Goal: Task Accomplishment & Management: Manage account settings

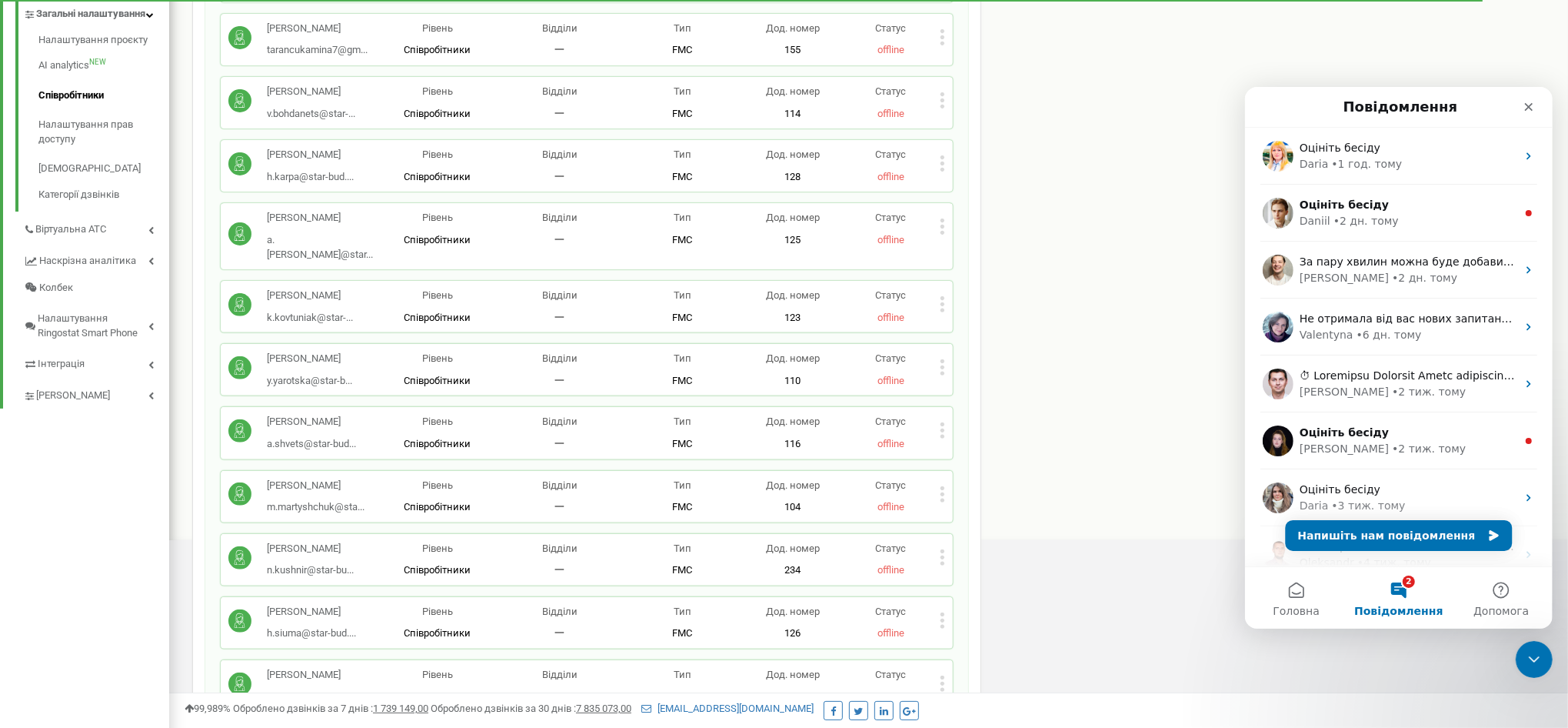
scroll to position [76, 0]
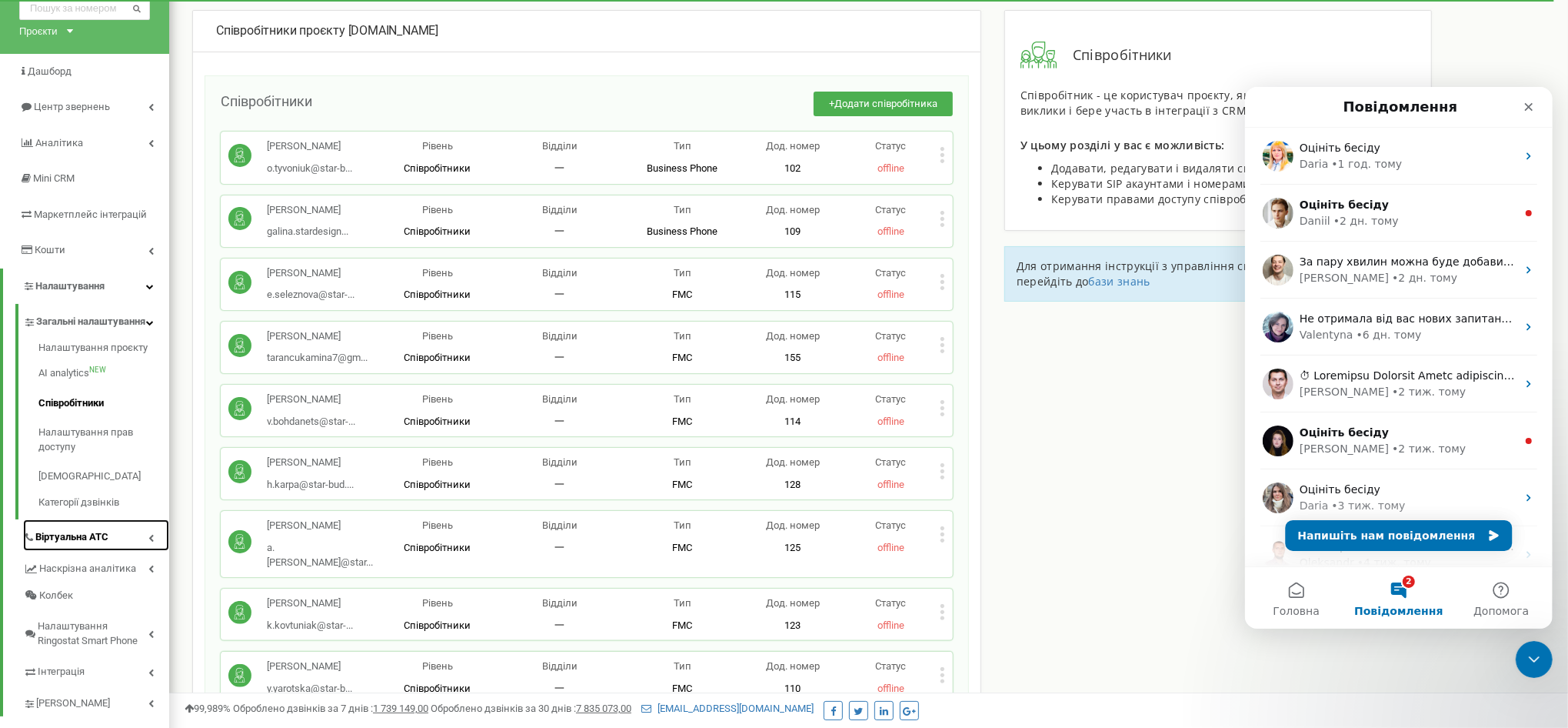
click at [102, 545] on span "Віртуальна АТС" at bounding box center [71, 537] width 73 height 15
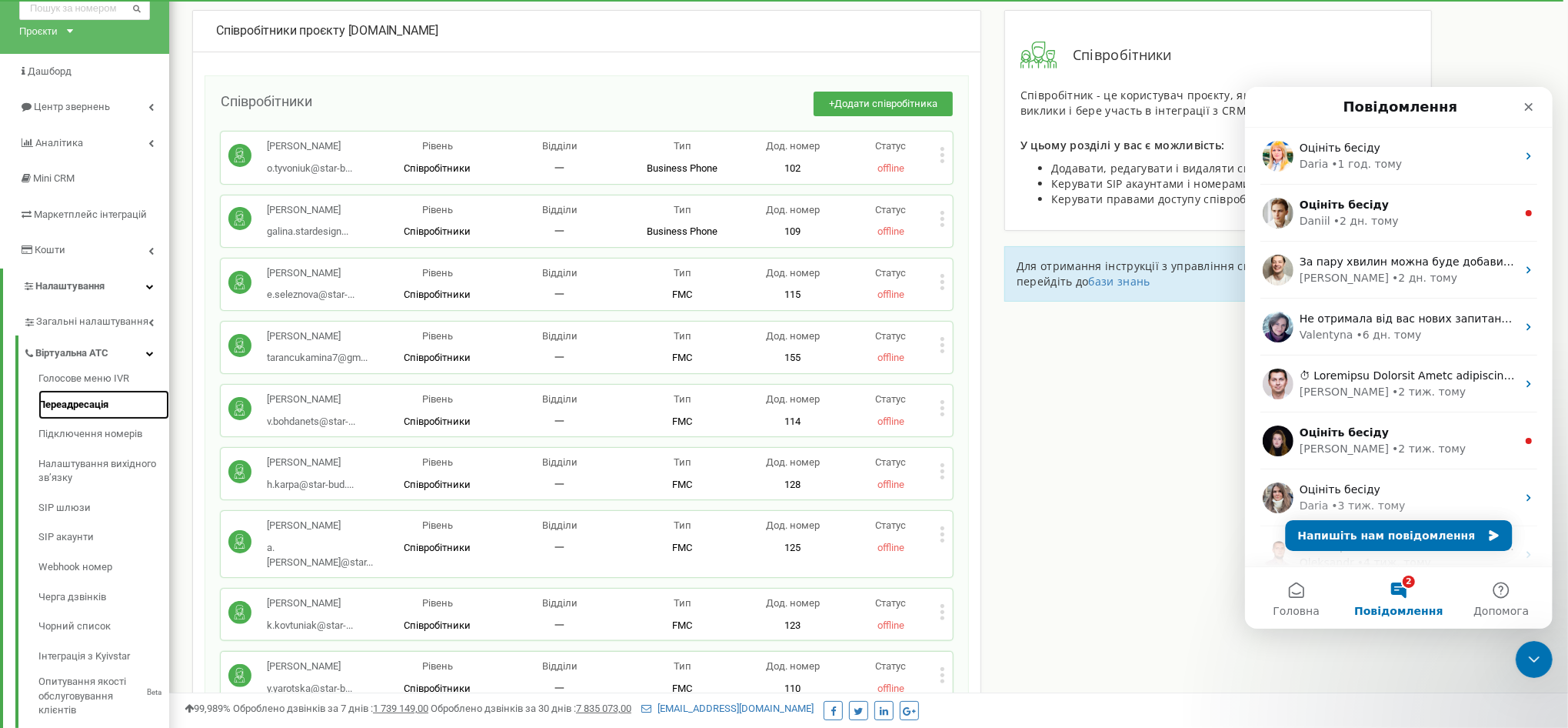
click at [98, 407] on link "Переадресація" at bounding box center [104, 405] width 131 height 30
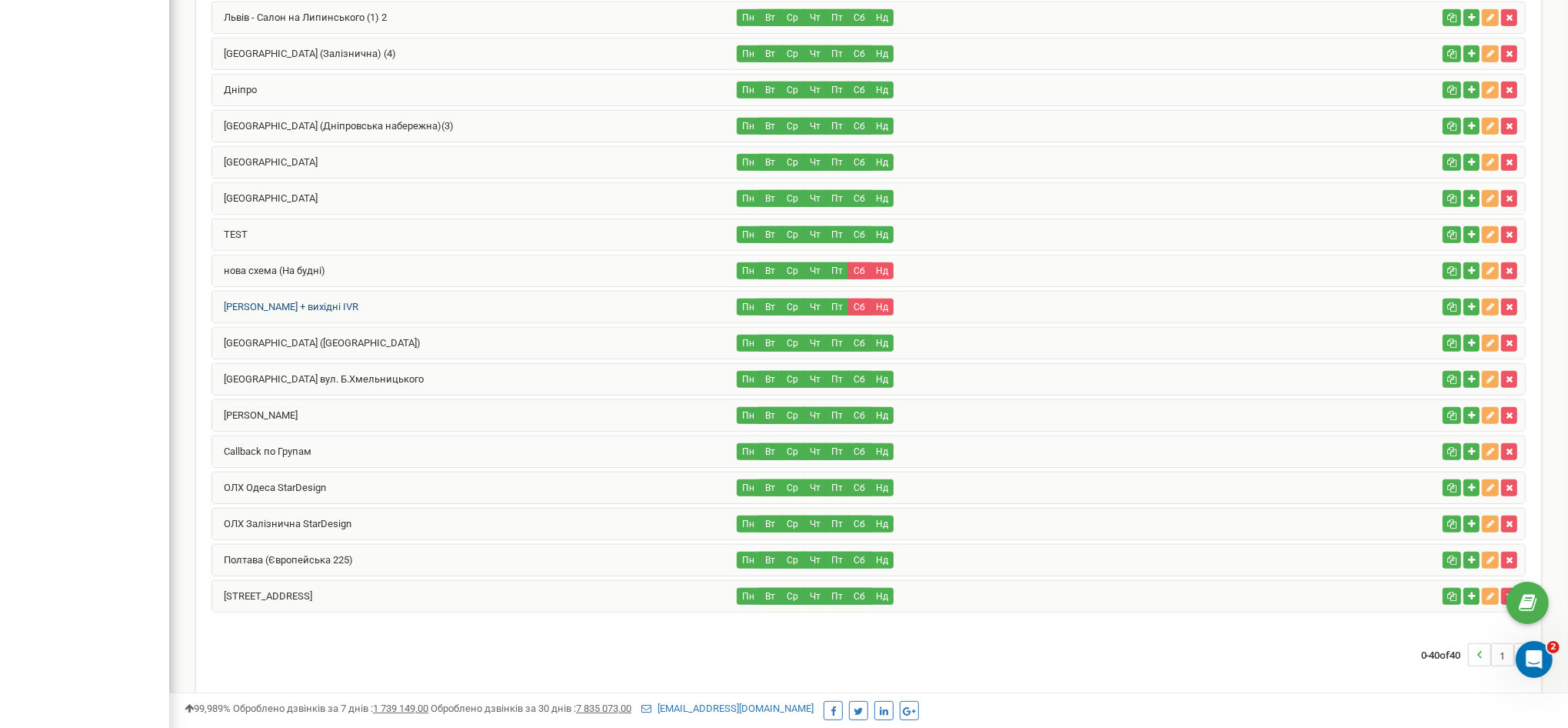
click at [342, 301] on link "[PERSON_NAME] + вихідні IVR" at bounding box center [285, 307] width 146 height 12
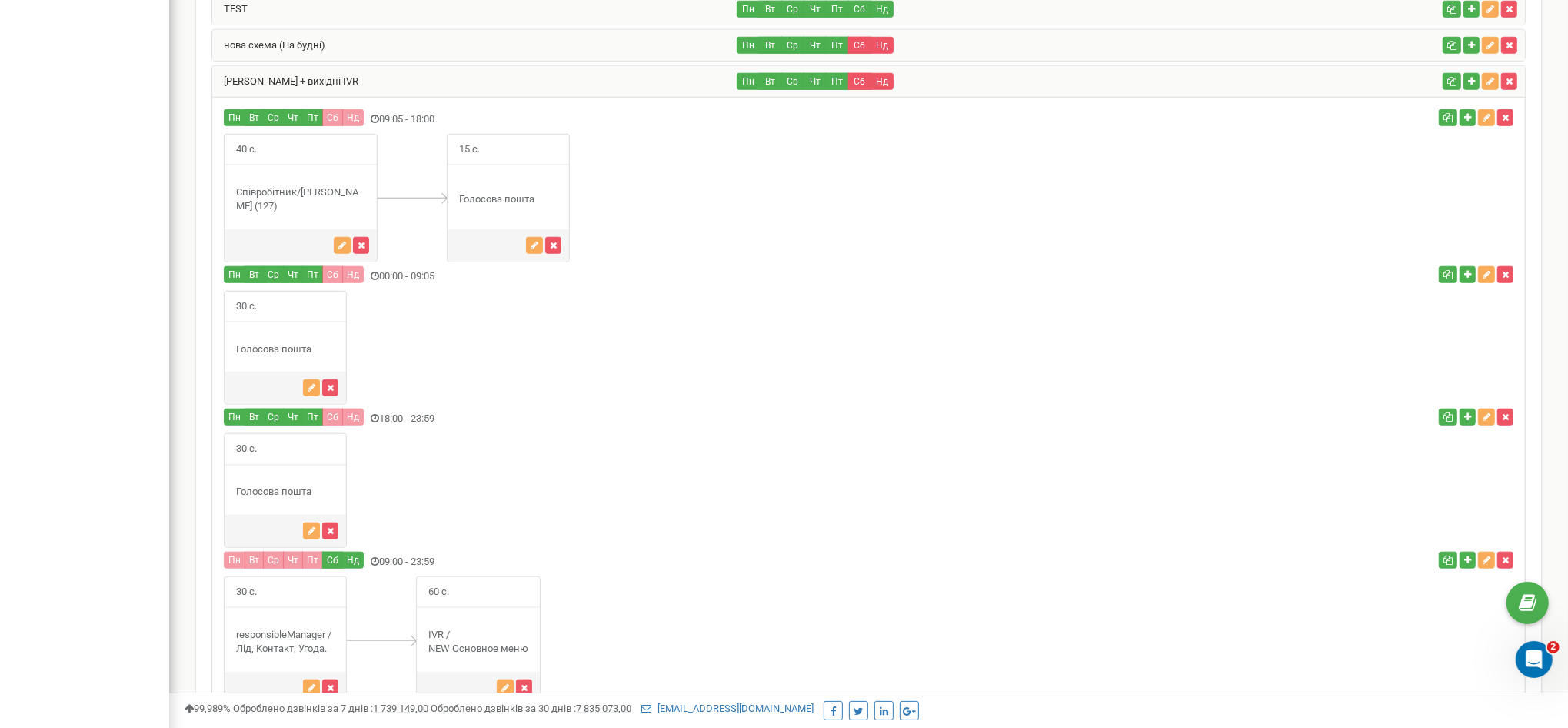
scroll to position [1105, 0]
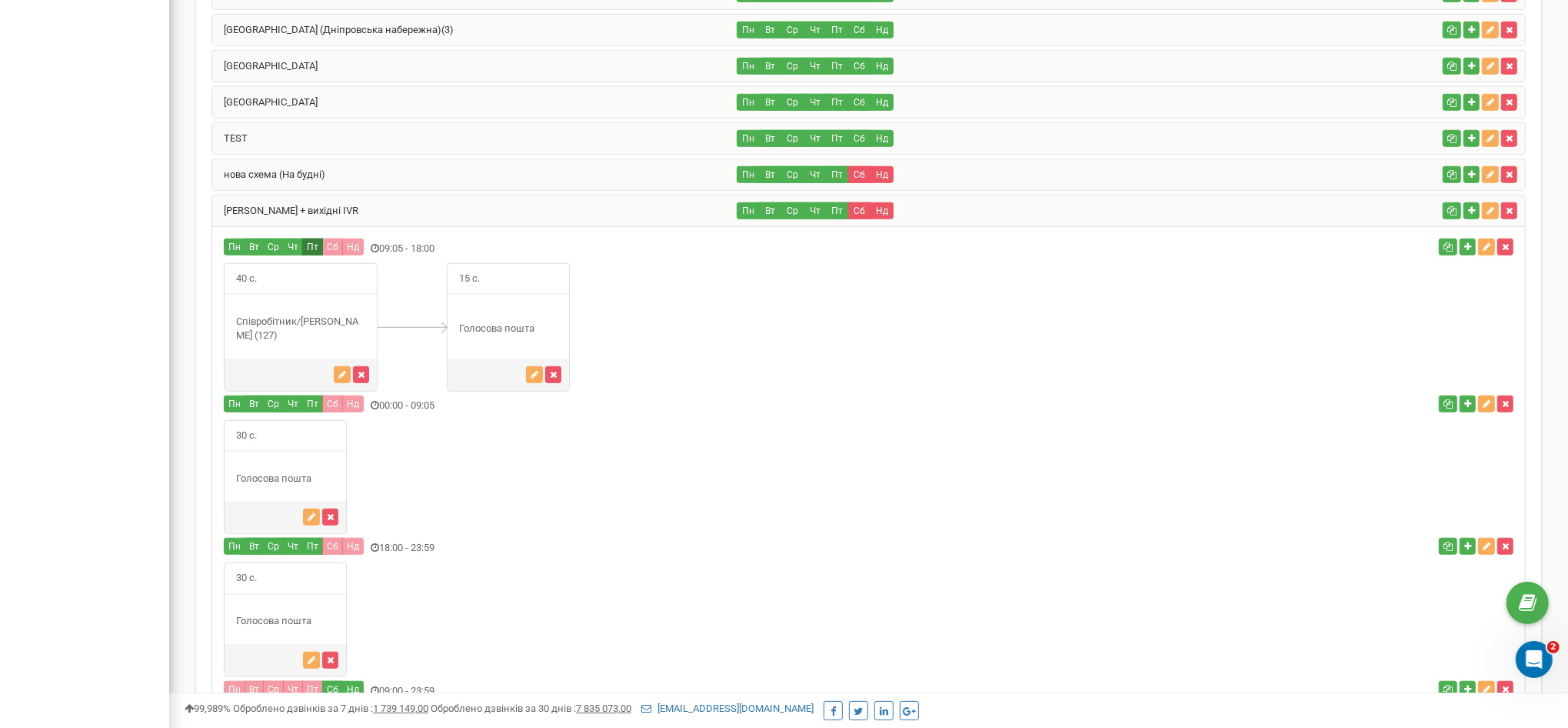
click at [306, 239] on button "Пт" at bounding box center [312, 247] width 21 height 17
click at [1483, 243] on icon "button" at bounding box center [1487, 247] width 8 height 9
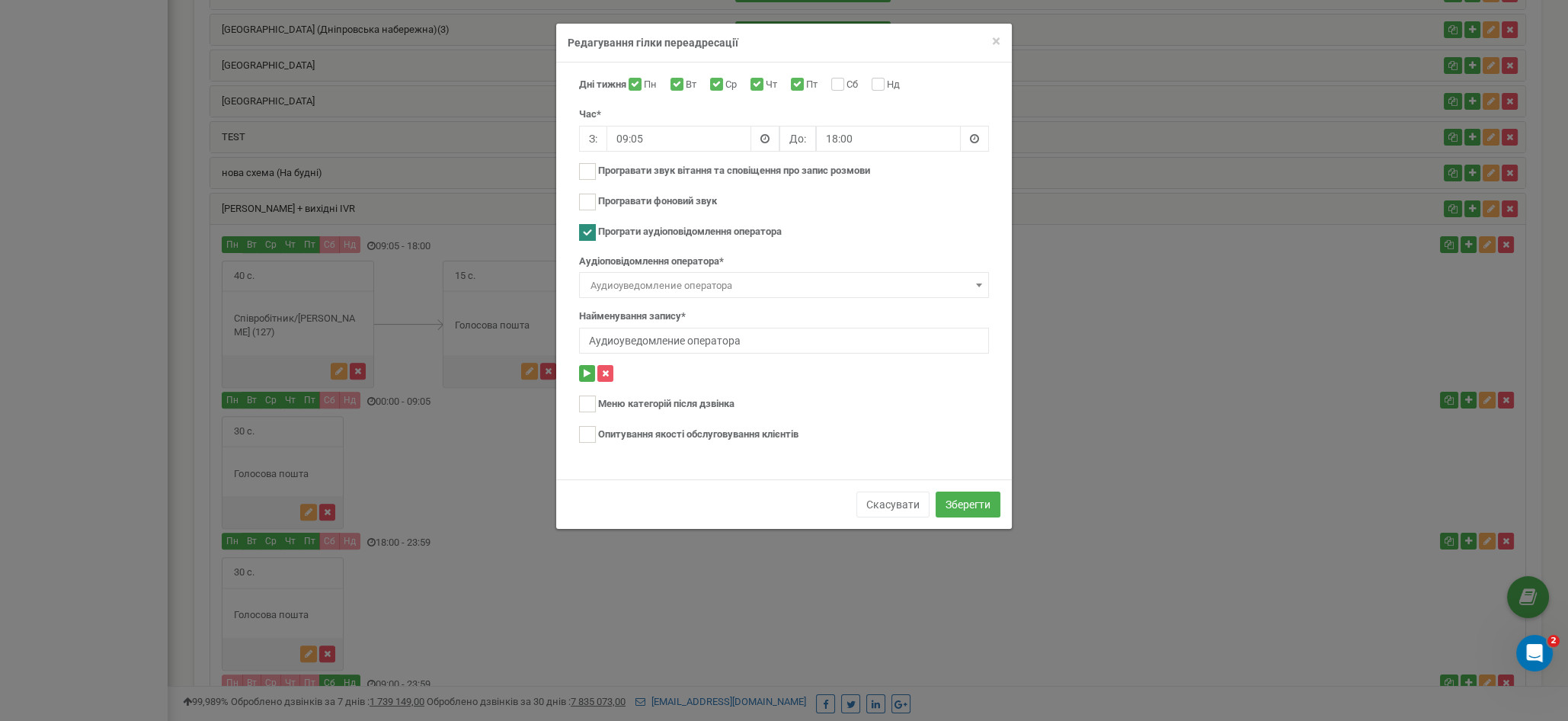
click at [806, 88] on label "Пт" at bounding box center [813, 85] width 15 height 15
click at [801, 88] on input "Пт" at bounding box center [796, 86] width 10 height 10
checkbox input "false"
click at [985, 502] on button "Зберегти" at bounding box center [967, 504] width 64 height 26
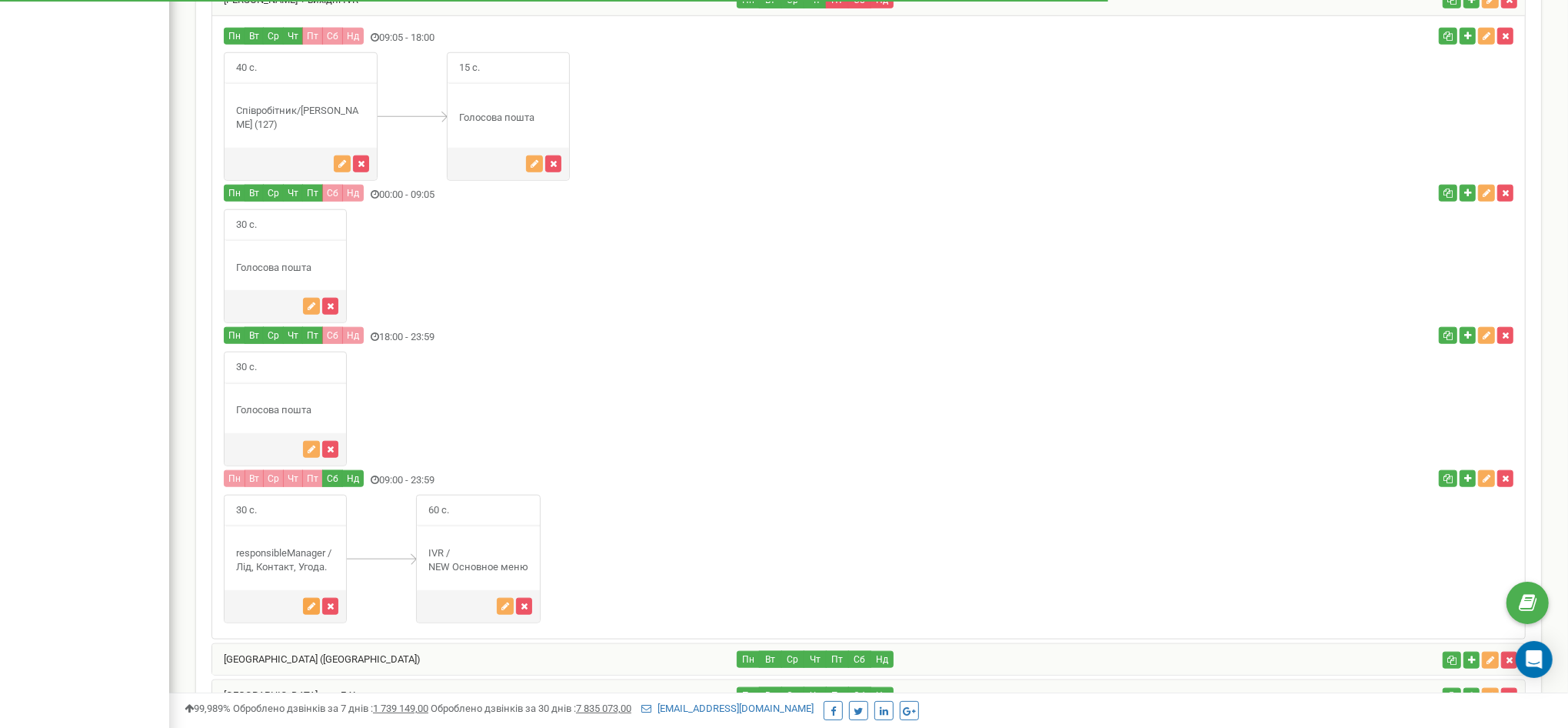
scroll to position [1316, 0]
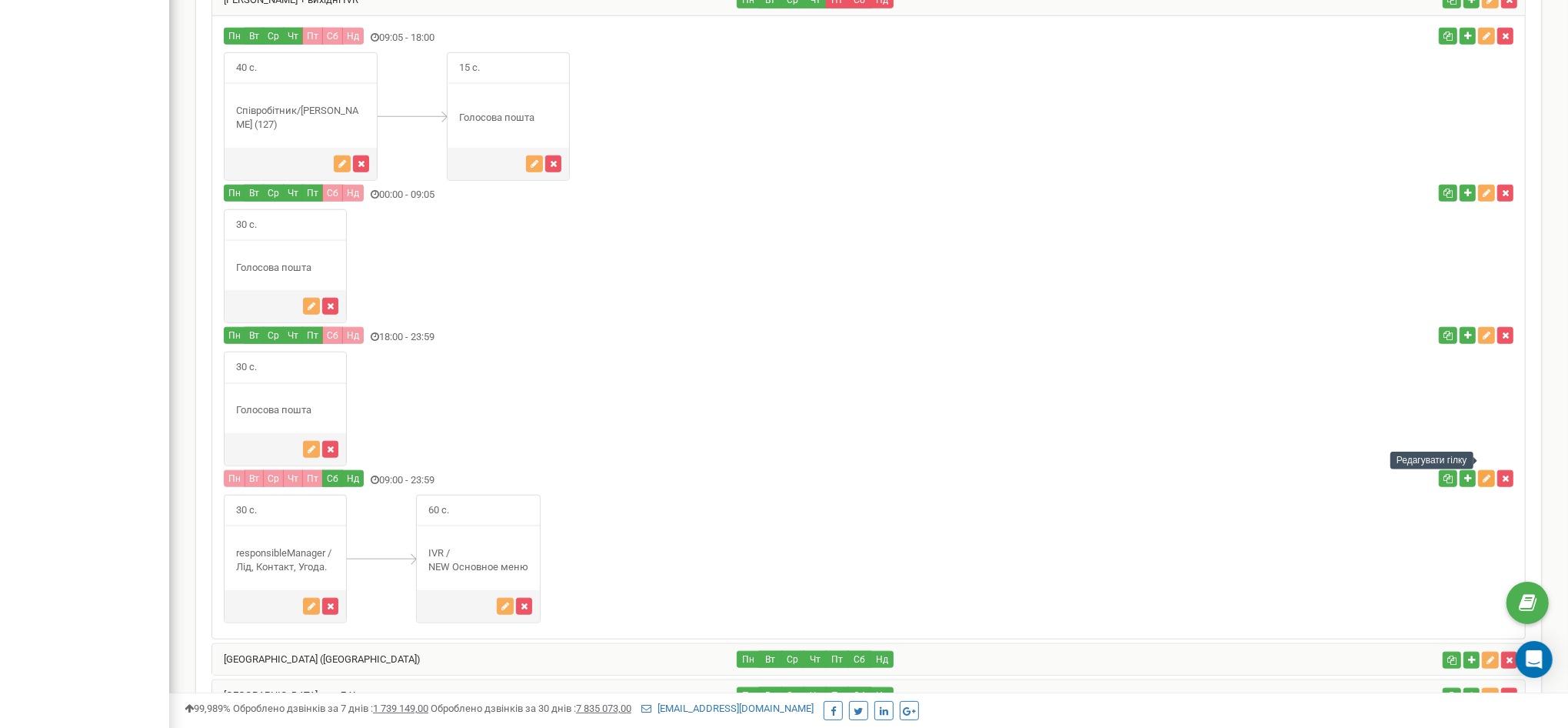
click at [1490, 474] on icon "button" at bounding box center [1487, 478] width 8 height 9
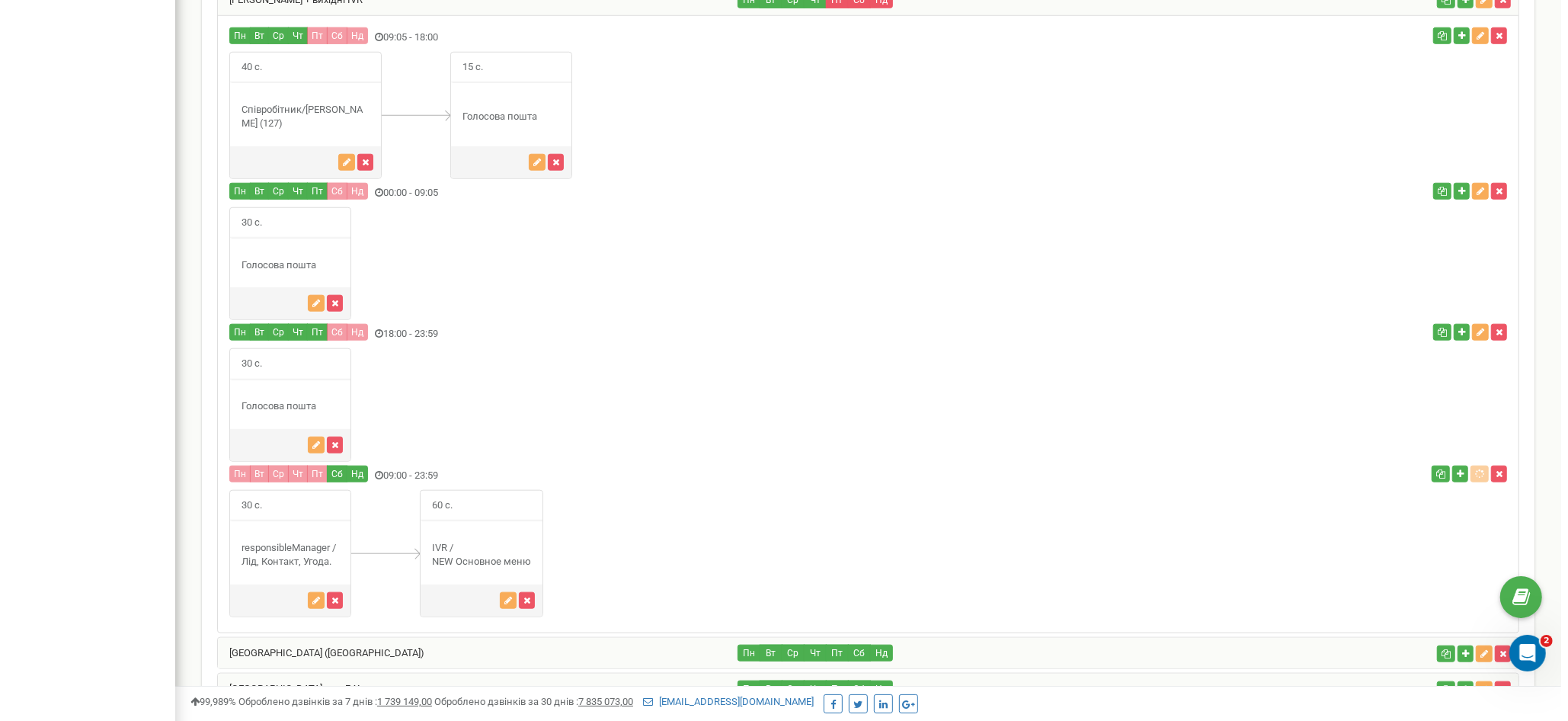
scroll to position [0, 0]
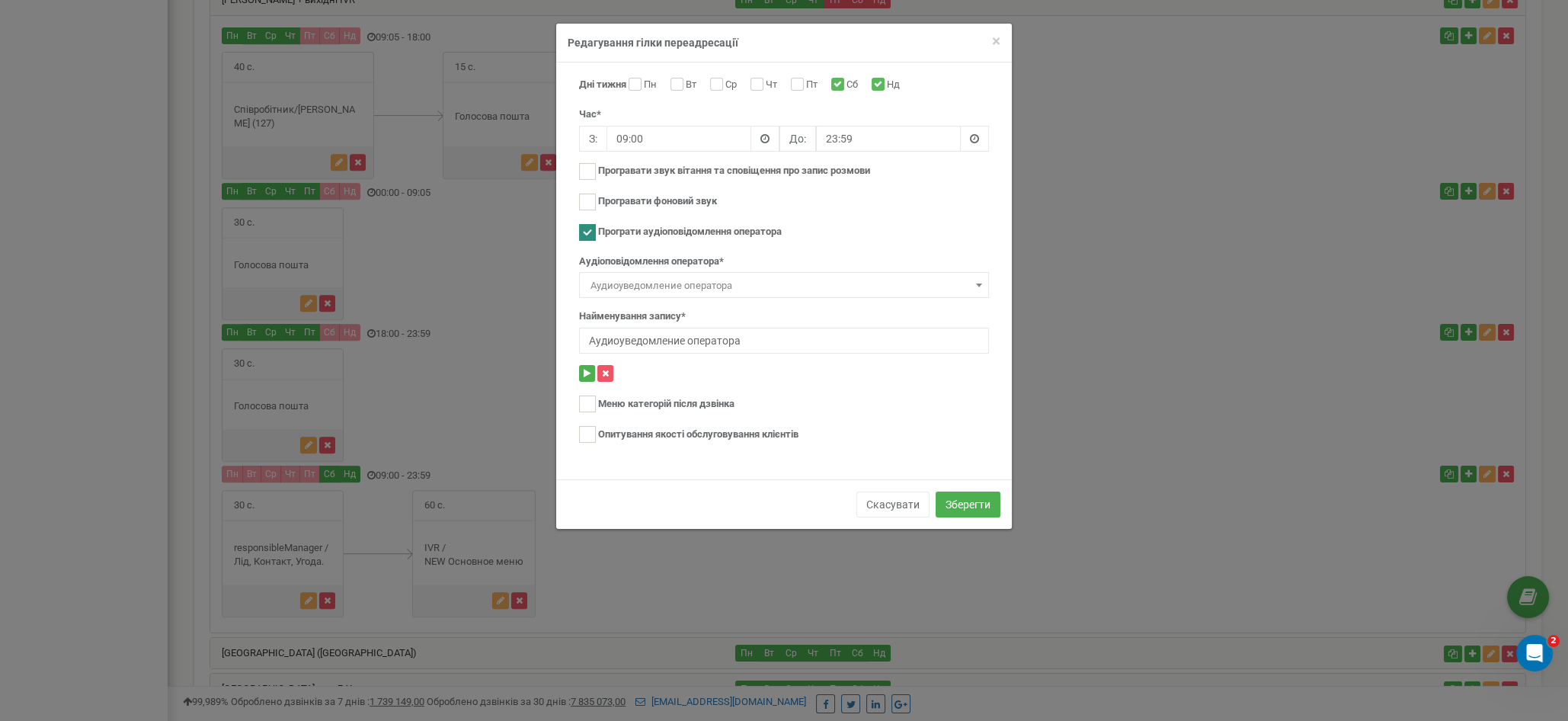
click at [806, 88] on label "Пт" at bounding box center [813, 85] width 15 height 15
click at [801, 88] on input "Пт" at bounding box center [796, 86] width 10 height 10
checkbox input "true"
click at [958, 497] on button "Зберегти" at bounding box center [967, 504] width 64 height 26
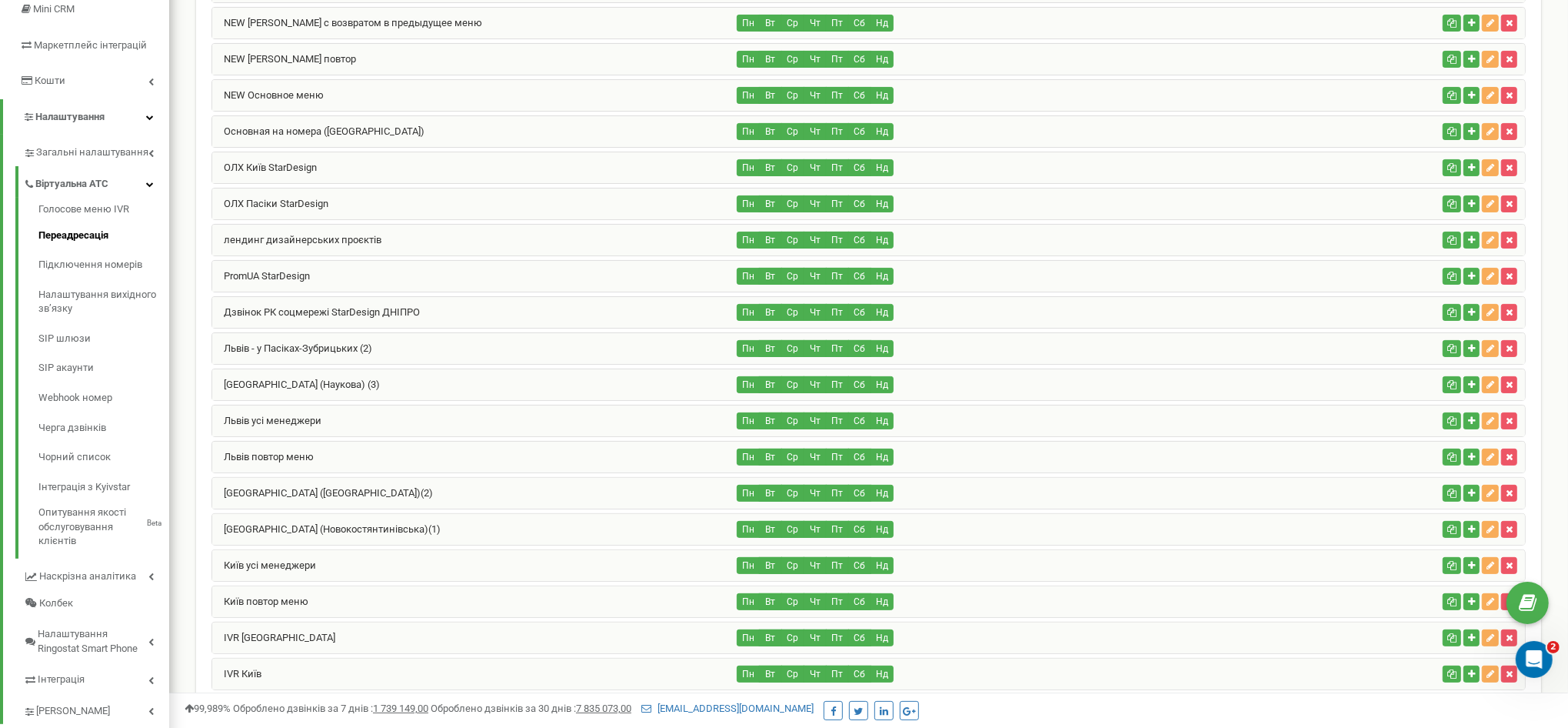
scroll to position [289, 0]
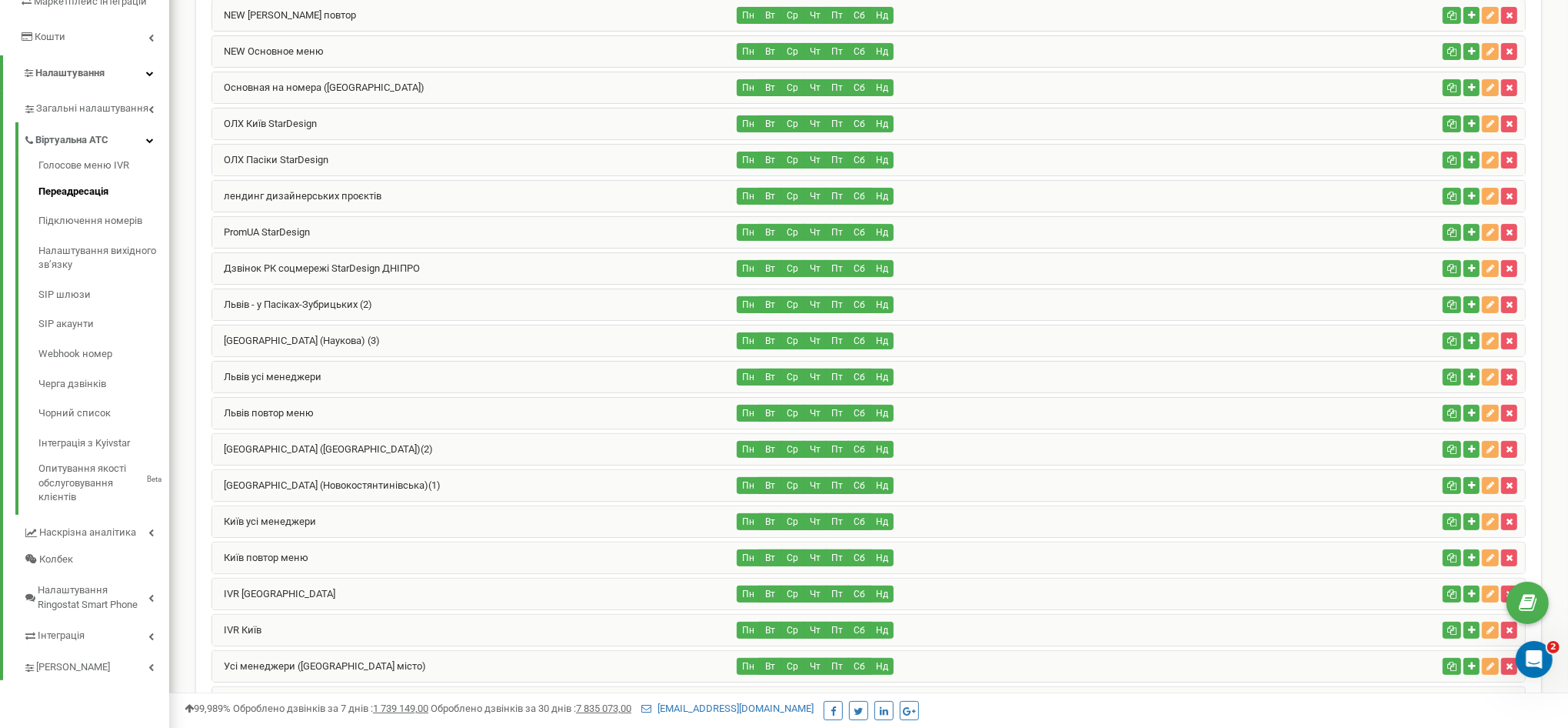
click at [370, 481] on div "Київ (Новокостянтинівська)(1)" at bounding box center [475, 485] width 525 height 31
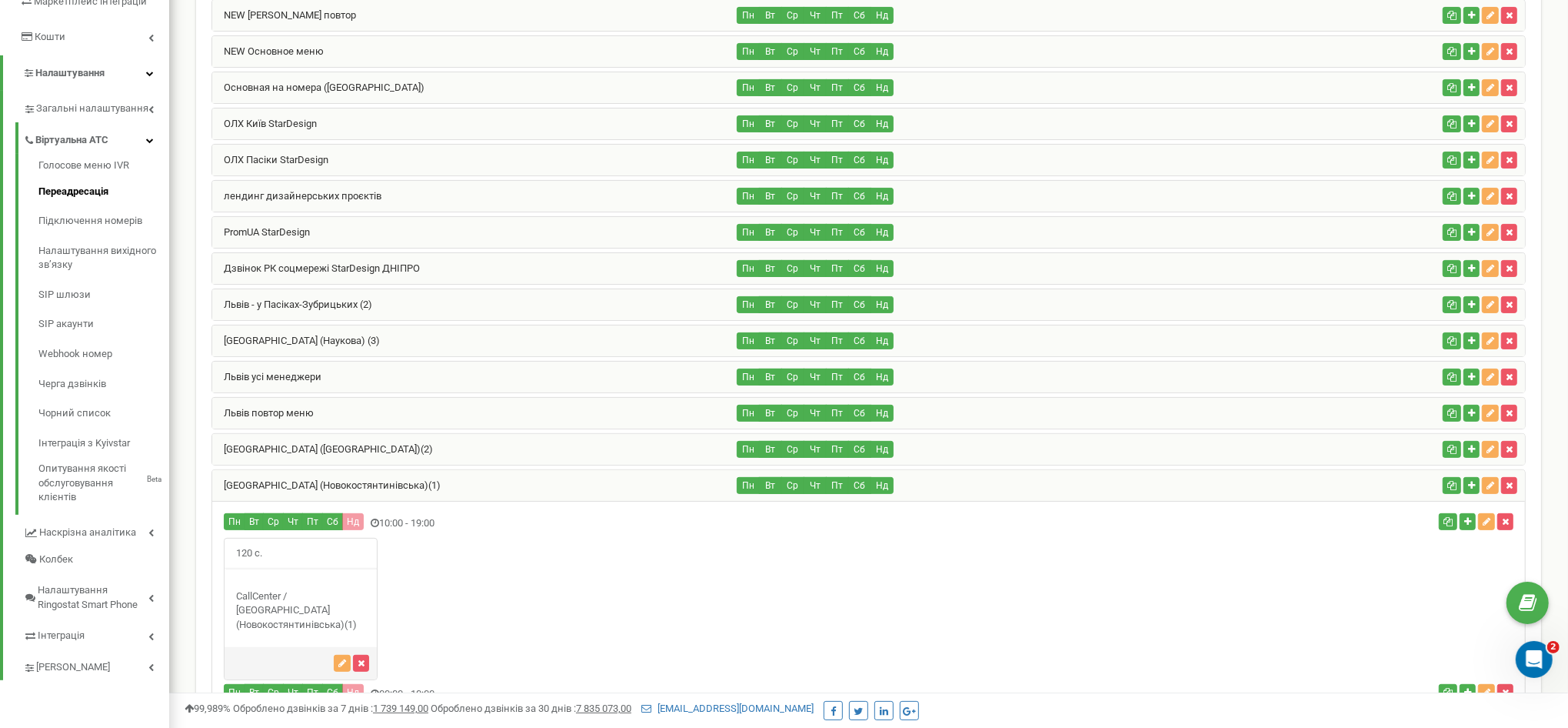
click at [284, 447] on div "Київ (Алматинська)(2)" at bounding box center [475, 449] width 525 height 31
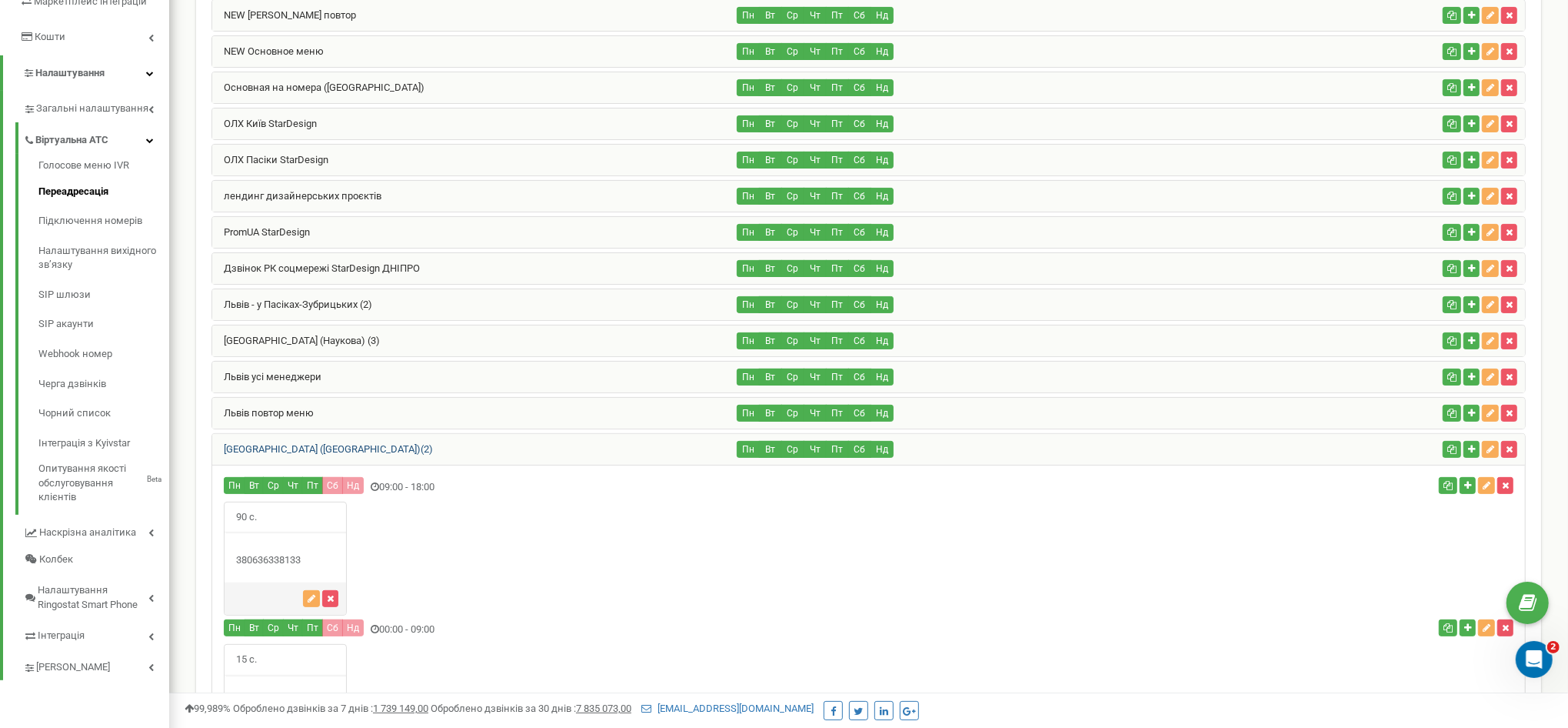
click at [291, 444] on link "Київ (Алматинська)(2)" at bounding box center [322, 449] width 221 height 12
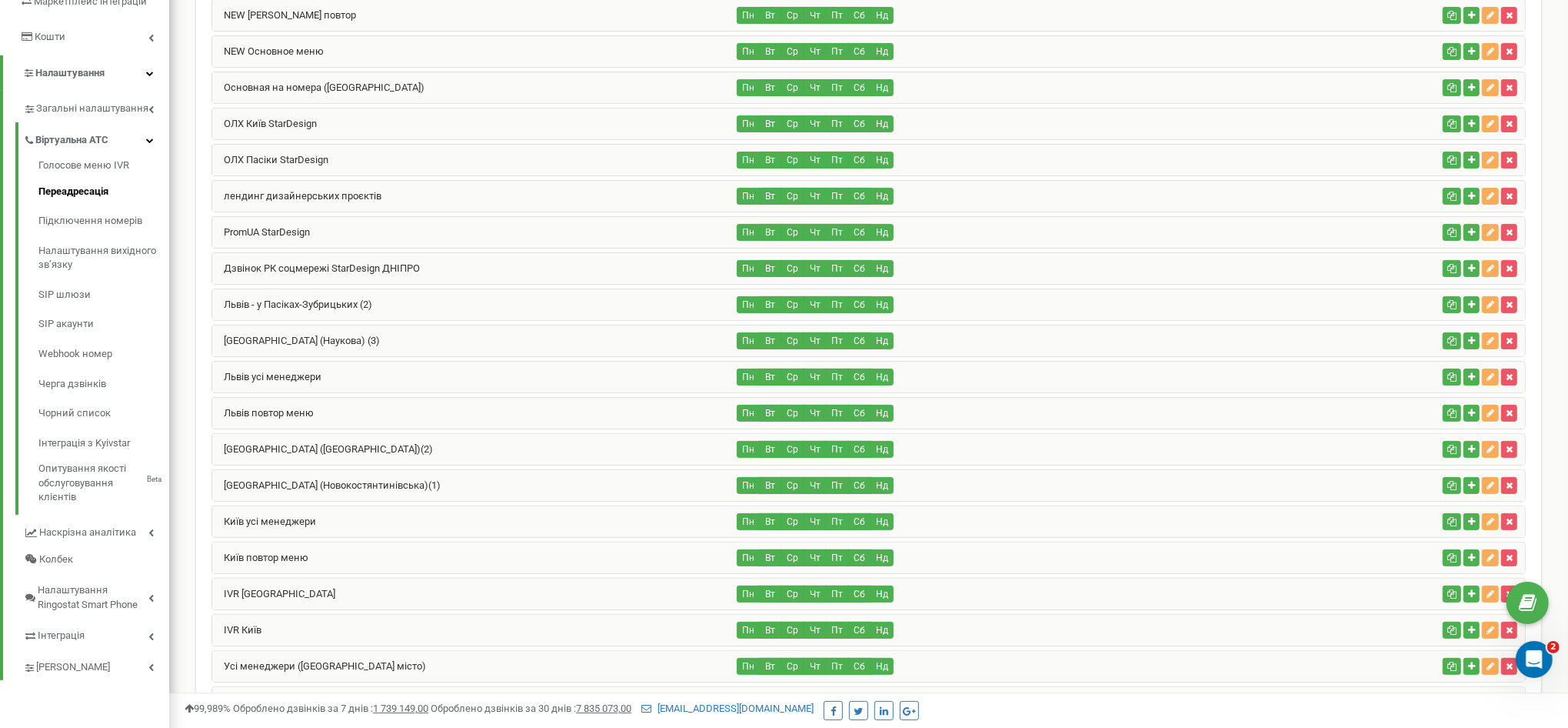
click at [316, 488] on div "[GEOGRAPHIC_DATA] (Новокостянтинівська)(1)" at bounding box center [475, 485] width 525 height 31
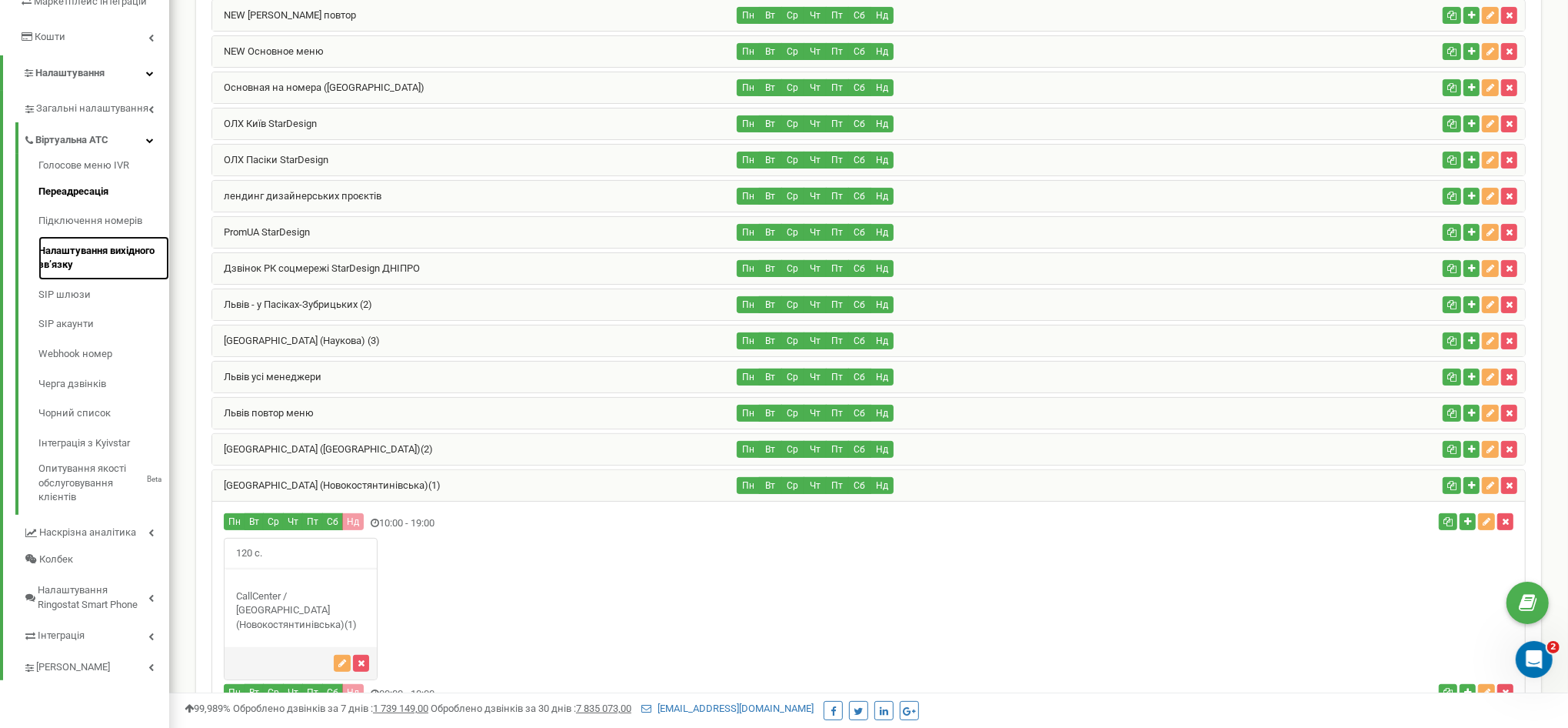
click at [121, 253] on link "Налаштування вихідного зв’язку" at bounding box center [104, 259] width 131 height 44
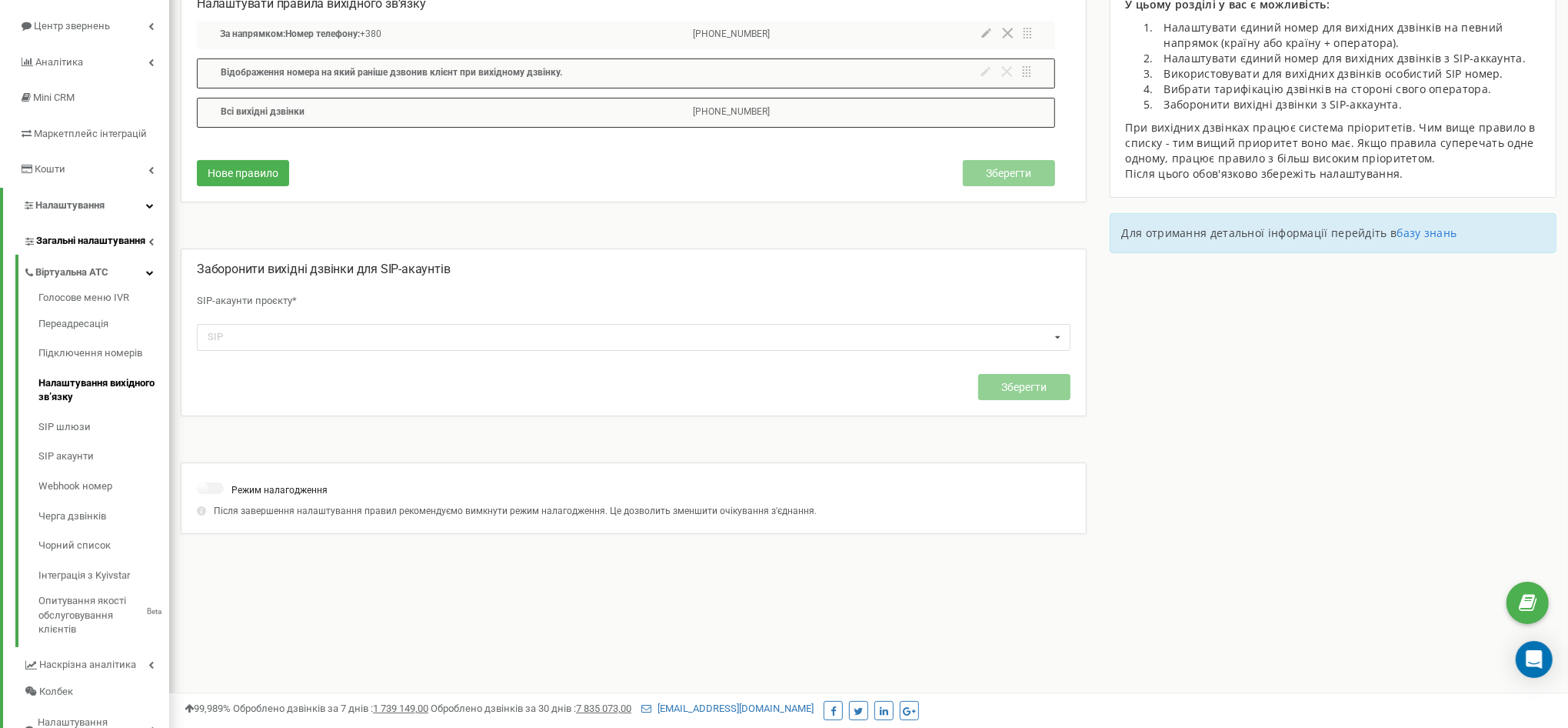
scroll to position [193, 0]
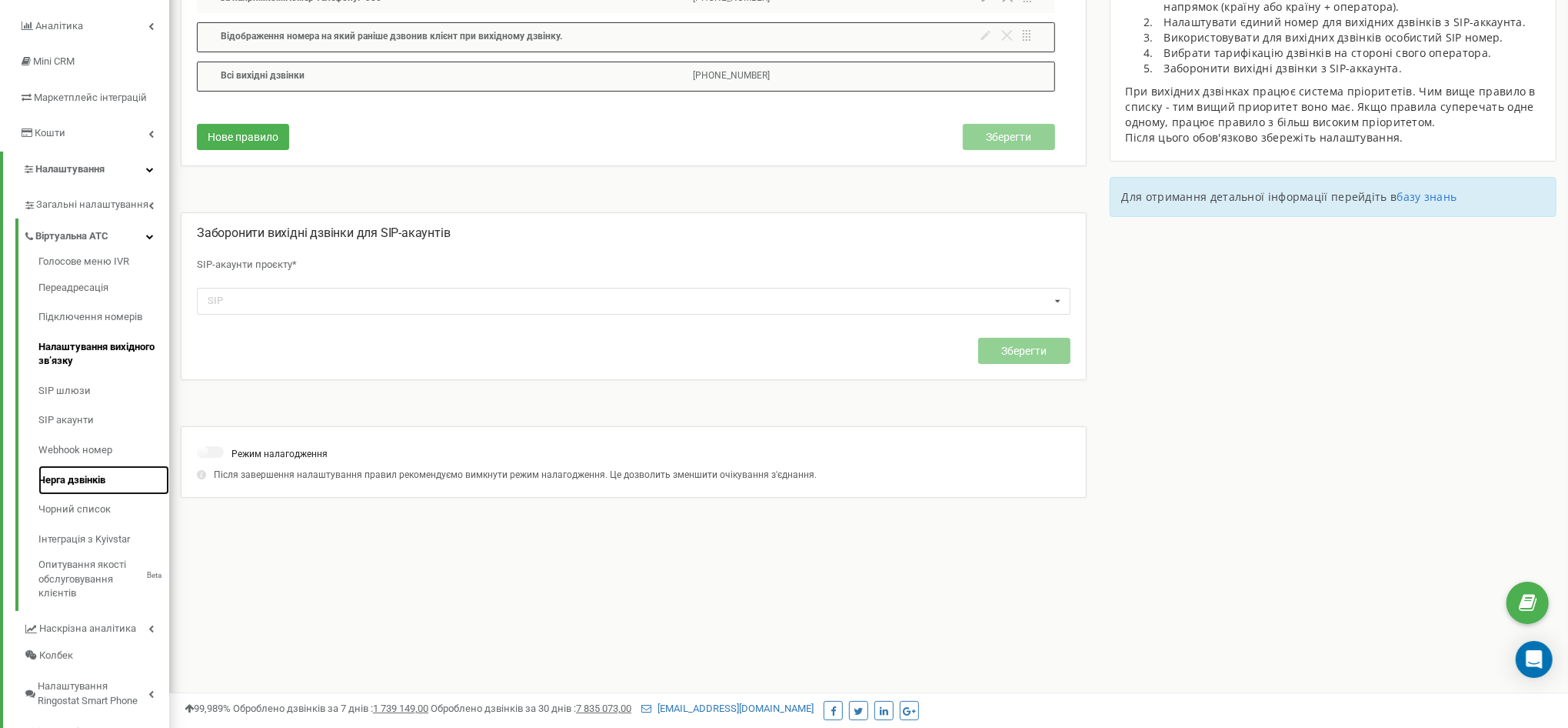
click at [100, 483] on link "Черга дзвінків" at bounding box center [104, 480] width 131 height 30
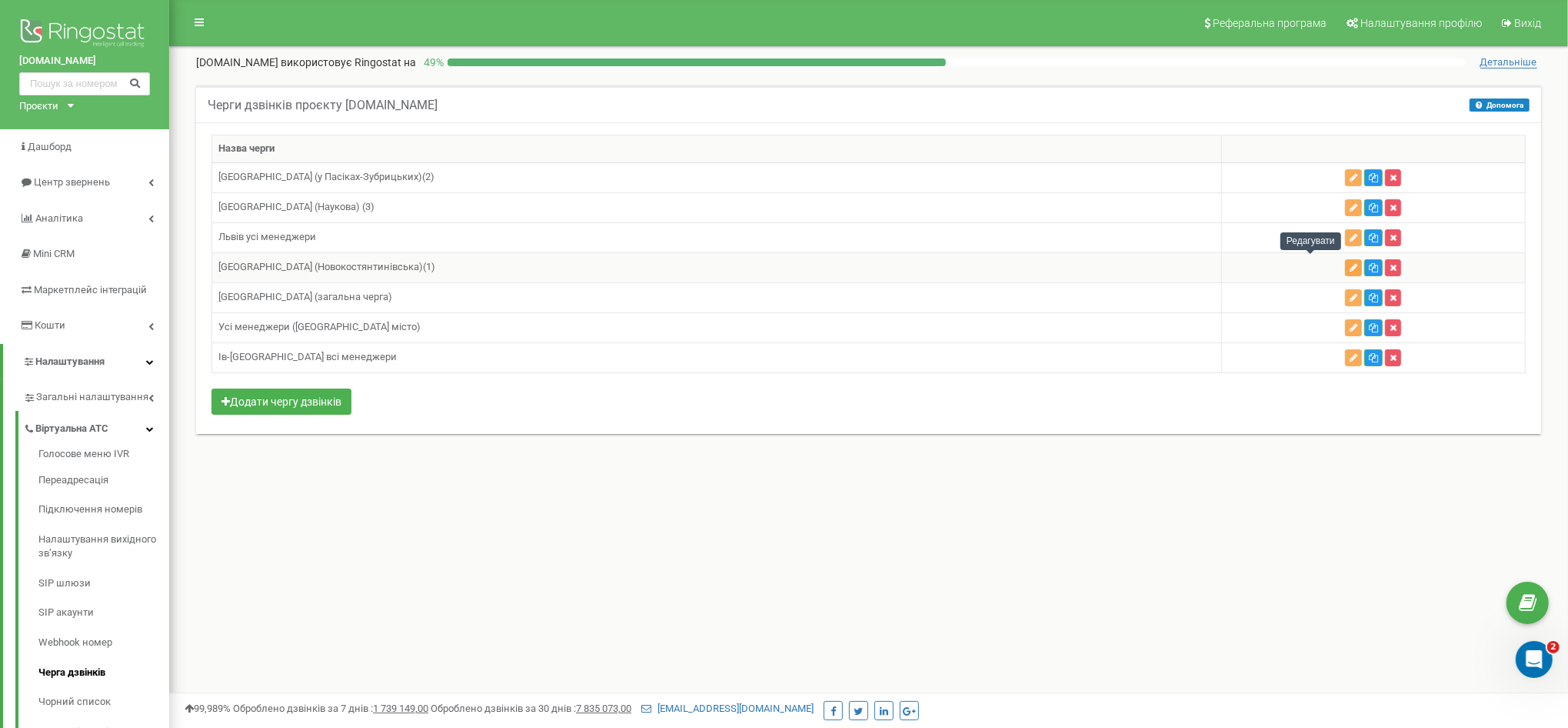
click at [1345, 266] on button "button" at bounding box center [1353, 268] width 17 height 17
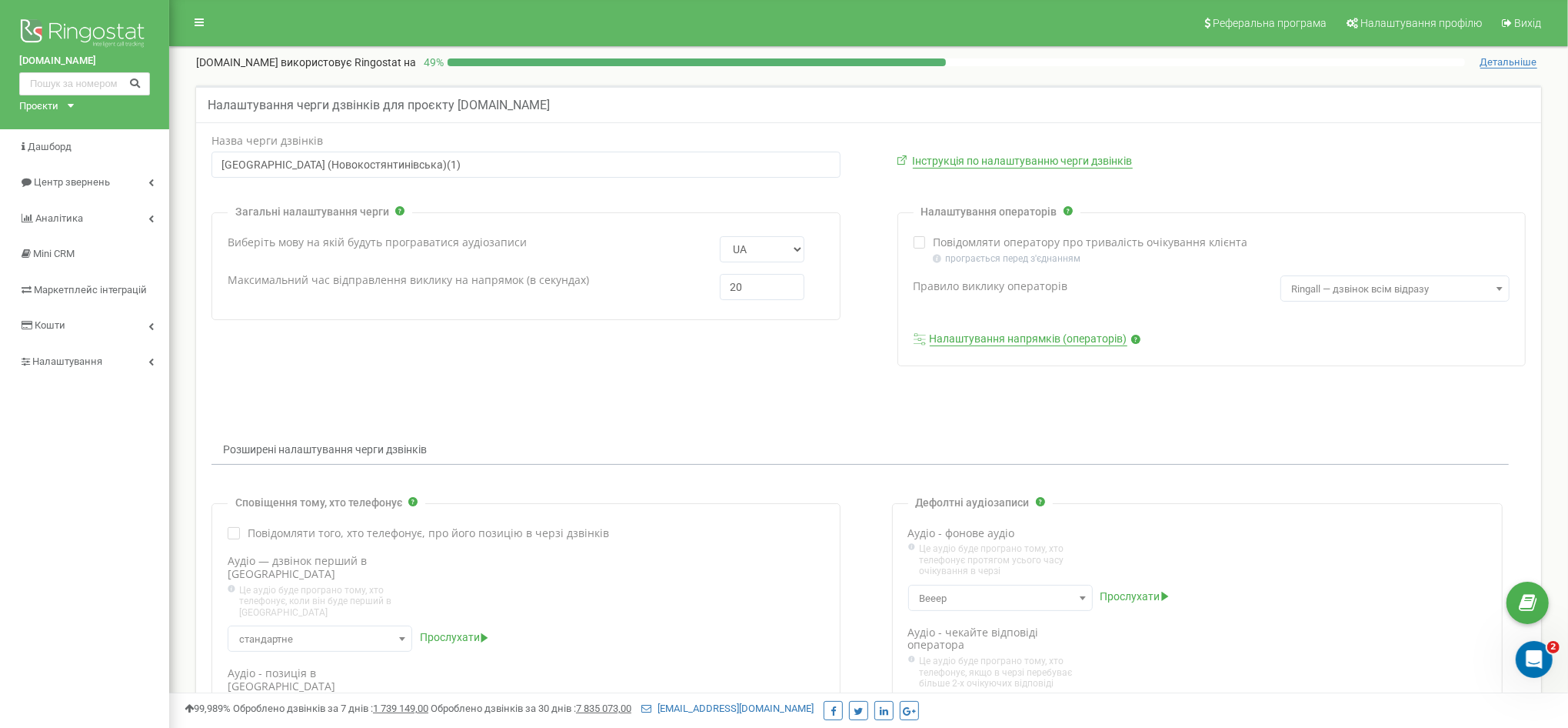
click at [1066, 338] on link "Налаштування напрямків (операторів)" at bounding box center [1029, 340] width 198 height 14
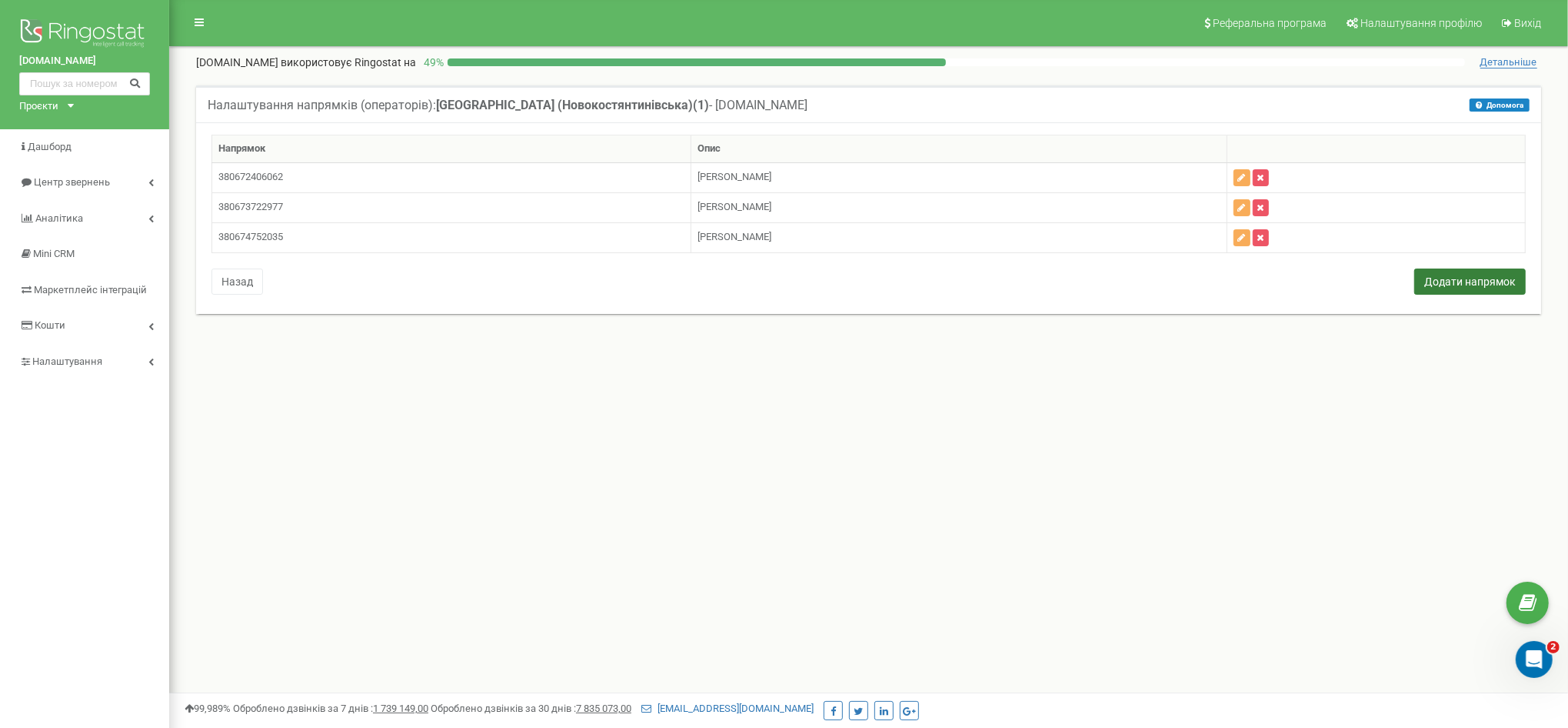
click at [1455, 275] on button "Додати напрямок" at bounding box center [1470, 282] width 112 height 26
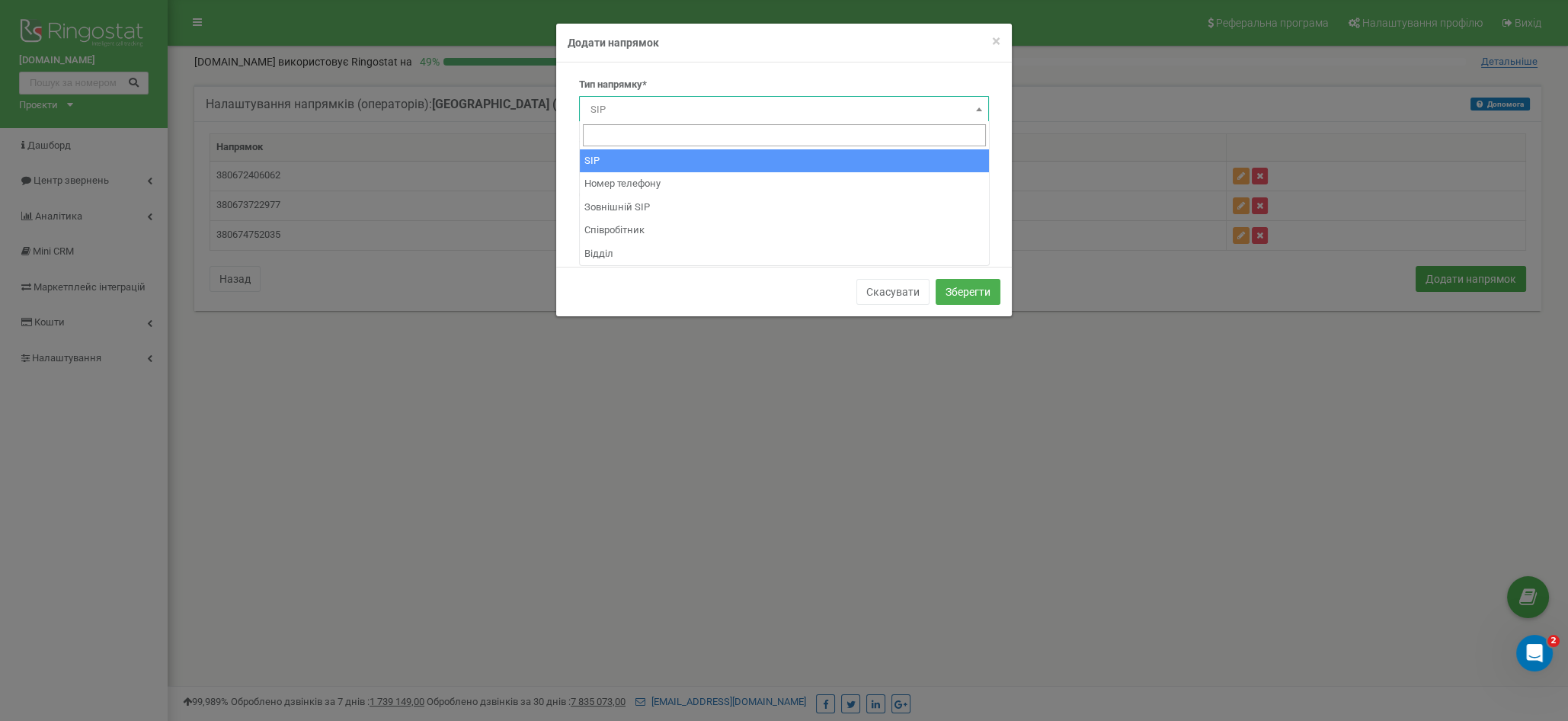
click at [682, 97] on span "SIP" at bounding box center [784, 109] width 410 height 26
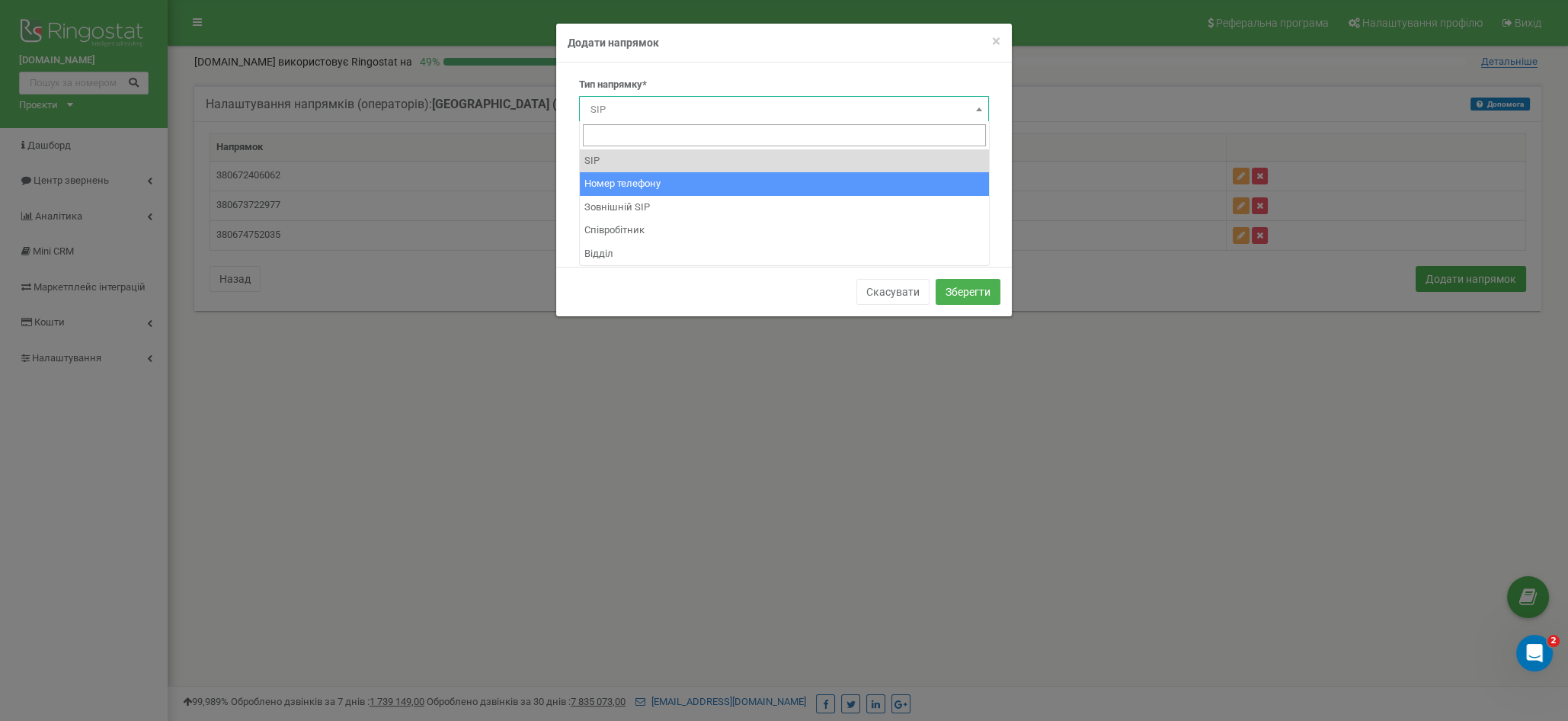
select select "Phone"
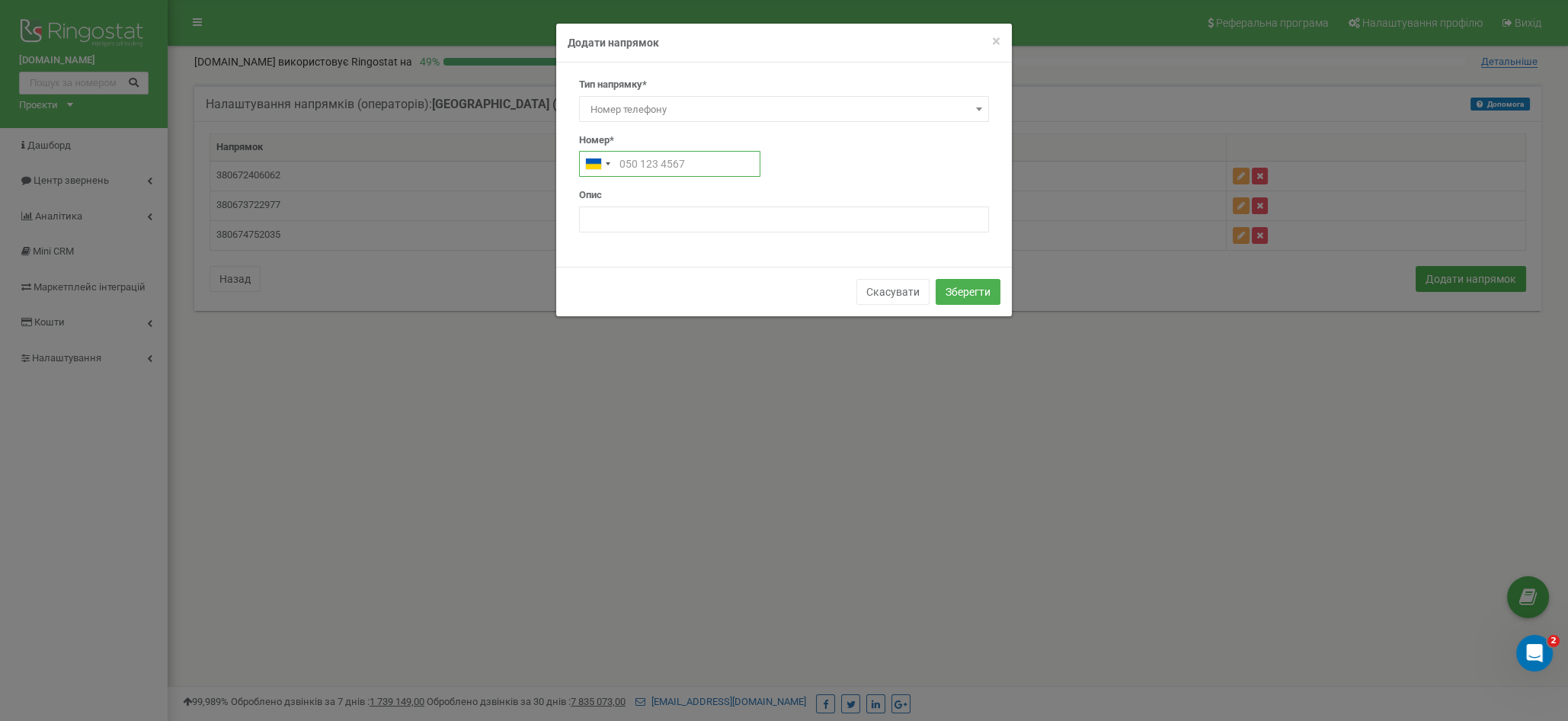
click at [650, 168] on input "text" at bounding box center [669, 164] width 181 height 26
click at [660, 161] on input "text" at bounding box center [669, 164] width 181 height 26
paste input "0 67 398 87 84"
type input "0 67 398 87 84"
click at [834, 177] on div "Тип напрямку* SIP Номер телефону Зовнішній SIP Співробітник Відділ Номер телефо…" at bounding box center [784, 161] width 433 height 166
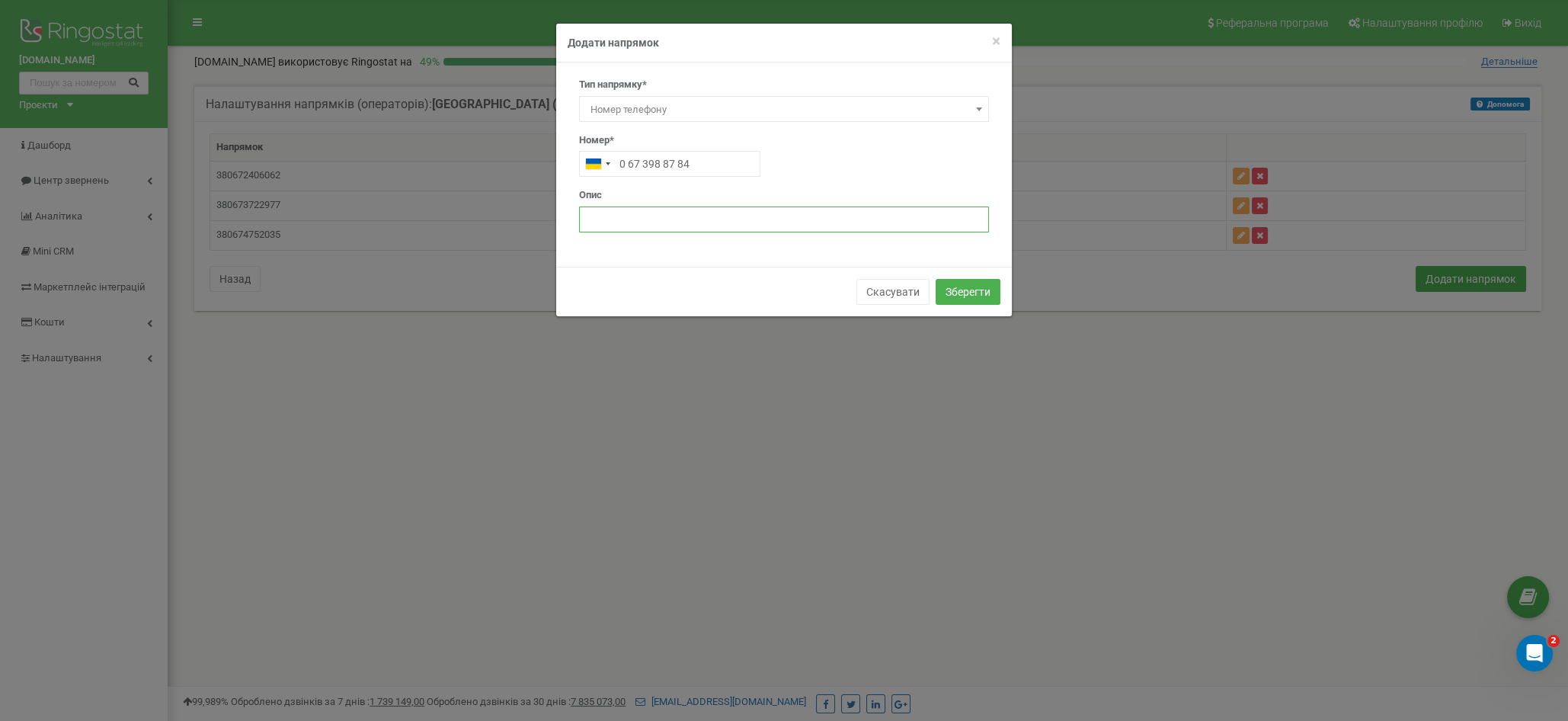
click at [666, 213] on input "text" at bounding box center [784, 220] width 410 height 26
type input "F"
type input "[PERSON_NAME]"
click at [985, 296] on button "Зберегти" at bounding box center [967, 292] width 64 height 26
type input "[PHONE_NUMBER]"
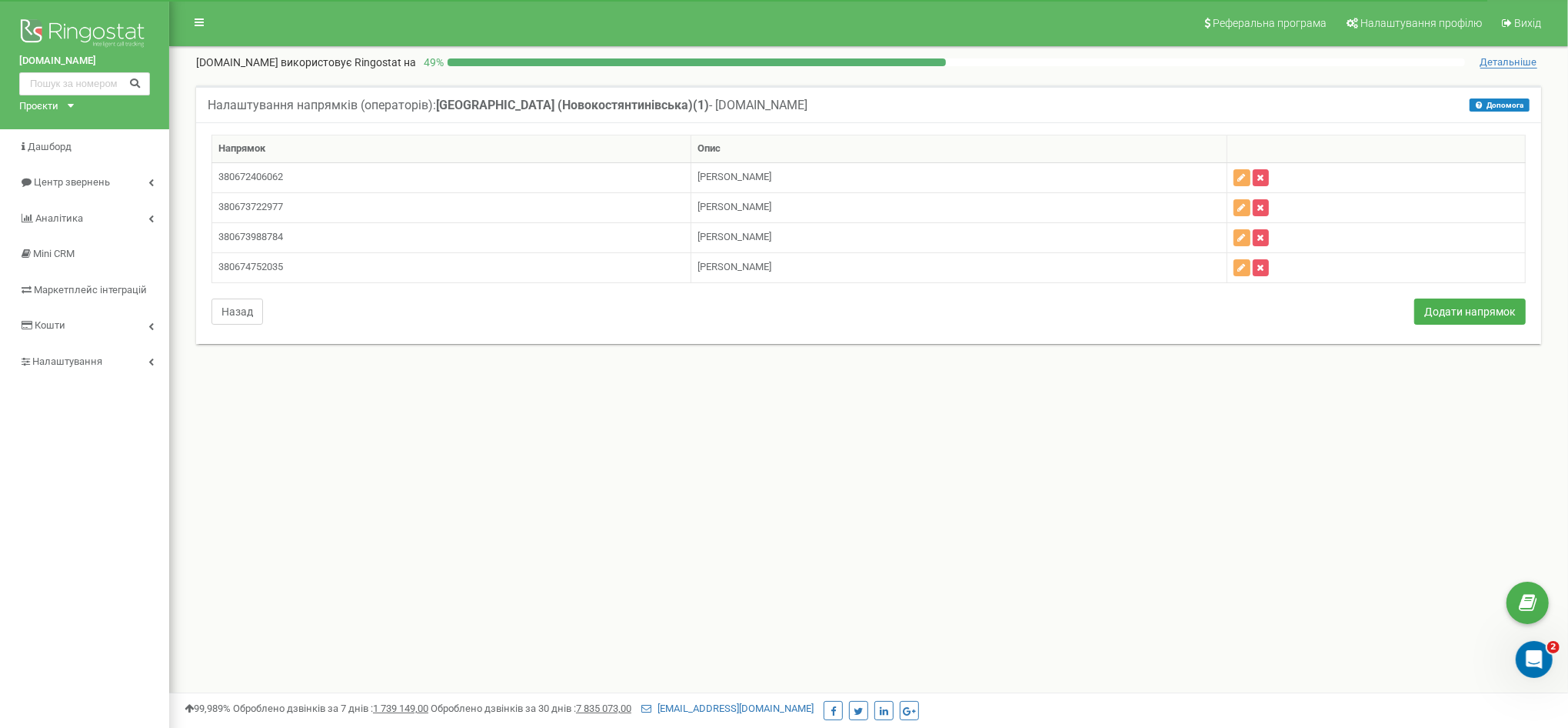
click at [239, 310] on button "Назад" at bounding box center [238, 312] width 52 height 26
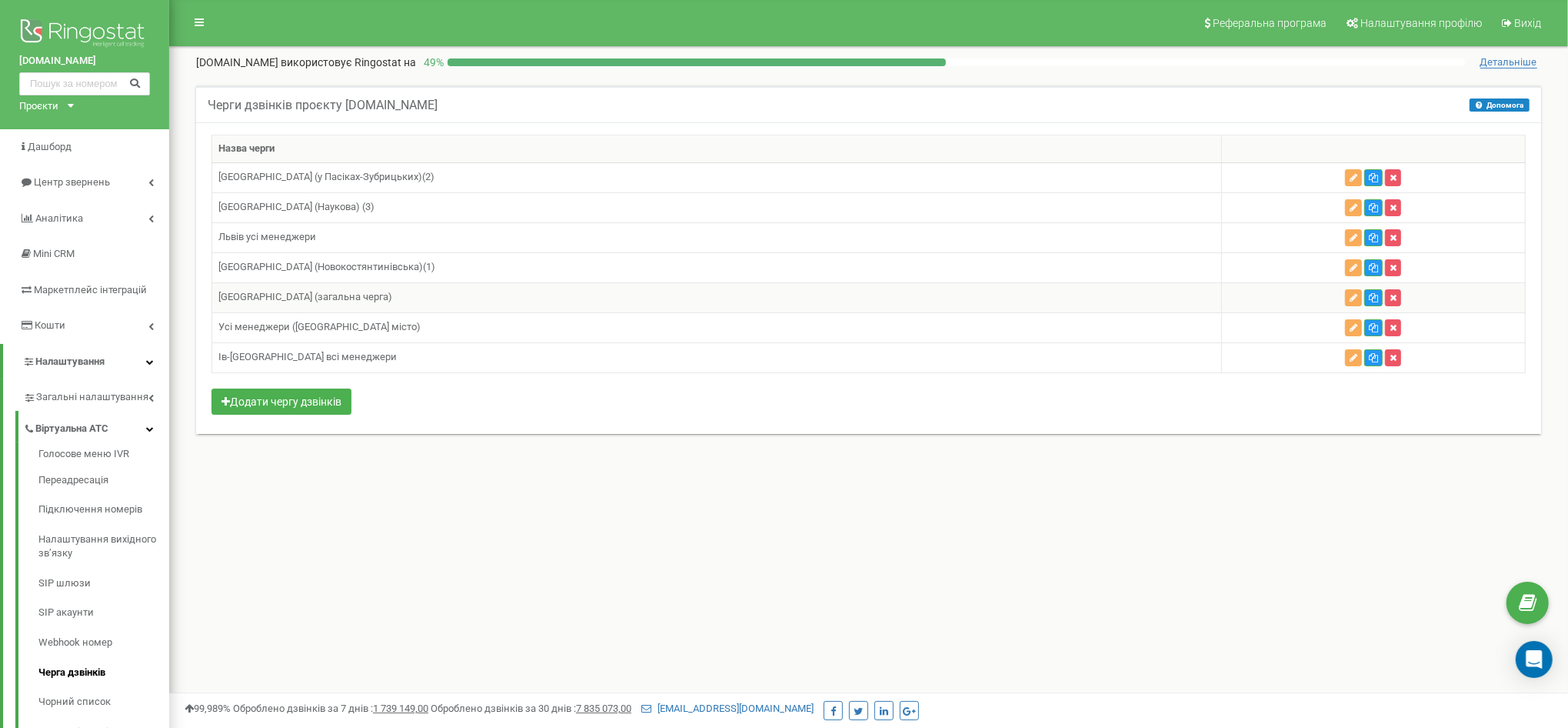
click at [296, 293] on td "[GEOGRAPHIC_DATA] (загальна черга)" at bounding box center [718, 298] width 1010 height 30
click at [1349, 295] on icon "button" at bounding box center [1353, 298] width 8 height 9
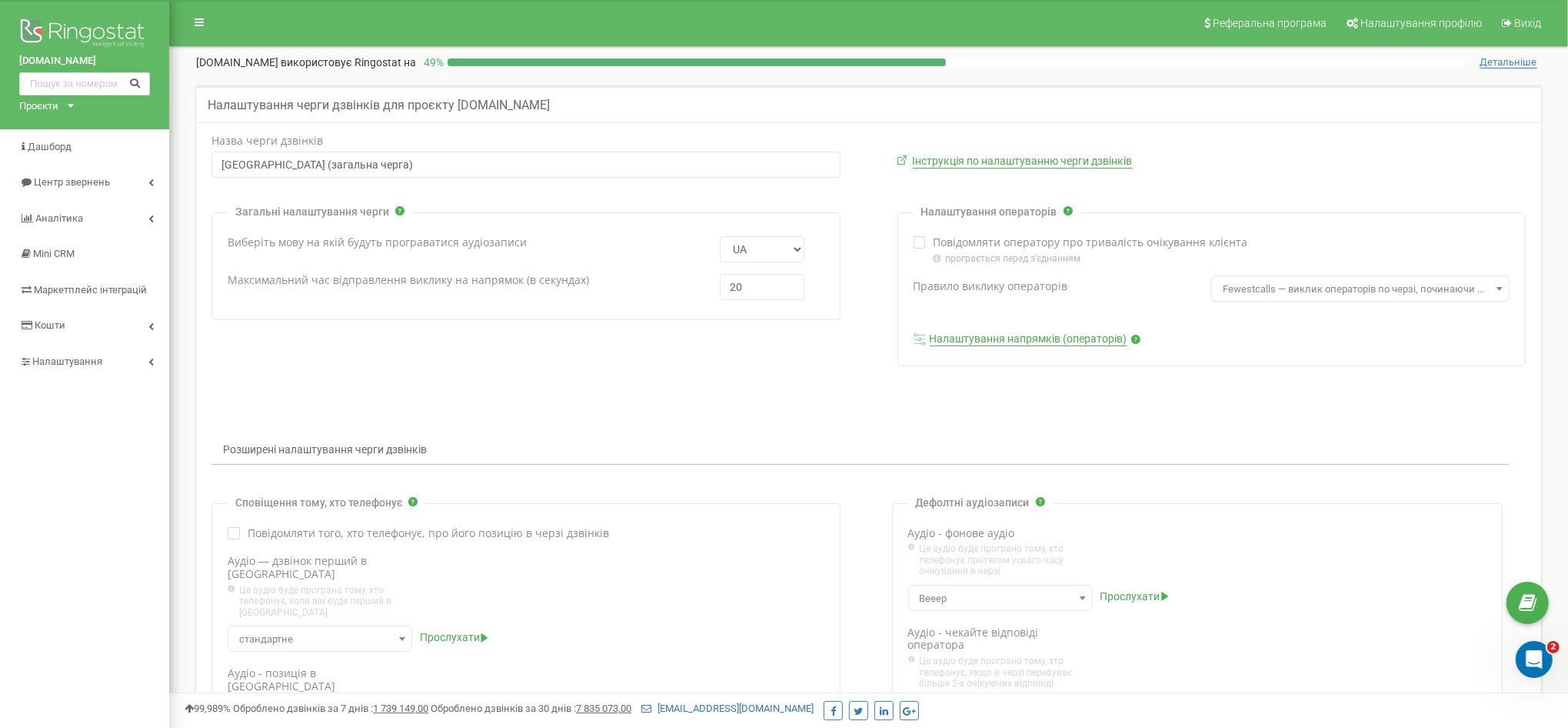
click at [992, 338] on link "Налаштування напрямків (операторів)" at bounding box center [1029, 340] width 198 height 14
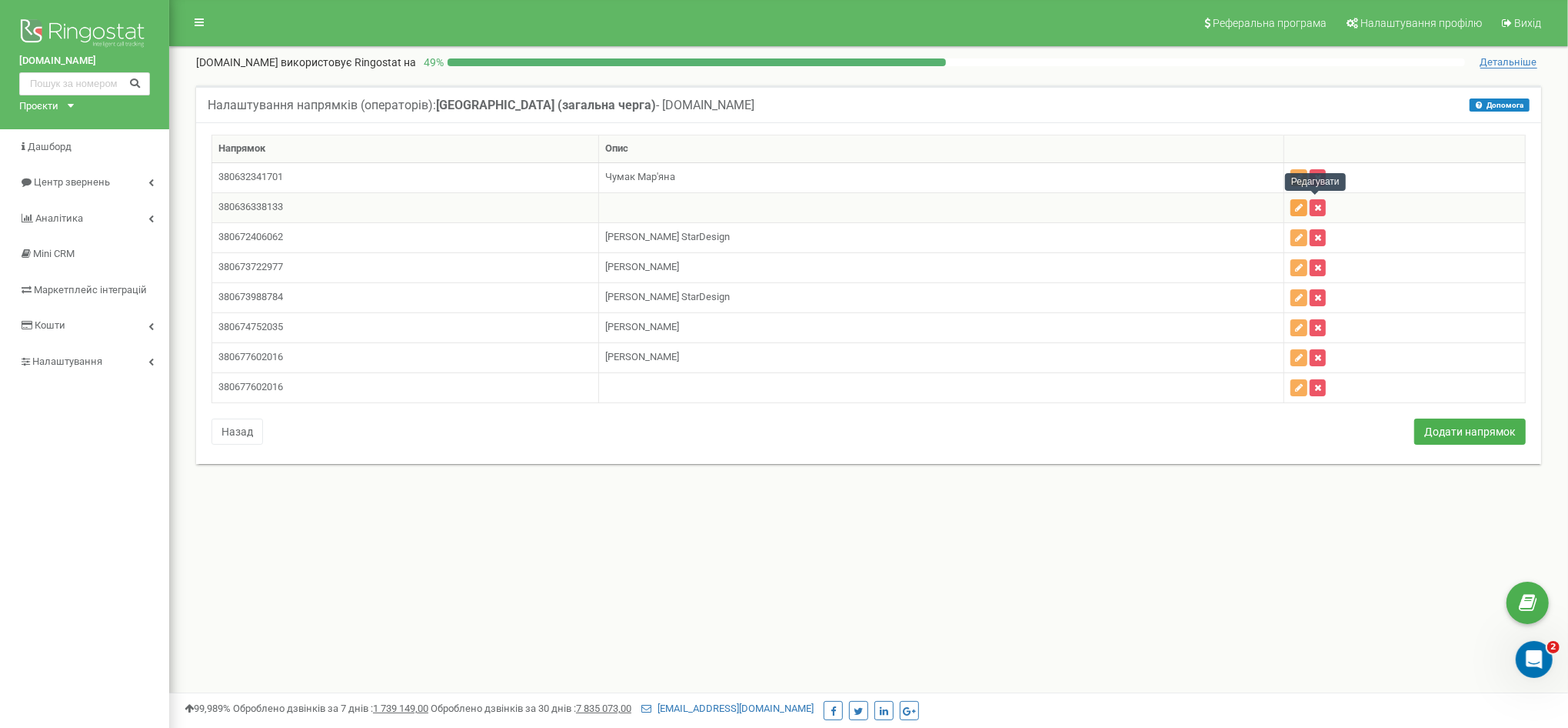
click at [1307, 212] on button "button" at bounding box center [1299, 208] width 17 height 17
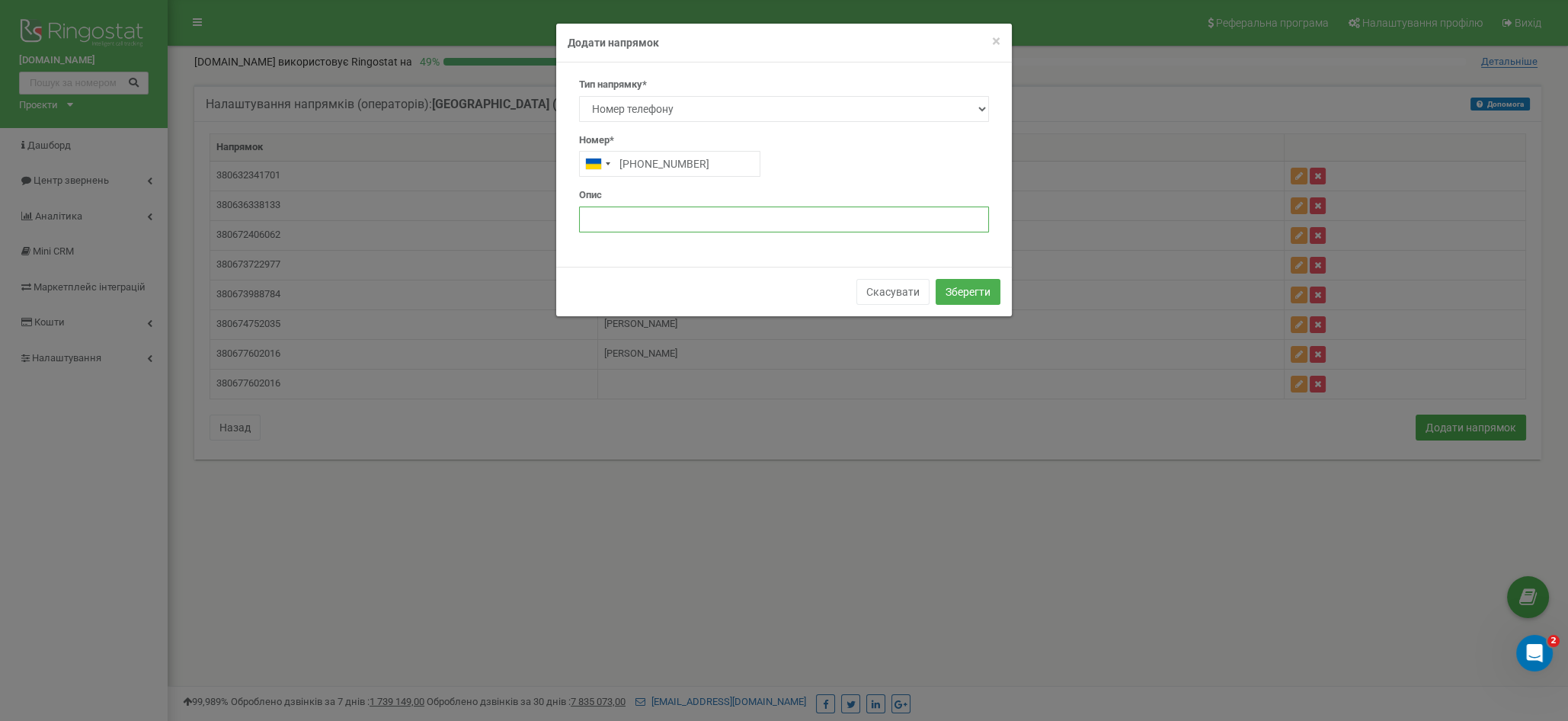
click at [702, 218] on input "text" at bounding box center [784, 220] width 410 height 26
type input "Олена Оліфіренко"
click at [981, 281] on button "Зберегти" at bounding box center [967, 292] width 64 height 26
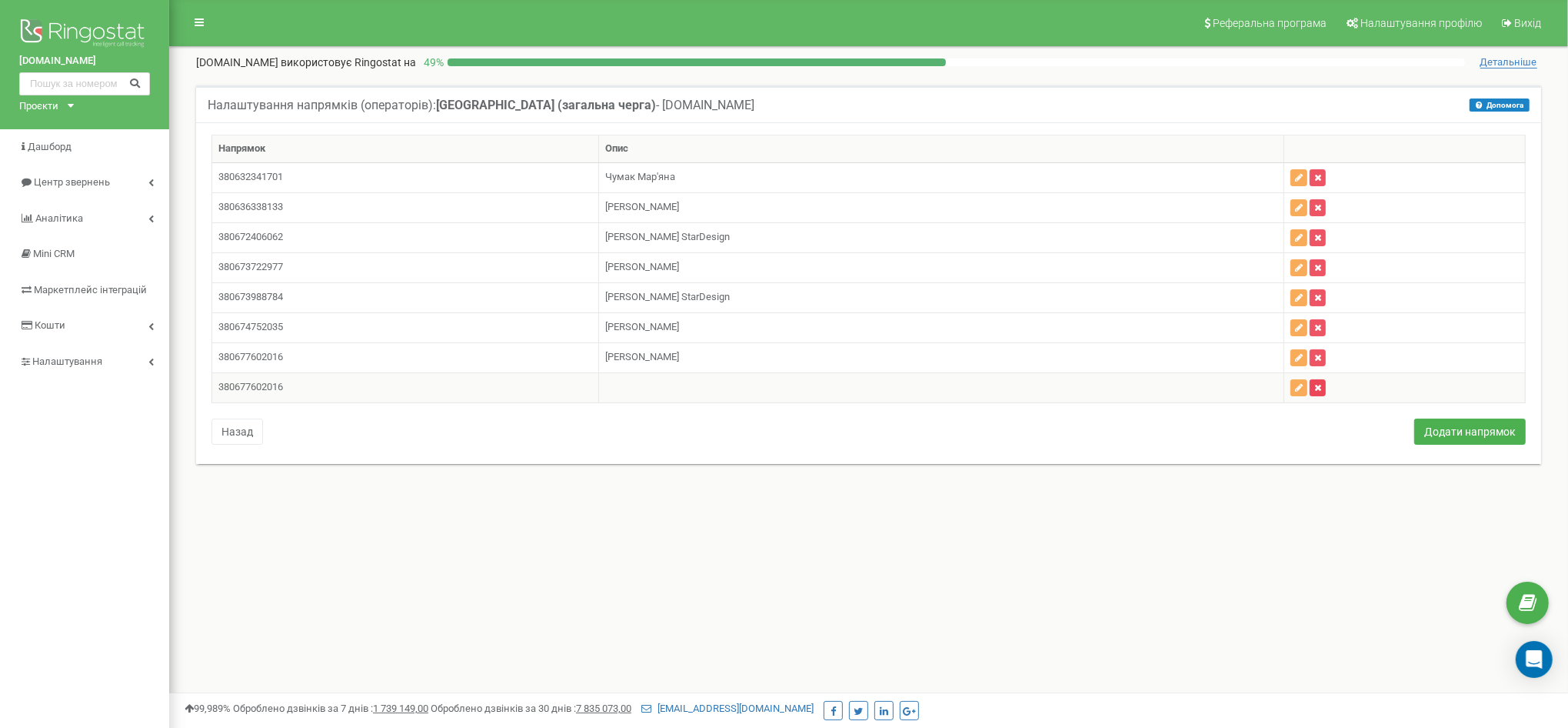
click at [1321, 383] on icon "button" at bounding box center [1317, 387] width 7 height 9
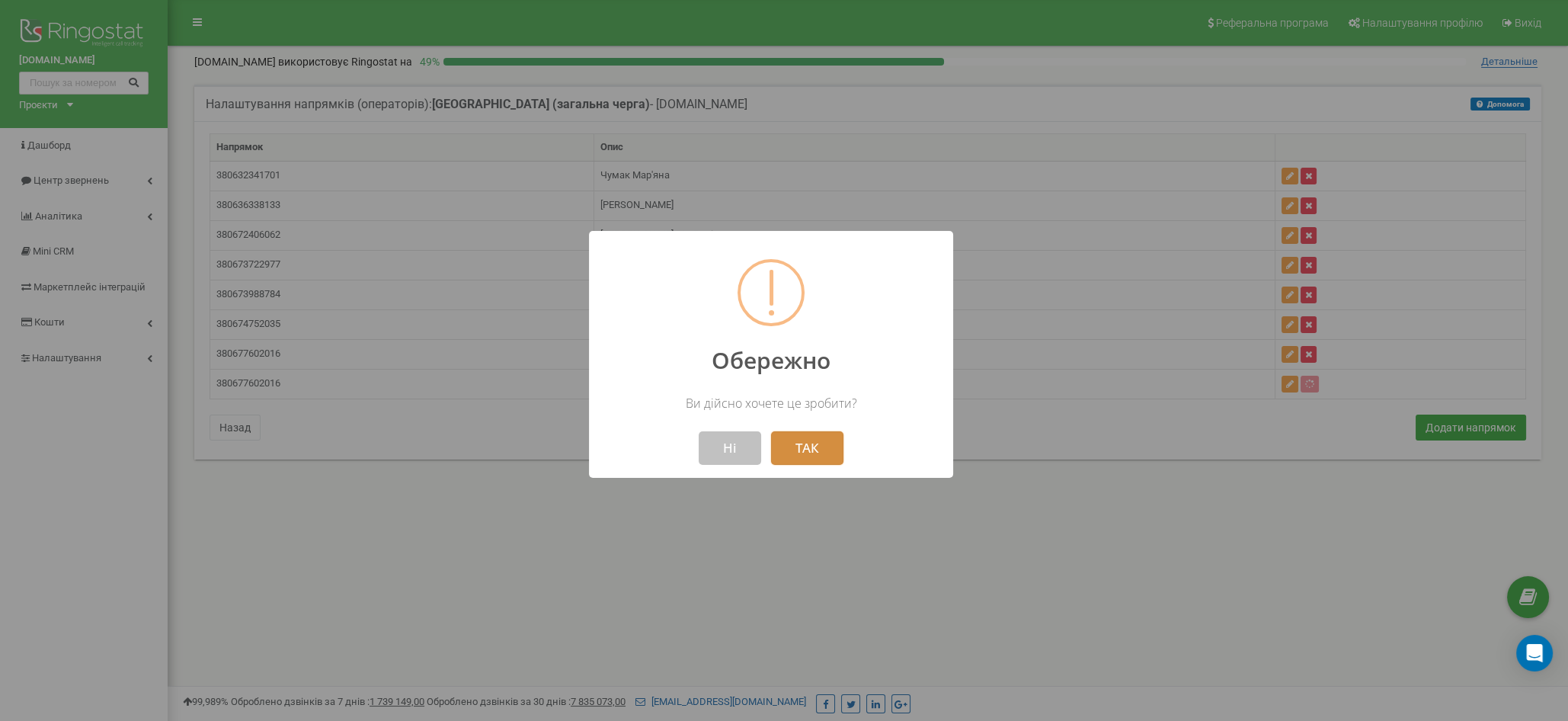
click at [825, 442] on button "ТАК" at bounding box center [807, 448] width 72 height 34
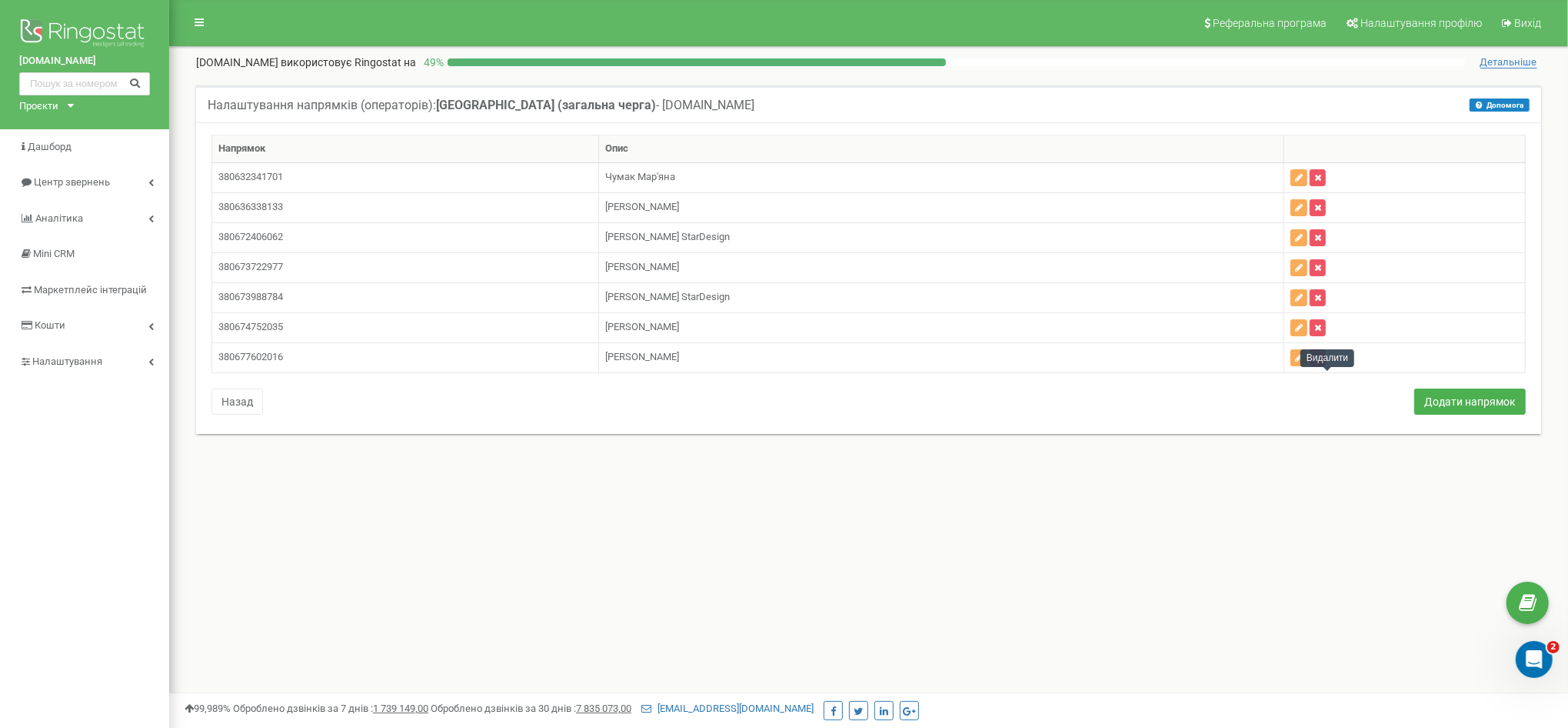
click at [1332, 425] on div "Напрямок Опис 380632341701 Чумак Мар'яна 380636338133 380672406062" at bounding box center [868, 279] width 1345 height 312
click at [1339, 437] on div "Налаштування напрямків (операторів): Київ (загальна черга) - stardyzain.com.ua …" at bounding box center [868, 270] width 1368 height 367
drag, startPoint x: 299, startPoint y: 267, endPoint x: 213, endPoint y: 262, distance: 86.1
click at [213, 262] on td "380673722977" at bounding box center [406, 268] width 387 height 30
copy td "380673722977"
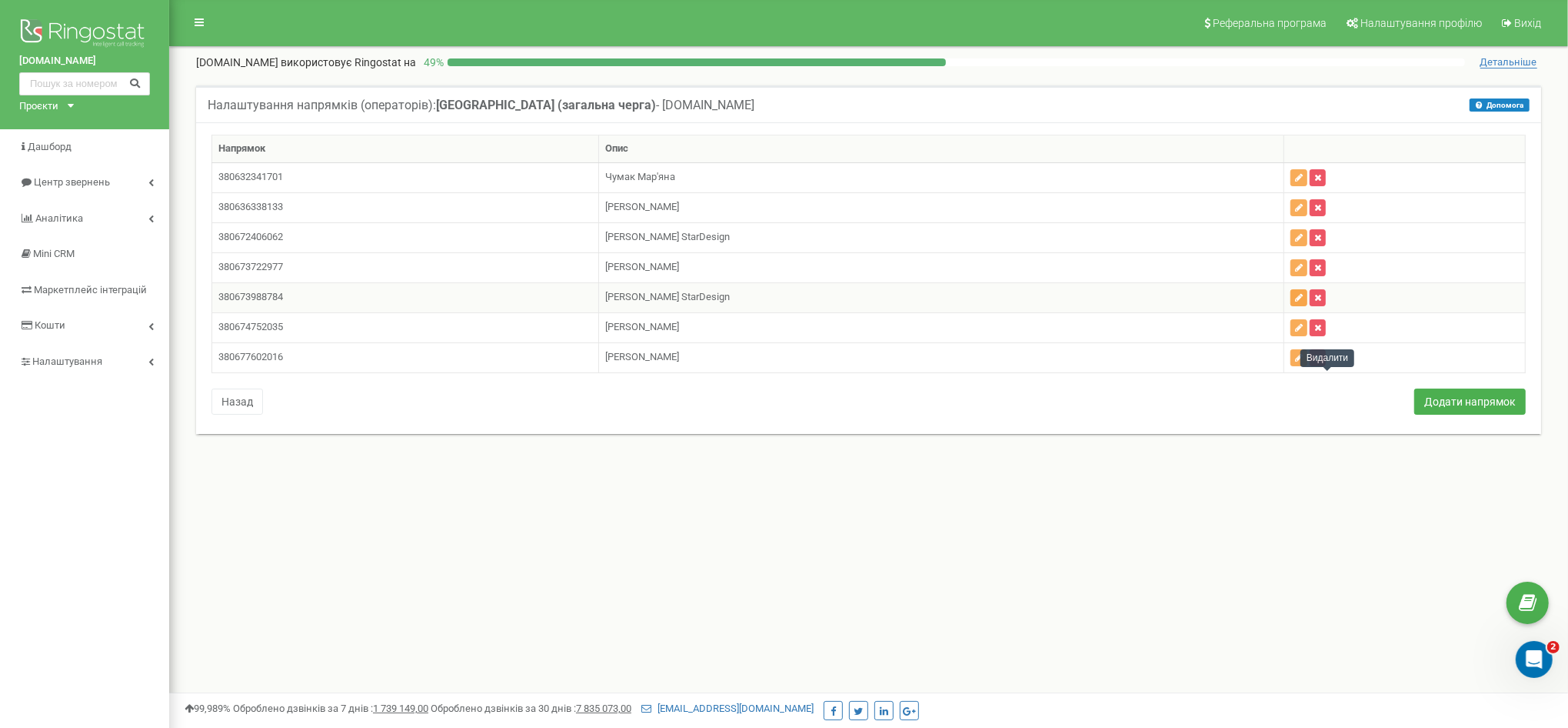
drag, startPoint x: 1281, startPoint y: 529, endPoint x: 1319, endPoint y: 291, distance: 241.0
click at [1281, 528] on div "Реферальна програма Налаштування профілю Вихід stardyzain.com.ua використовує R…" at bounding box center [869, 461] width 1399 height 924
click at [1303, 264] on icon "button" at bounding box center [1300, 268] width 8 height 9
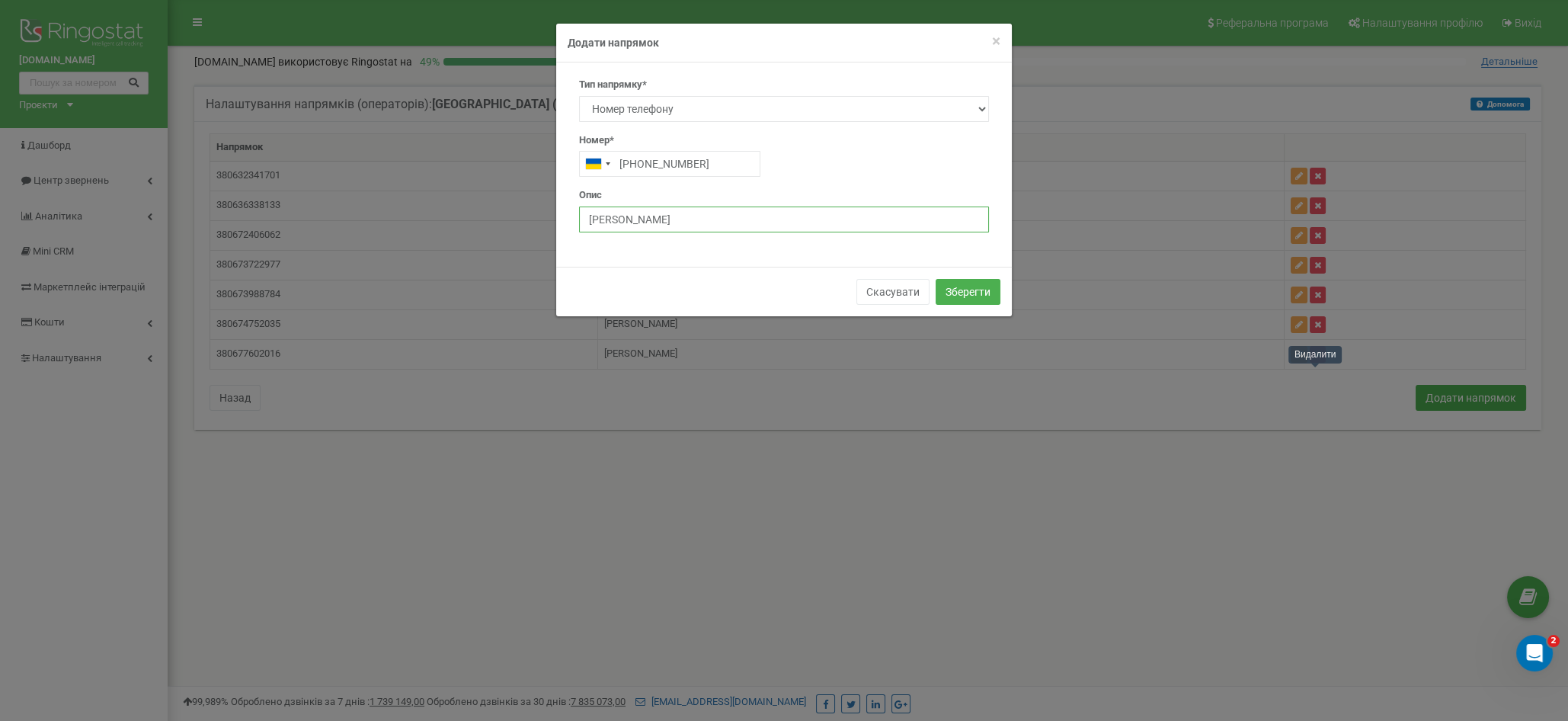
drag, startPoint x: 742, startPoint y: 218, endPoint x: 341, endPoint y: 186, distance: 402.3
click at [341, 186] on form "× Close Додати напрямок Тип напрямку* SIP Номер телефону Зовнішній SIP Співробі…" at bounding box center [784, 169] width 1568 height 294
type input "Анна Шевченко"
click at [963, 284] on button "Зберегти" at bounding box center [967, 292] width 64 height 26
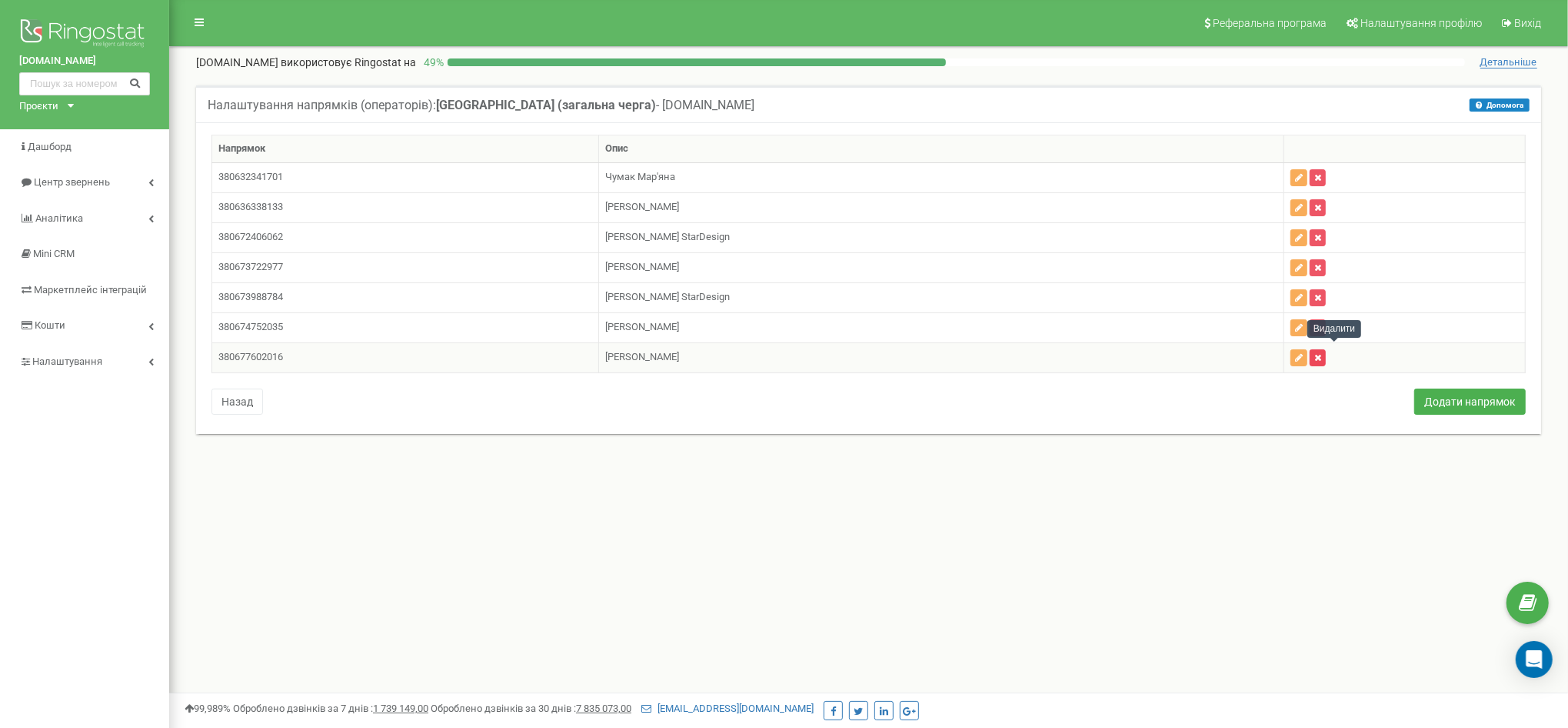
click at [1321, 354] on icon "button" at bounding box center [1317, 358] width 7 height 9
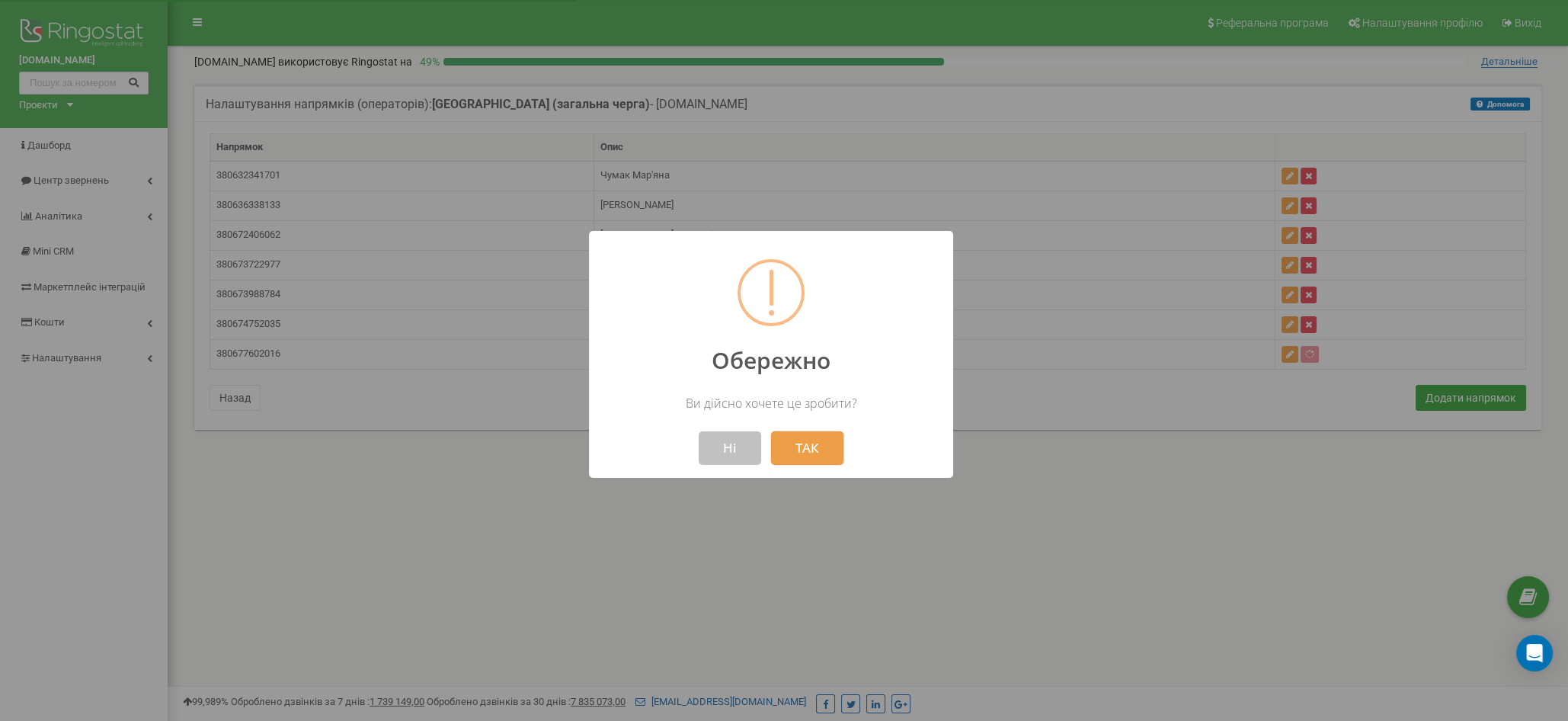
click at [802, 446] on button "ТАК" at bounding box center [807, 448] width 72 height 34
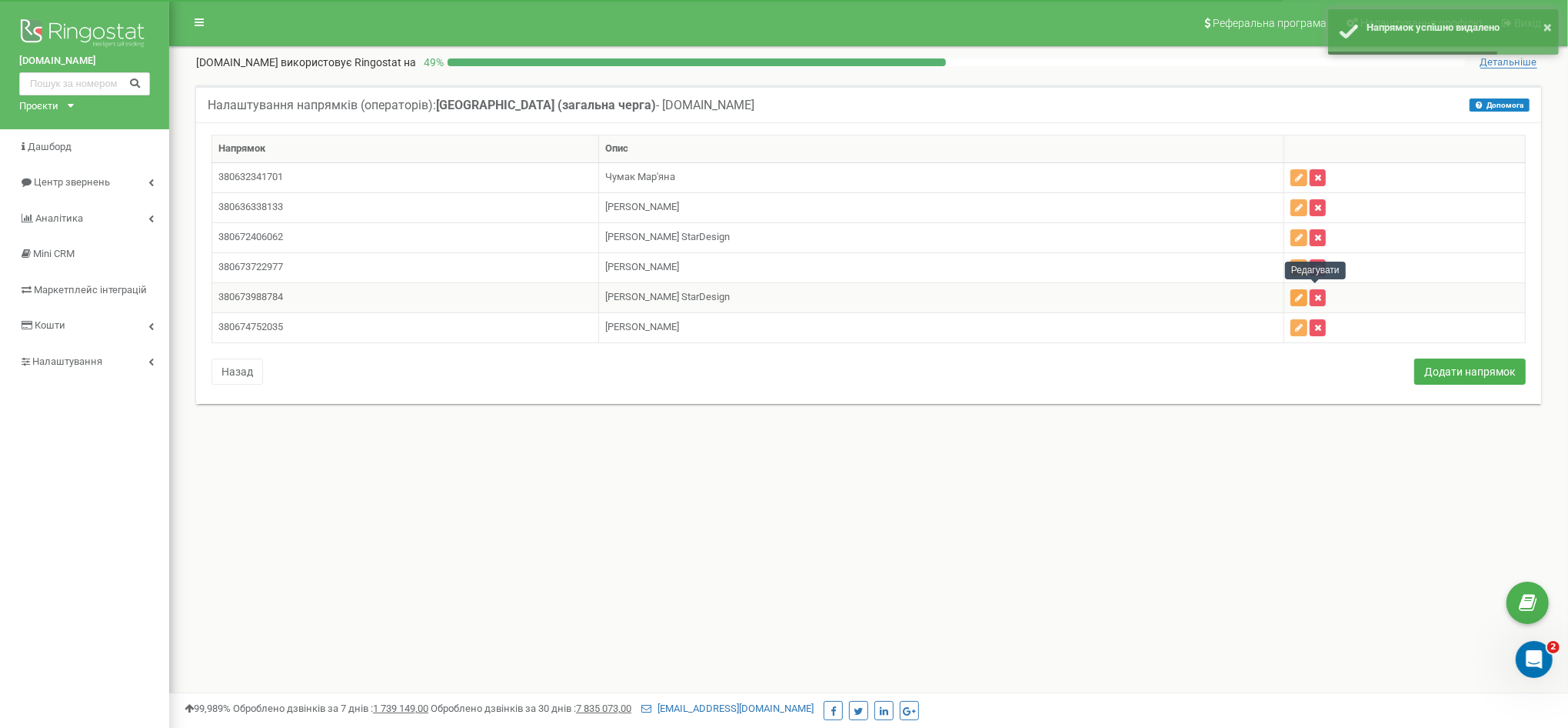
click at [1307, 290] on button "button" at bounding box center [1299, 298] width 17 height 17
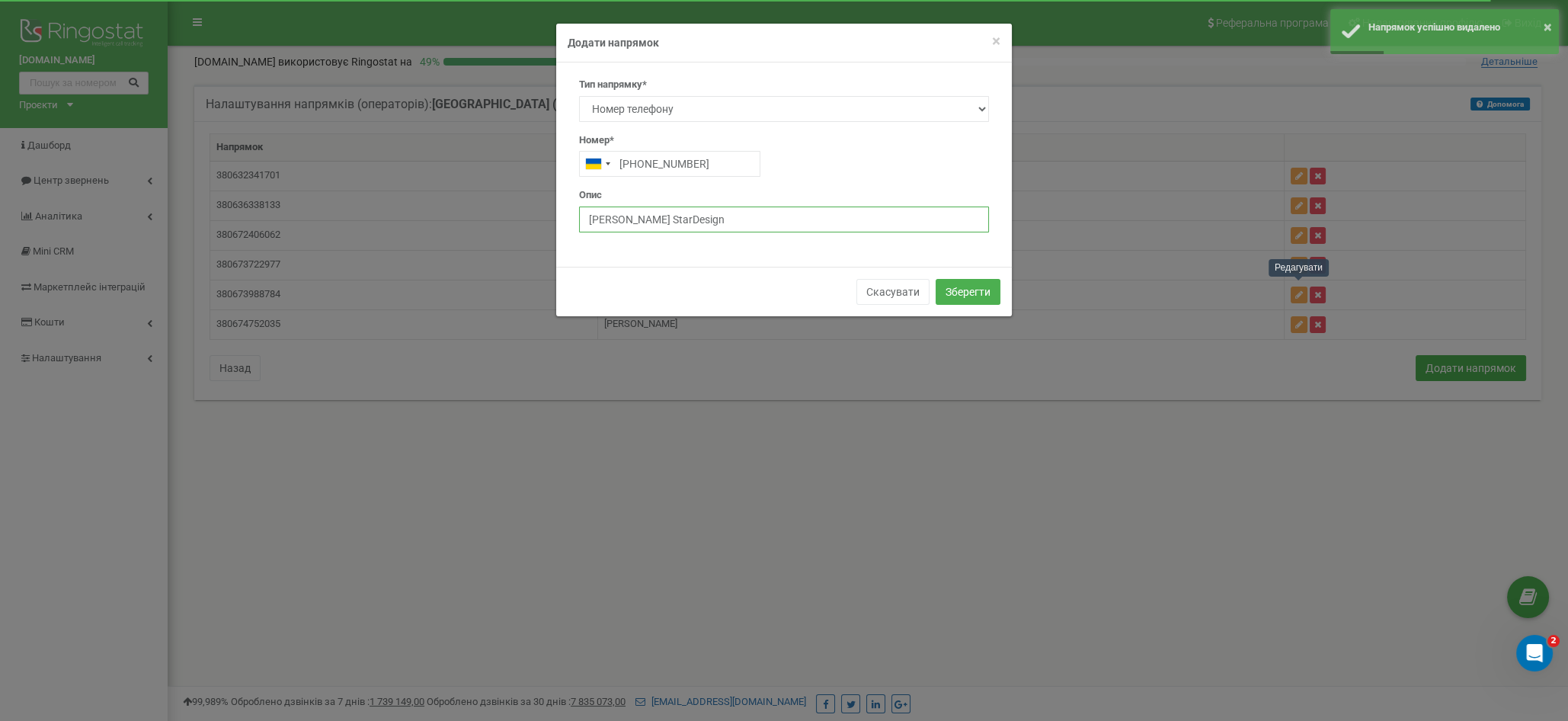
drag, startPoint x: 763, startPoint y: 214, endPoint x: 419, endPoint y: 206, distance: 344.1
click at [419, 206] on form "× Close Додати напрямок Тип напрямку* SIP Номер телефону Зовнішній SIP Співробі…" at bounding box center [784, 169] width 1568 height 294
type input "[PERSON_NAME]"
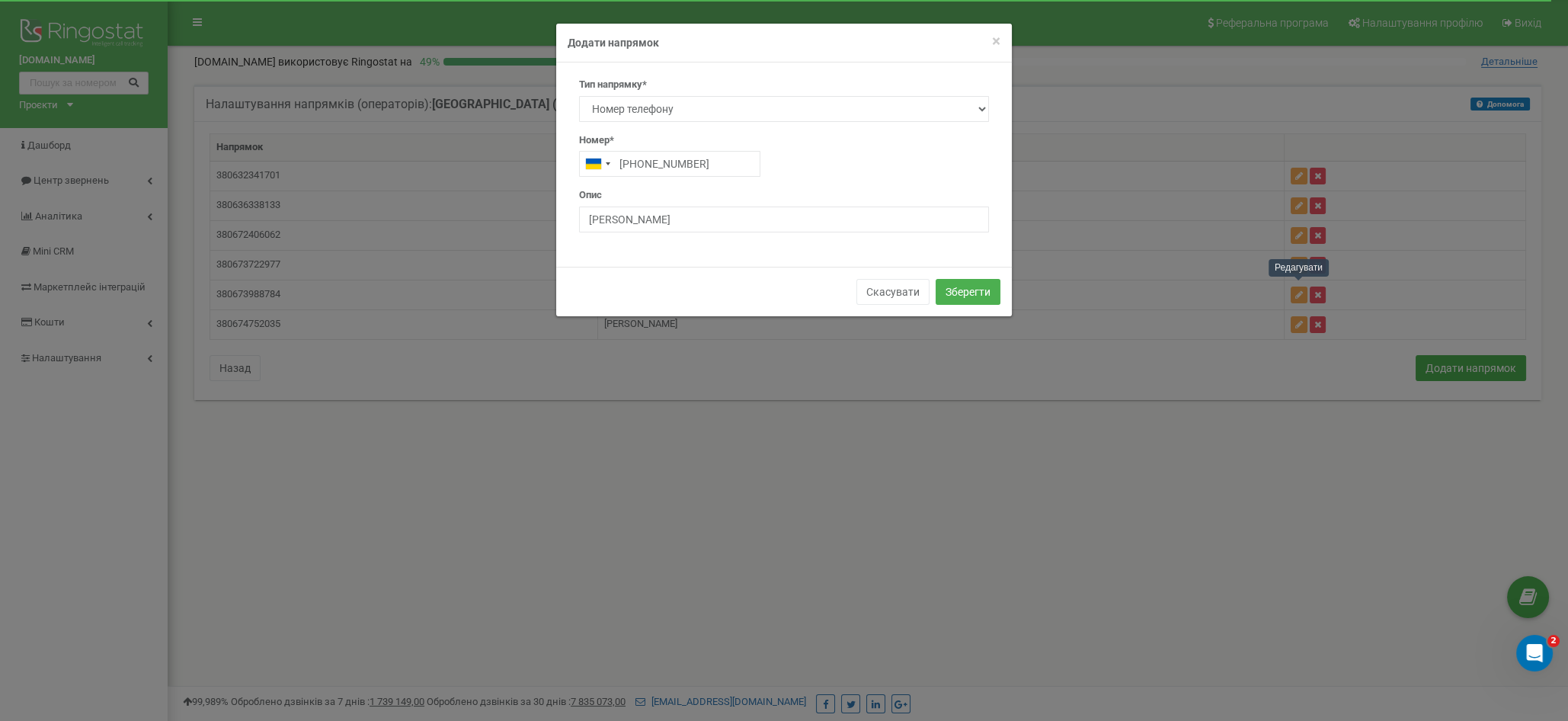
click at [641, 238] on div "Тип напрямку* SIP Номер телефону Зовнішній SIP Співробітник Відділ Номер* +3806…" at bounding box center [784, 161] width 433 height 166
click at [965, 294] on button "Зберегти" at bounding box center [967, 292] width 64 height 26
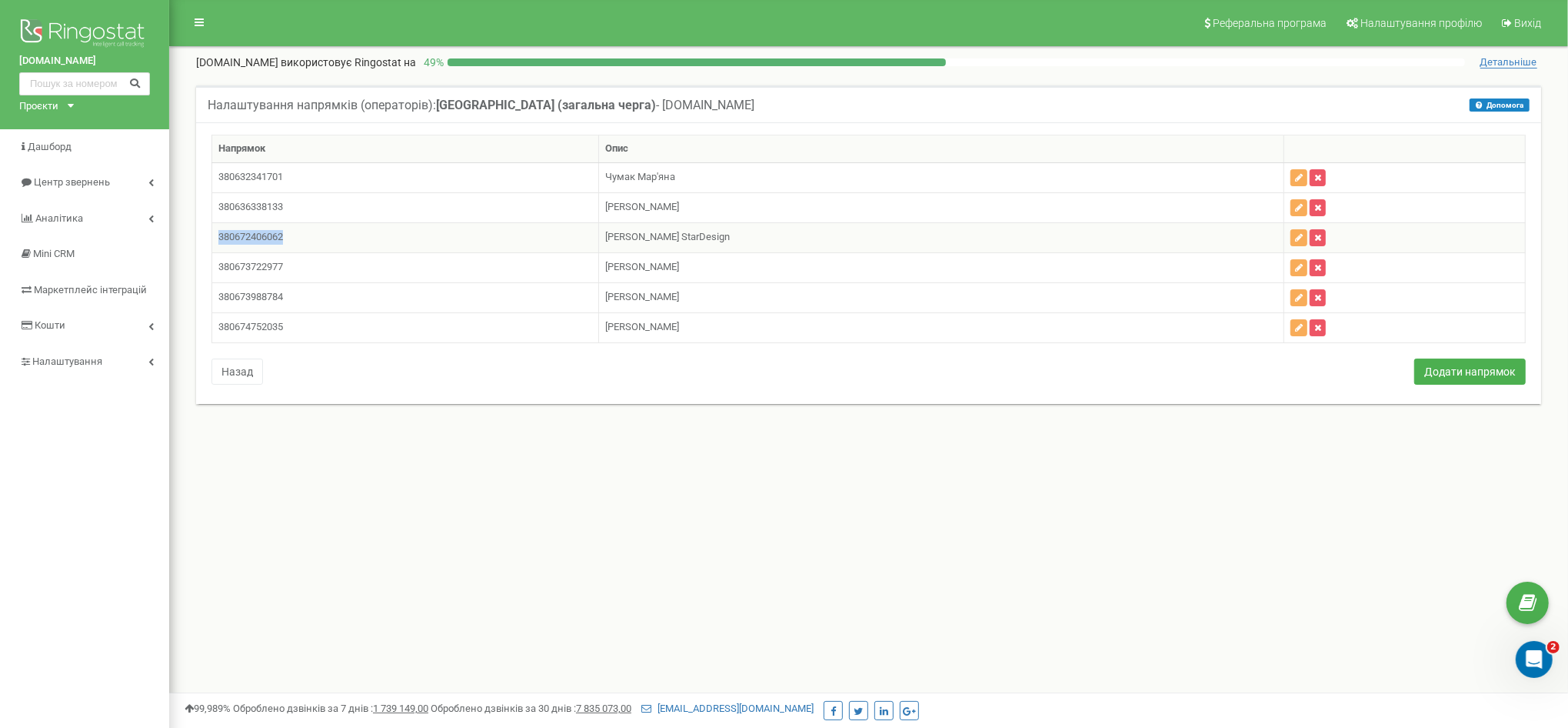
drag, startPoint x: 284, startPoint y: 239, endPoint x: 220, endPoint y: 236, distance: 64.1
click at [220, 236] on td "380672406062" at bounding box center [406, 238] width 387 height 30
copy td "380672406062"
click at [1303, 237] on icon "button" at bounding box center [1300, 237] width 8 height 9
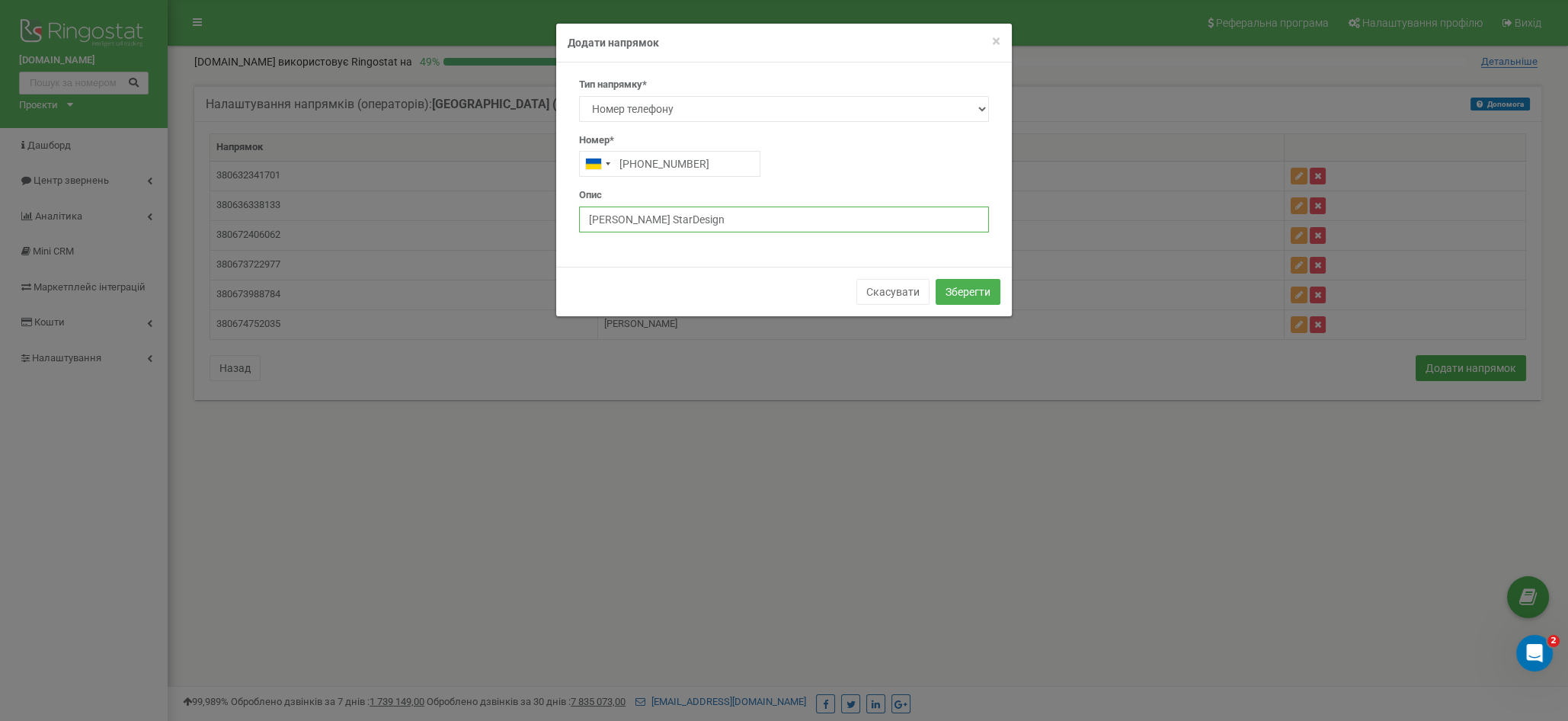
drag, startPoint x: 740, startPoint y: 220, endPoint x: 390, endPoint y: 202, distance: 350.5
click at [390, 202] on form "× Close Додати напрямок Тип напрямку* SIP Номер телефону Зовнішній SIP Співробі…" at bounding box center [784, 169] width 1568 height 294
type input "[PERSON_NAME]"
click at [980, 298] on button "Зберегти" at bounding box center [967, 292] width 64 height 26
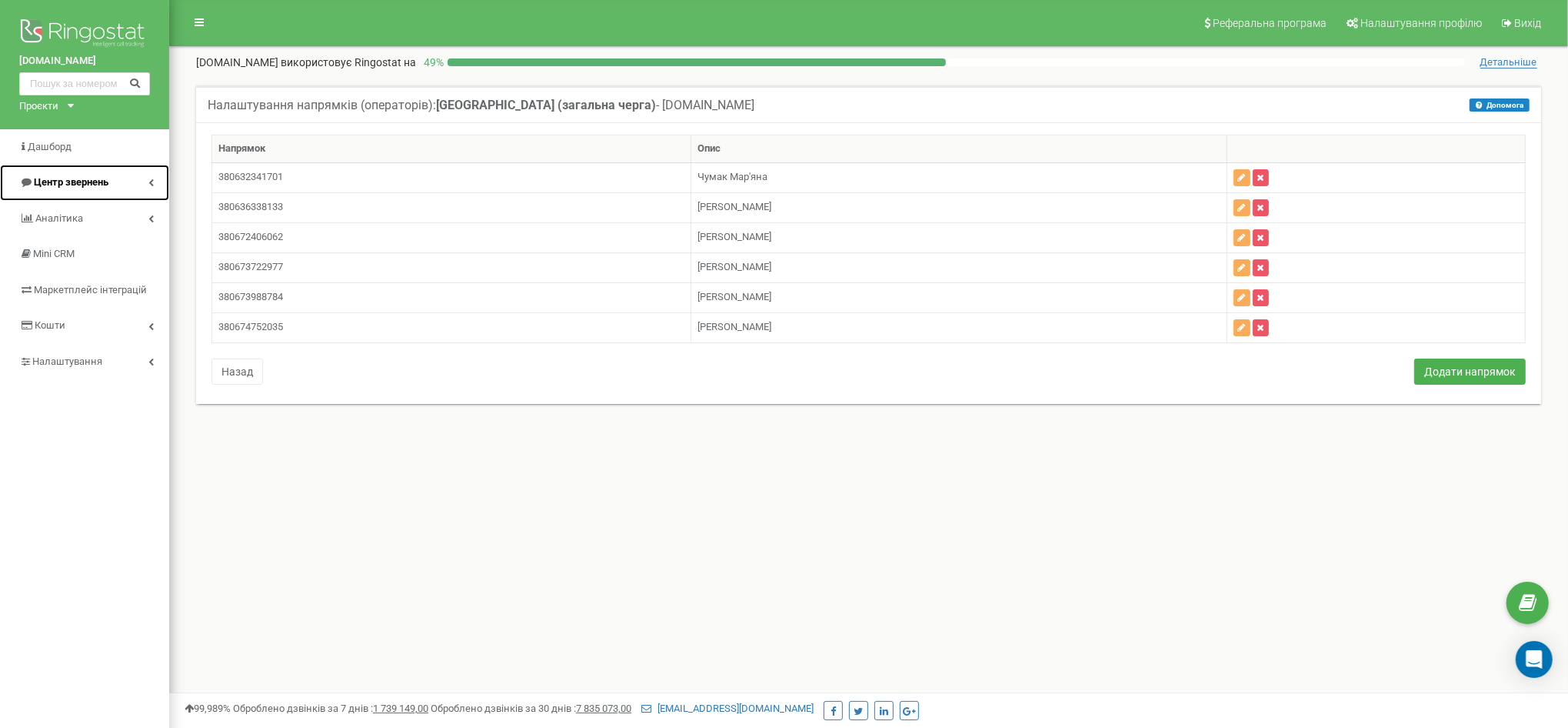
click at [94, 181] on span "Центр звернень" at bounding box center [71, 182] width 75 height 12
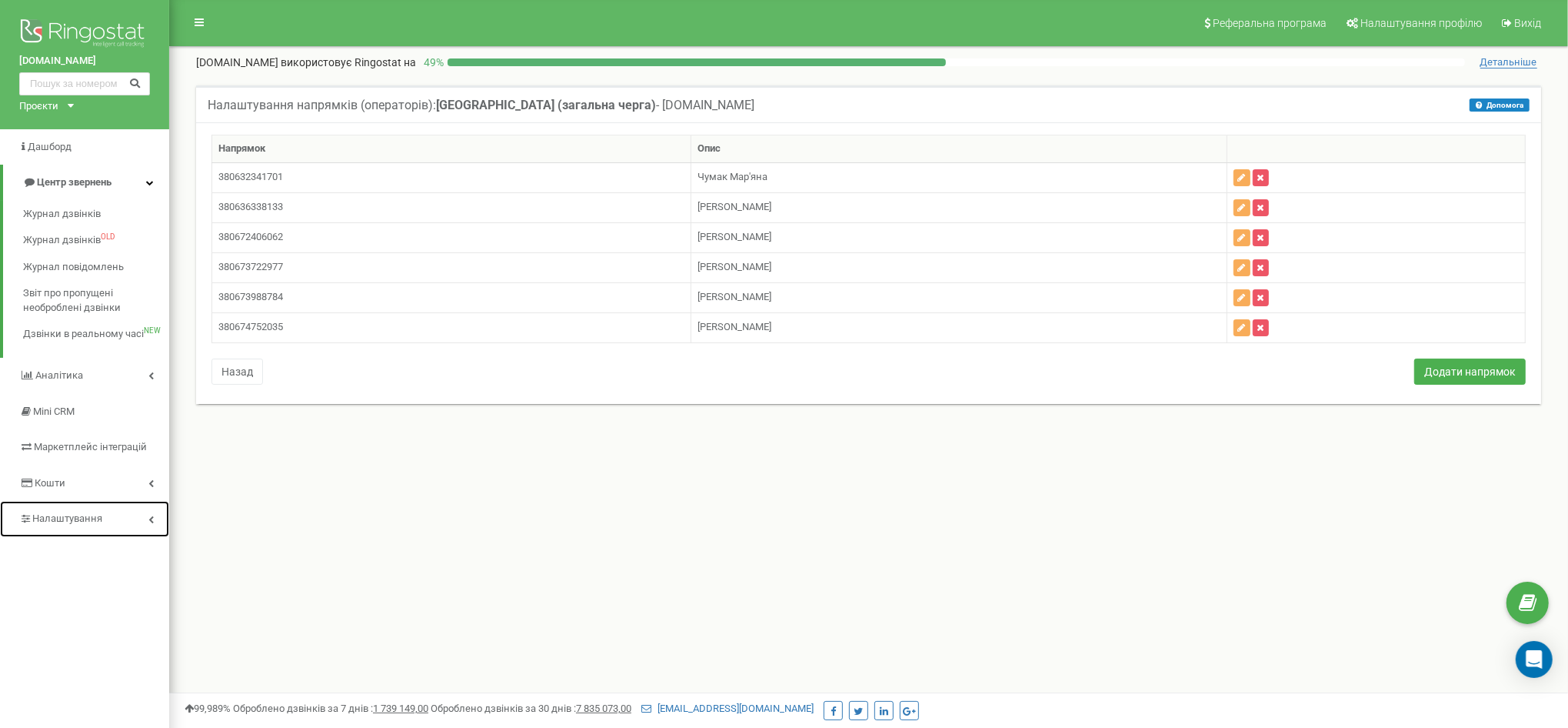
click at [89, 514] on span "Налаштування" at bounding box center [67, 518] width 70 height 12
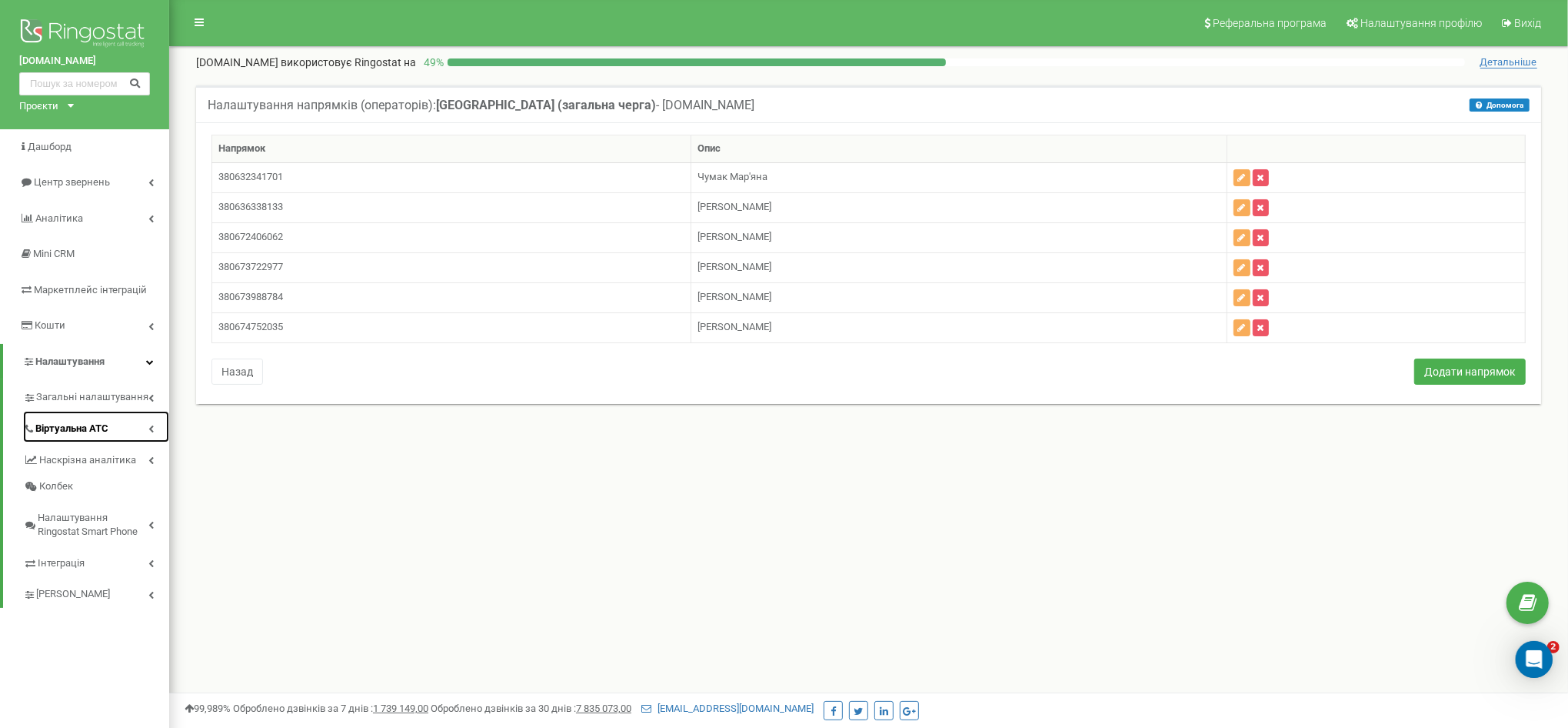
click at [91, 432] on span "Віртуальна АТС" at bounding box center [71, 428] width 73 height 15
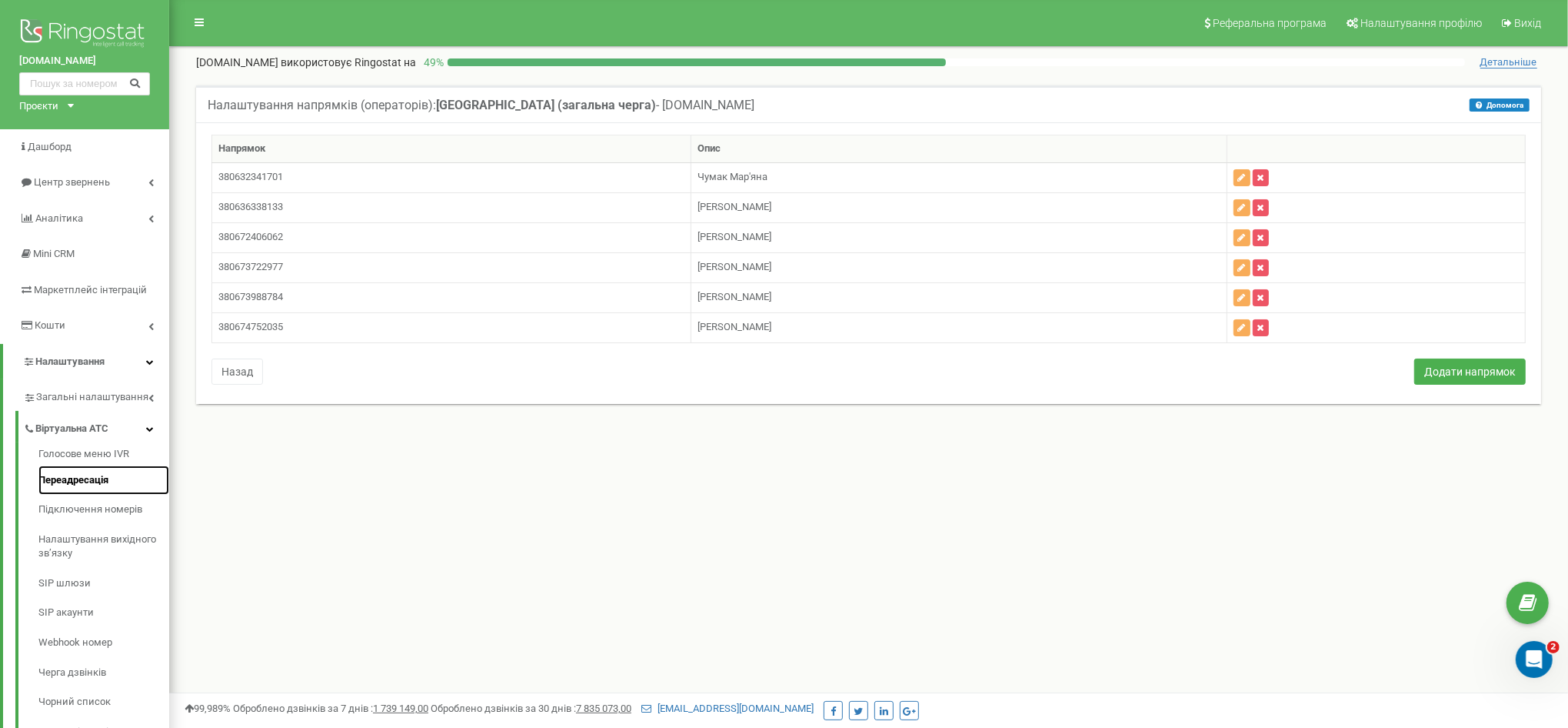
click at [98, 478] on link "Переадресація" at bounding box center [104, 480] width 131 height 30
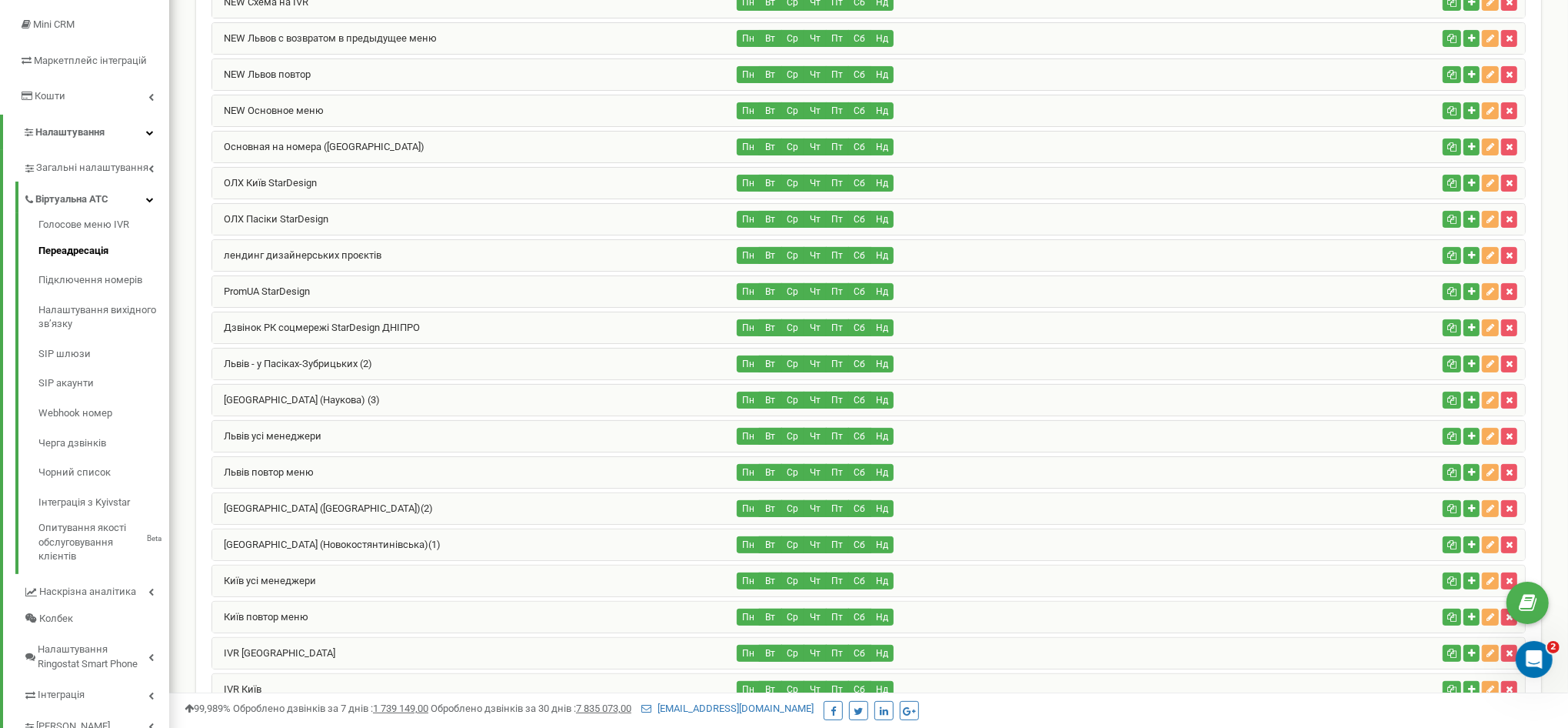
scroll to position [96, 0]
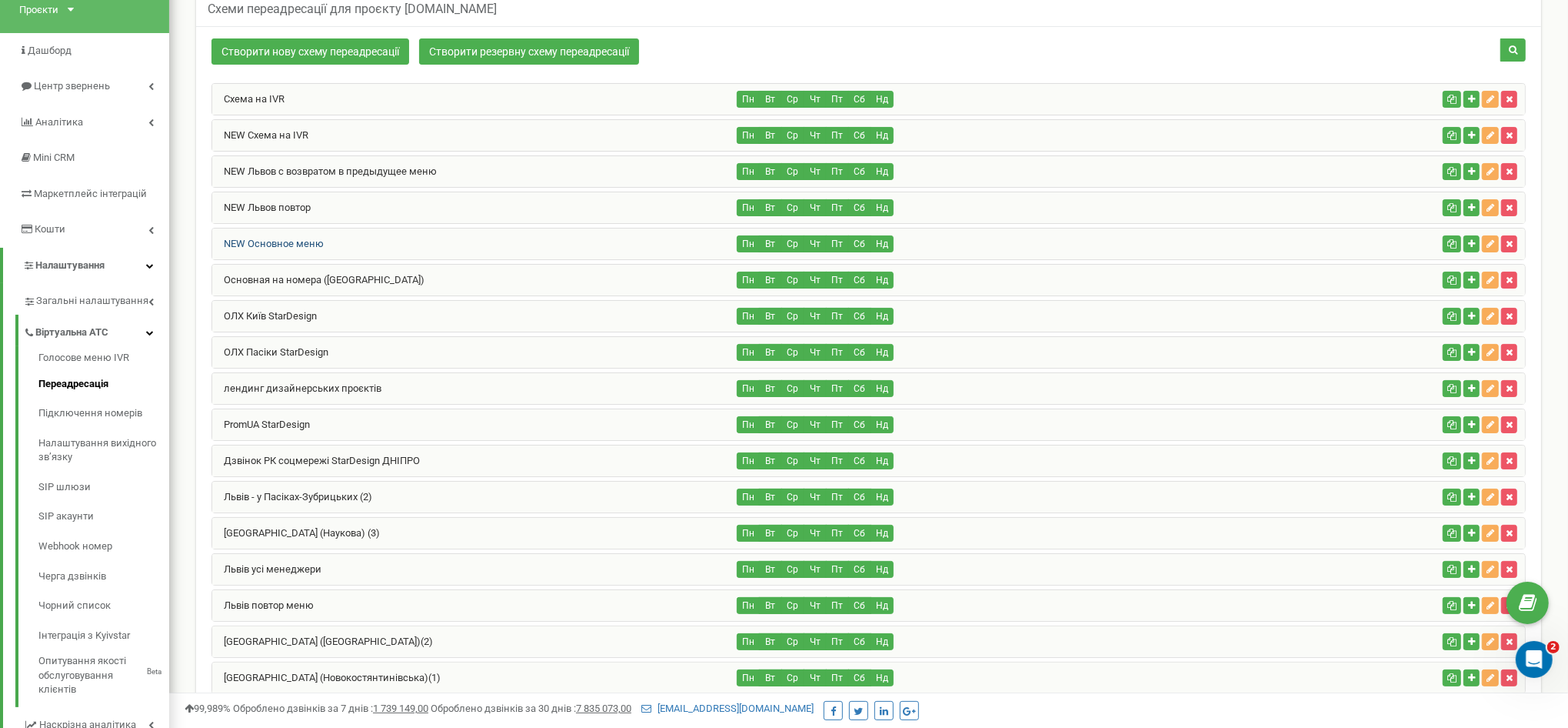
click at [296, 246] on link "NEW Основное меню" at bounding box center [268, 244] width 112 height 12
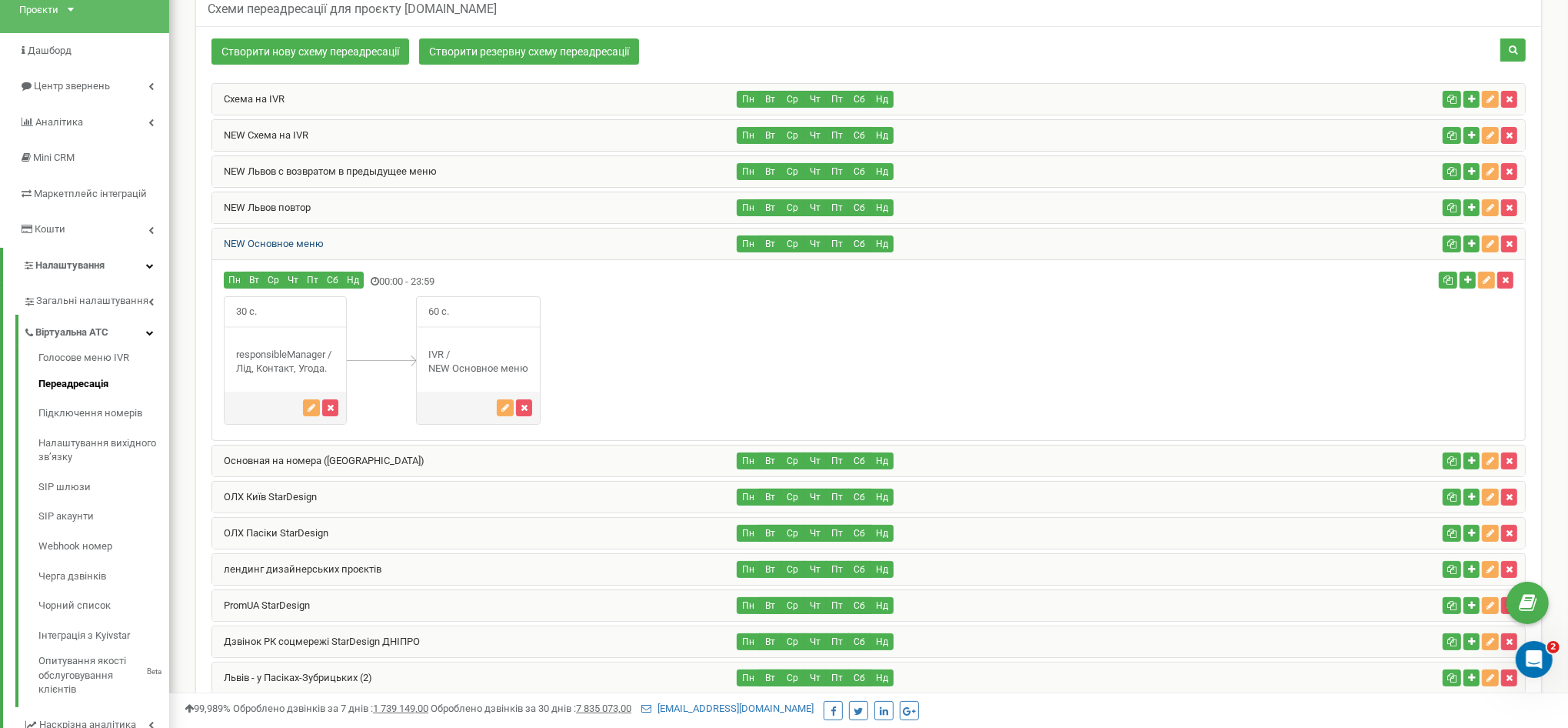
click at [296, 246] on link "NEW Основное меню" at bounding box center [268, 244] width 112 height 12
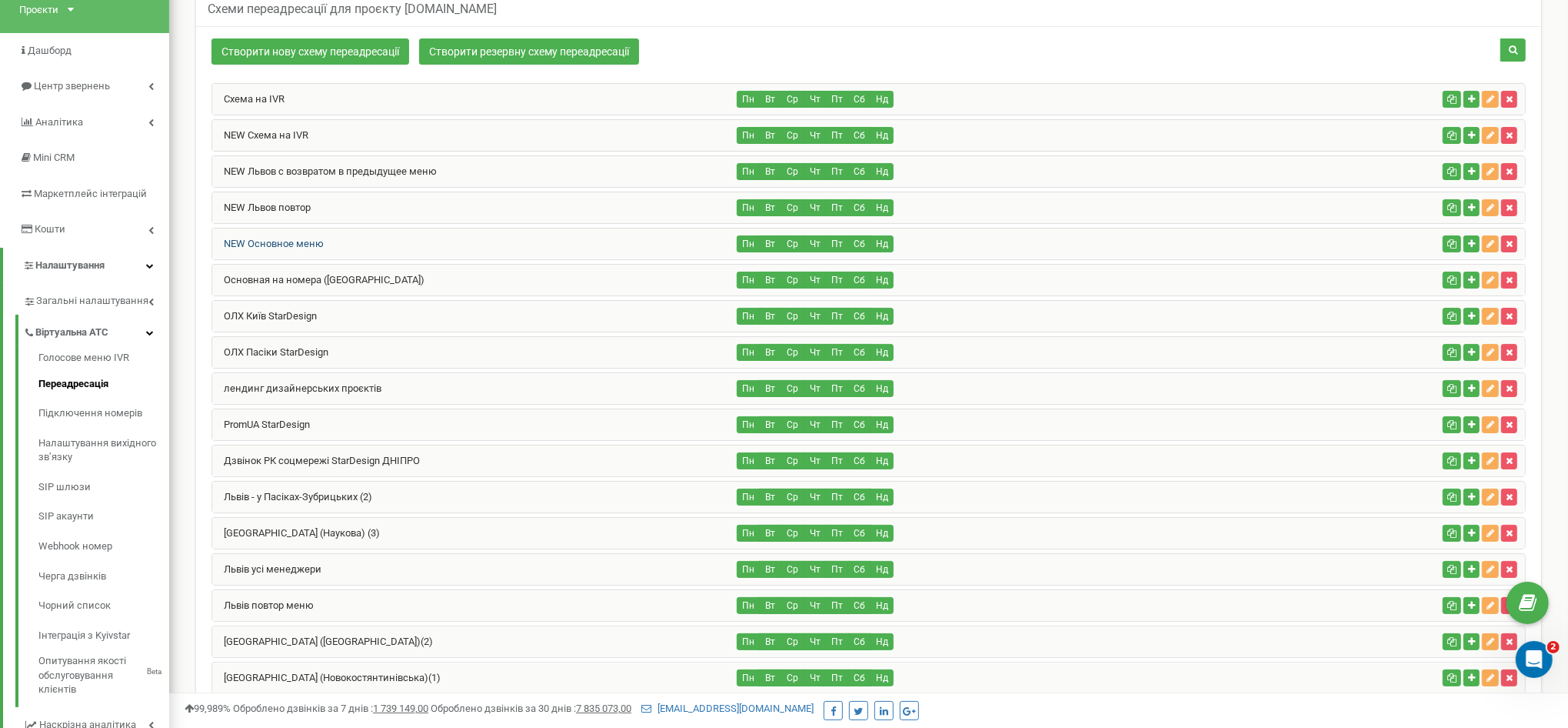
click at [306, 238] on link "NEW Основное меню" at bounding box center [268, 244] width 112 height 12
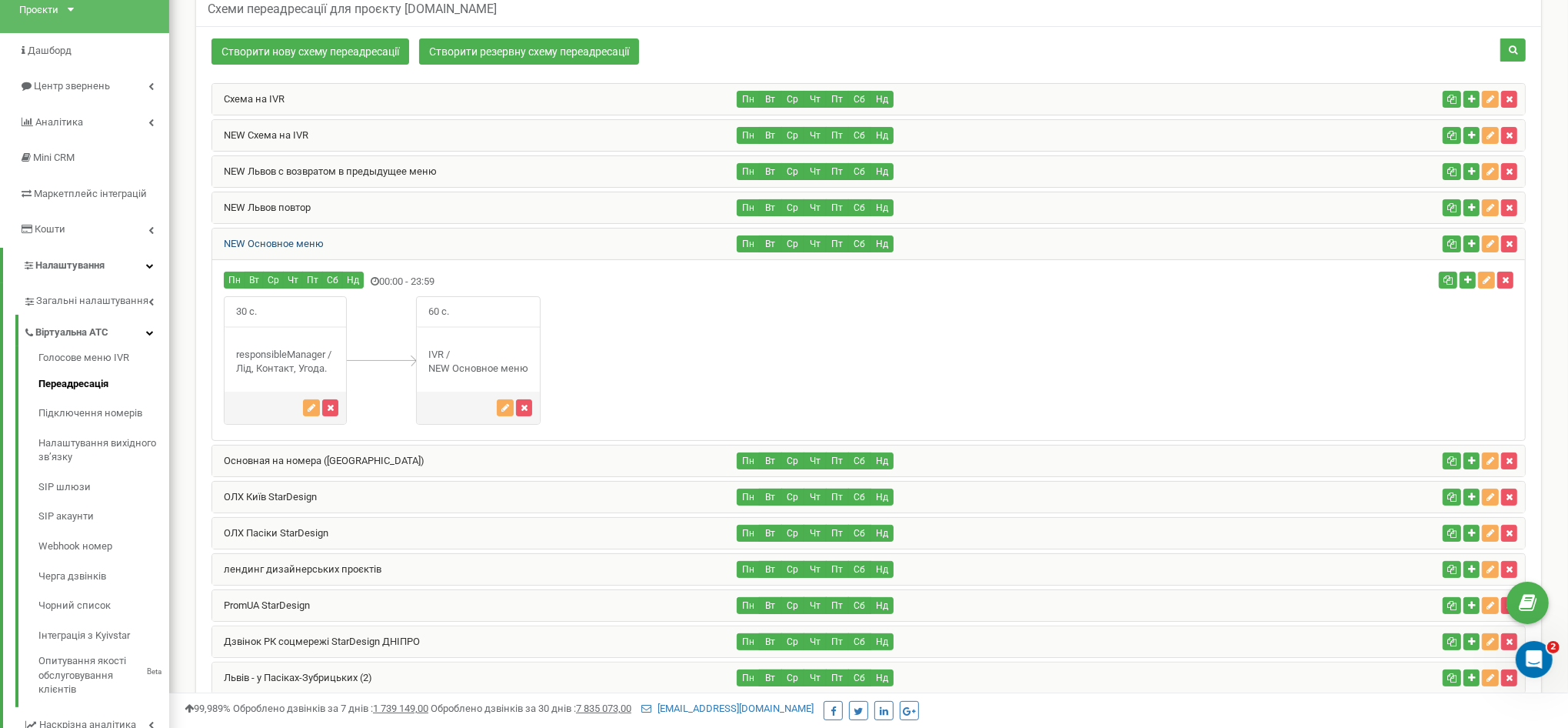
click at [306, 238] on link "NEW Основное меню" at bounding box center [268, 244] width 112 height 12
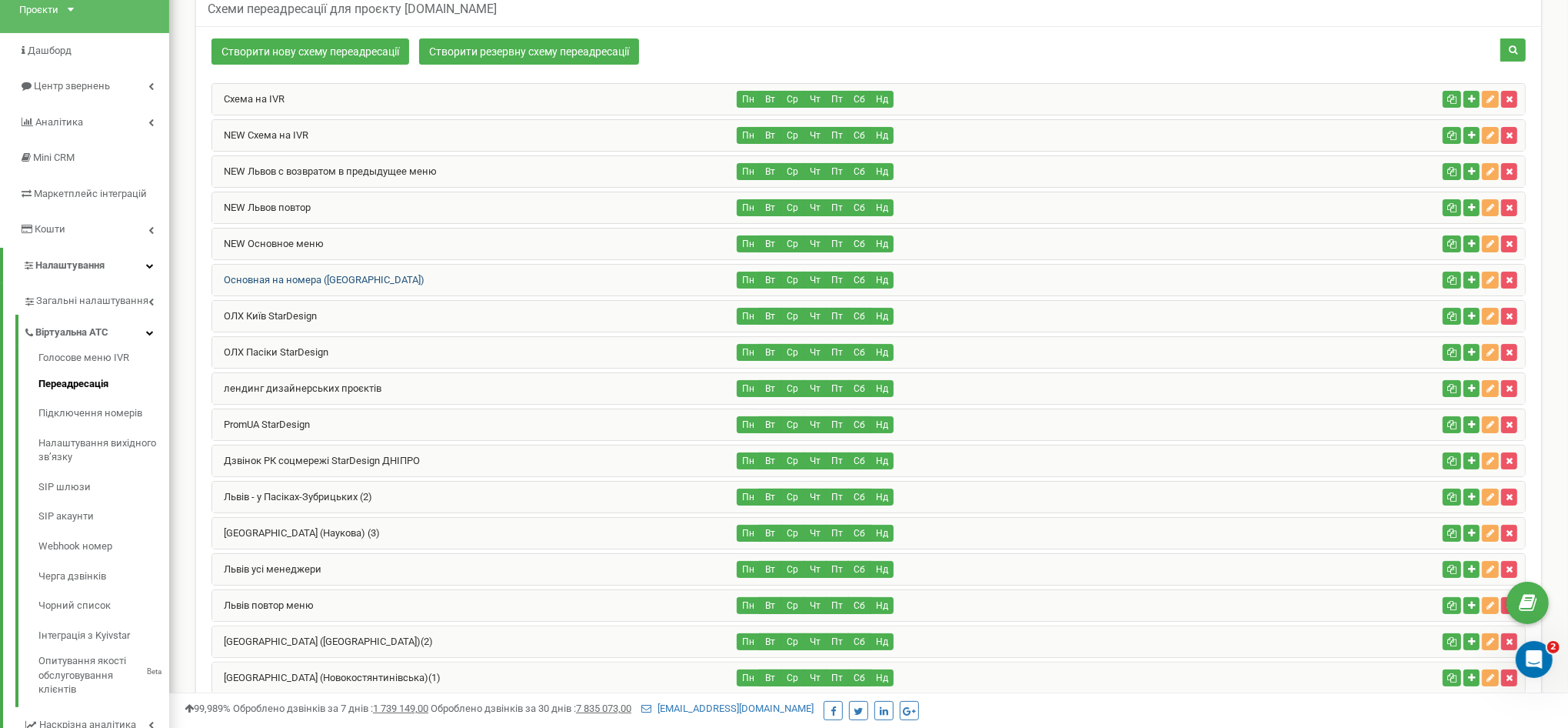
click at [314, 278] on link "Основная на номера (Львов)" at bounding box center [318, 280] width 213 height 12
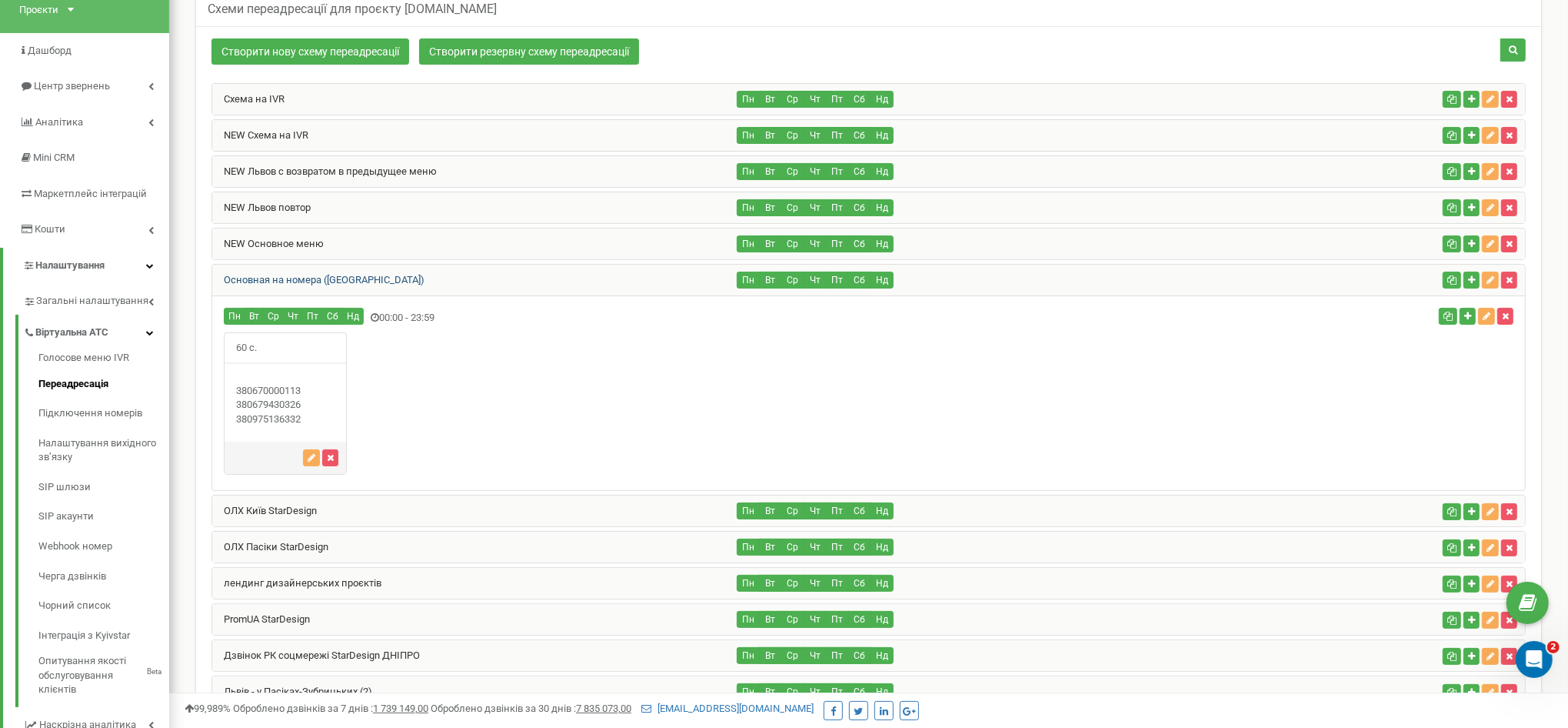
click at [335, 282] on link "Основная на номера (Львов)" at bounding box center [318, 280] width 213 height 12
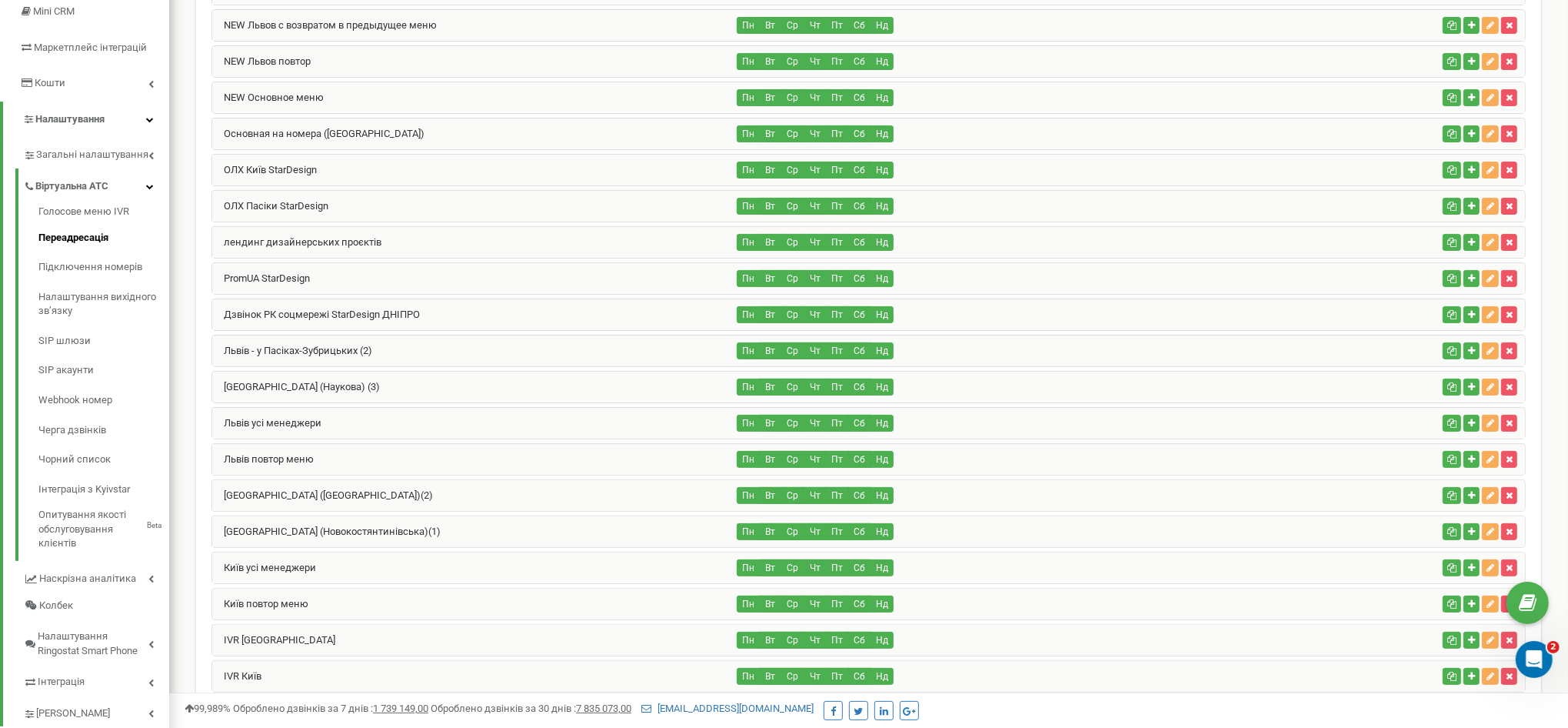
scroll to position [289, 0]
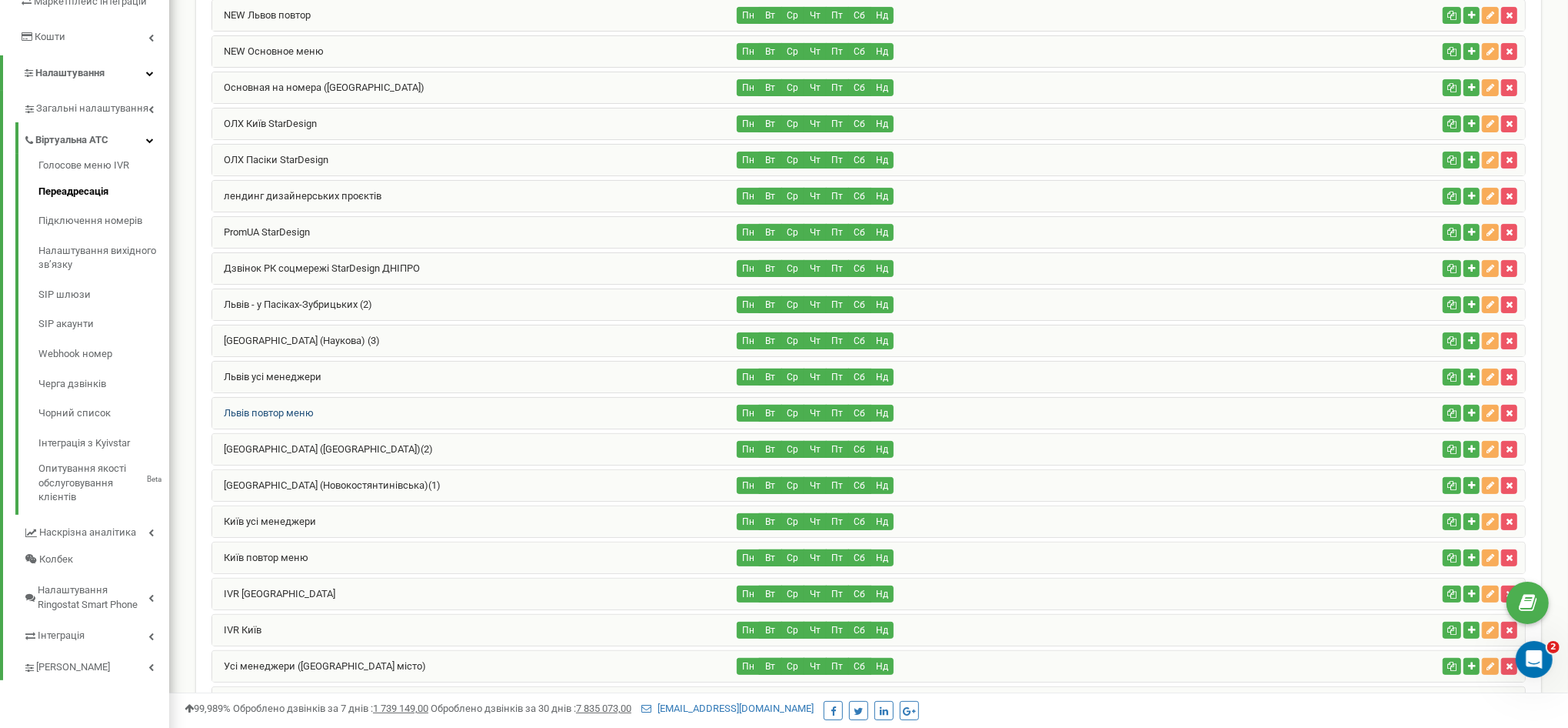
click at [303, 410] on link "Львів повтор меню" at bounding box center [263, 413] width 102 height 12
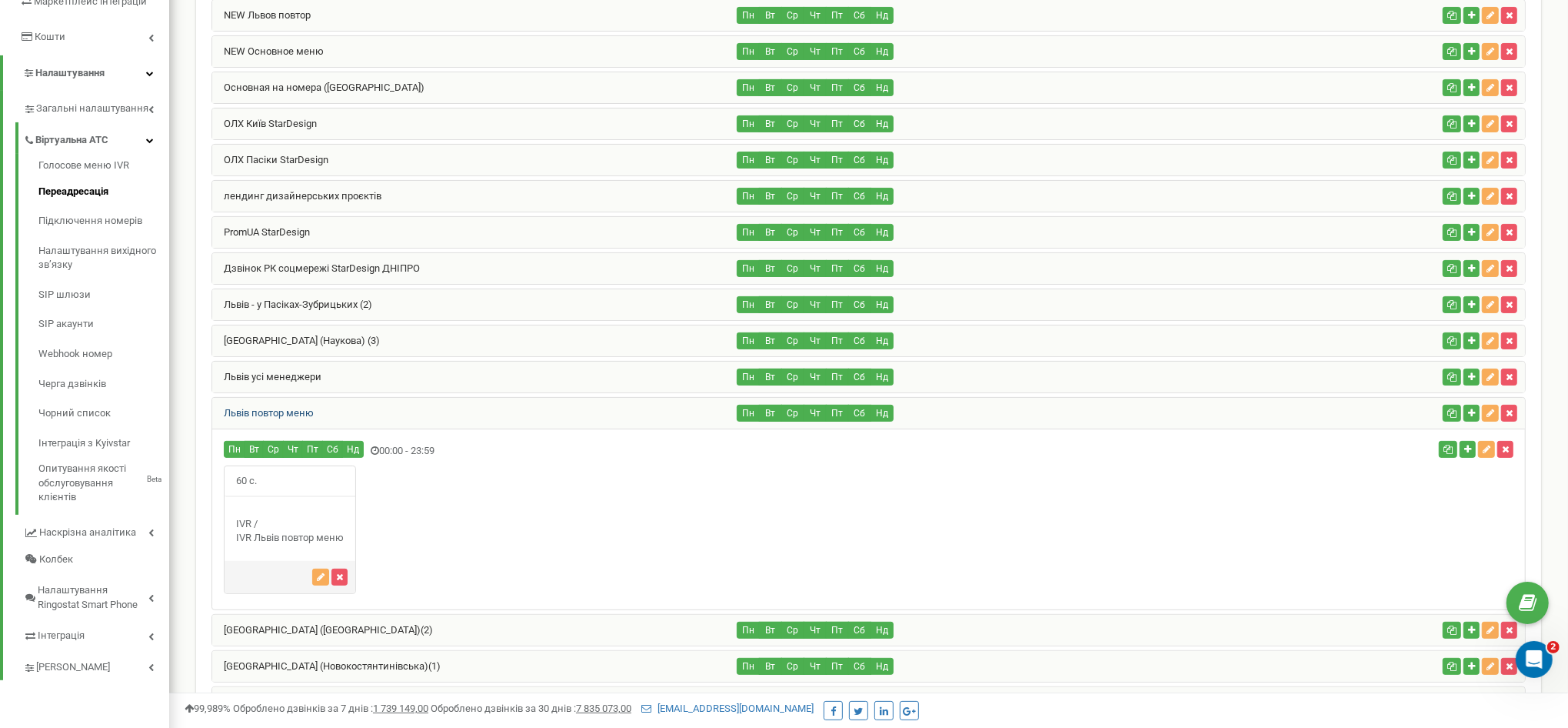
click at [303, 410] on link "Львів повтор меню" at bounding box center [263, 413] width 102 height 12
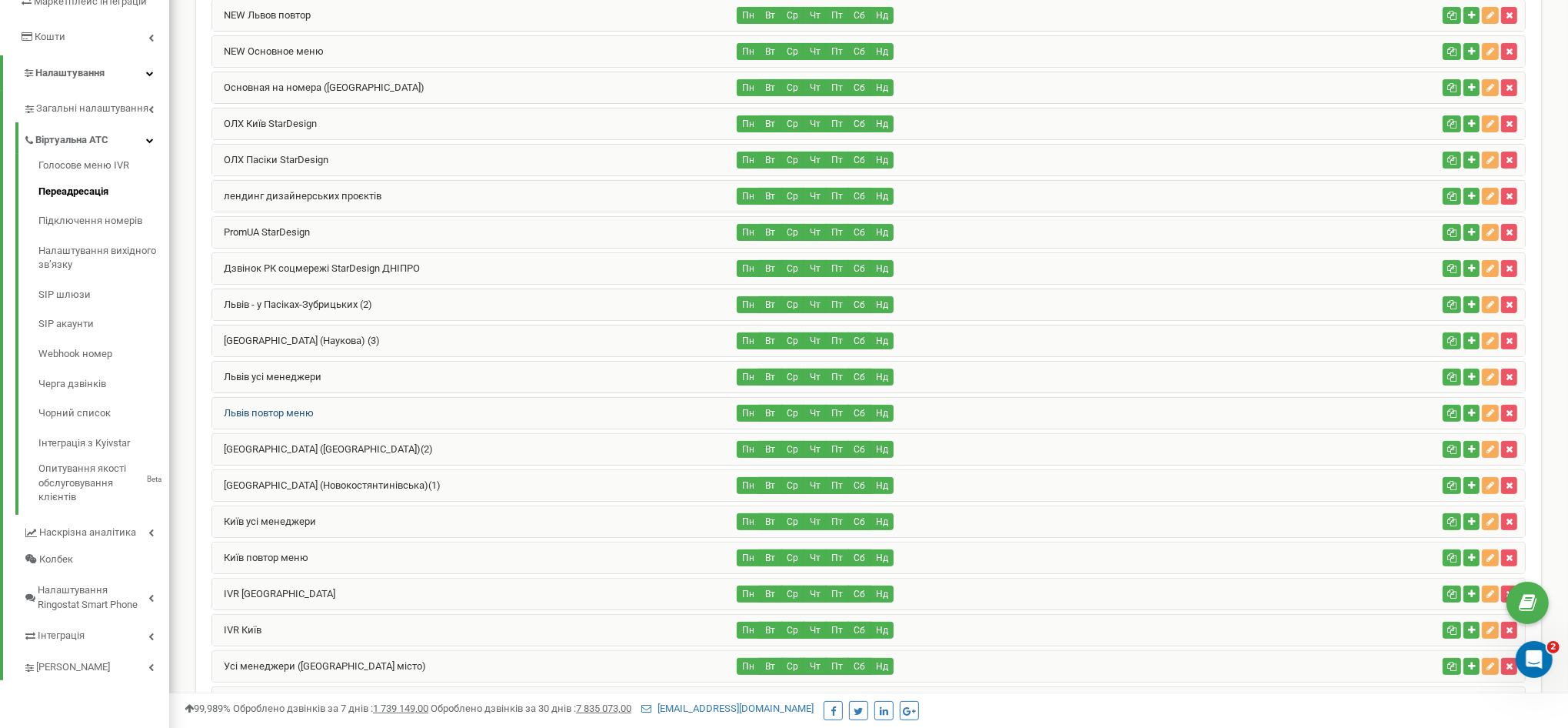
scroll to position [384, 0]
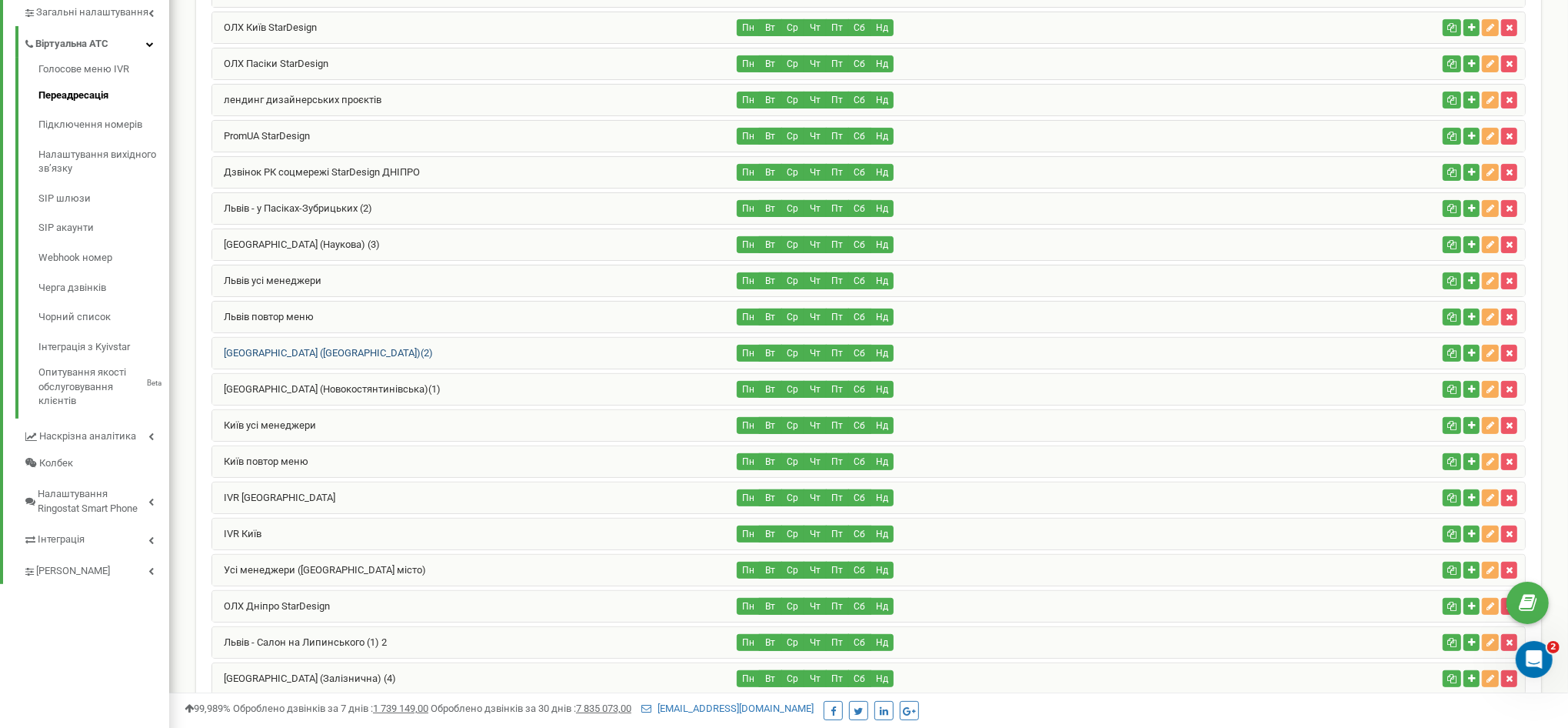
click at [296, 348] on link "Київ (Алматинська)(2)" at bounding box center [322, 354] width 221 height 12
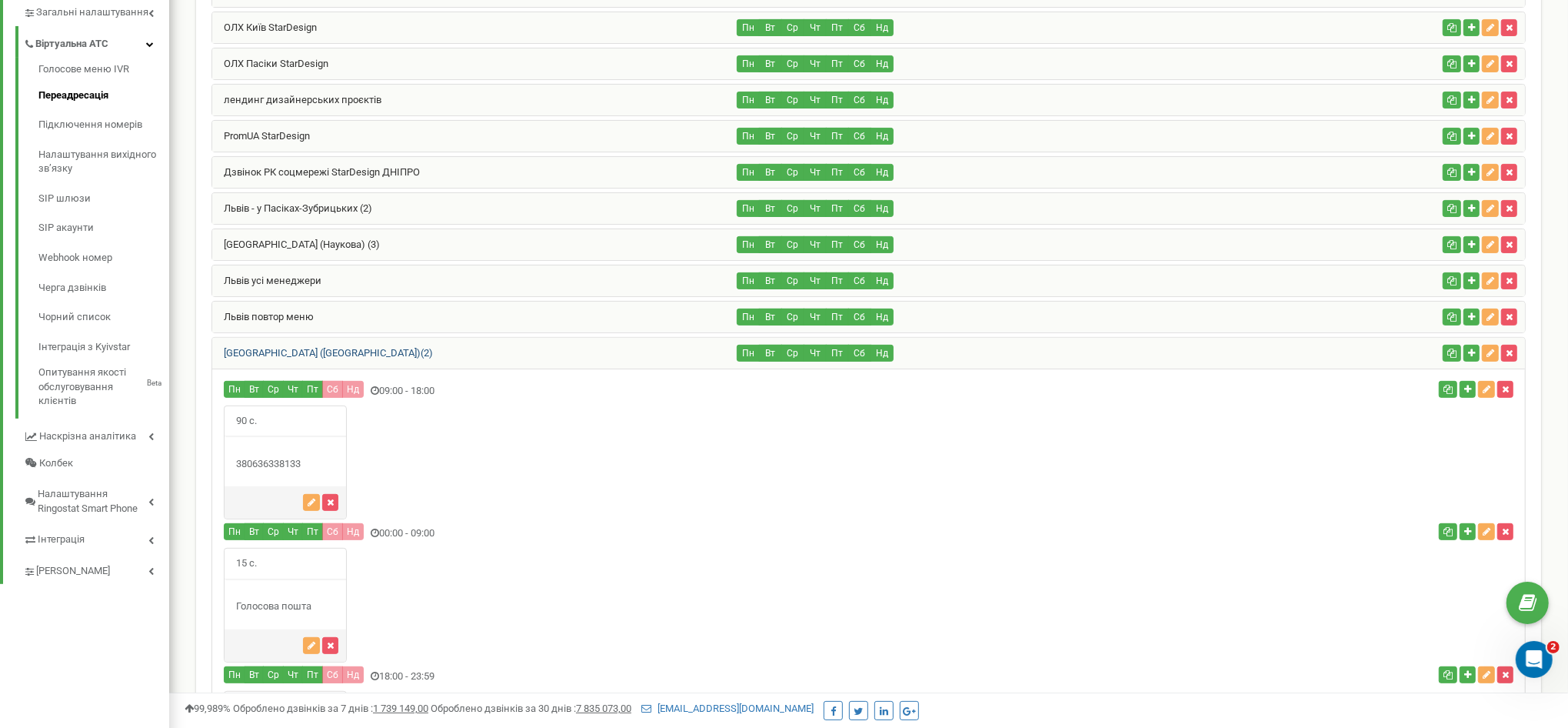
click at [321, 348] on link "Київ (Алматинська)(2)" at bounding box center [322, 354] width 221 height 12
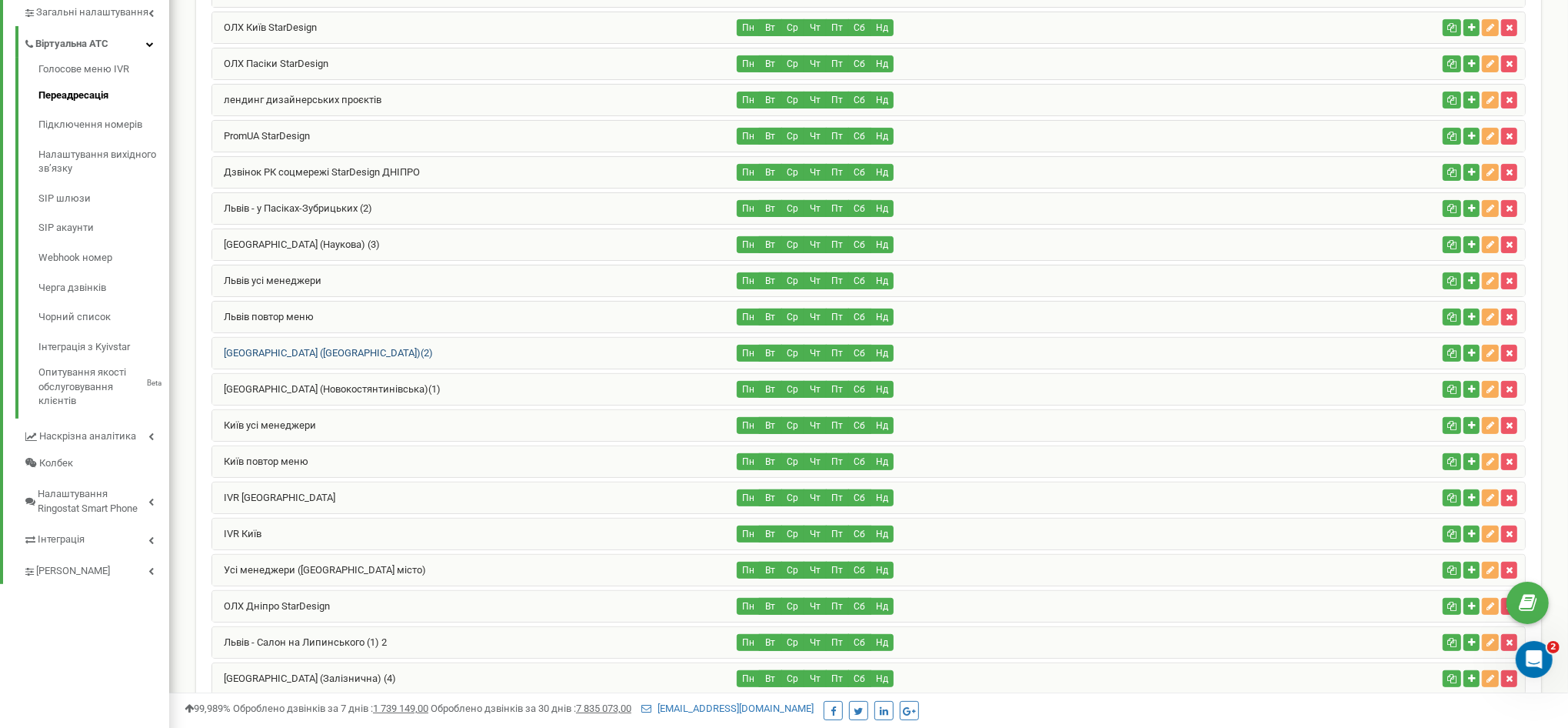
click at [321, 348] on link "Київ (Алматинська)(2)" at bounding box center [322, 354] width 221 height 12
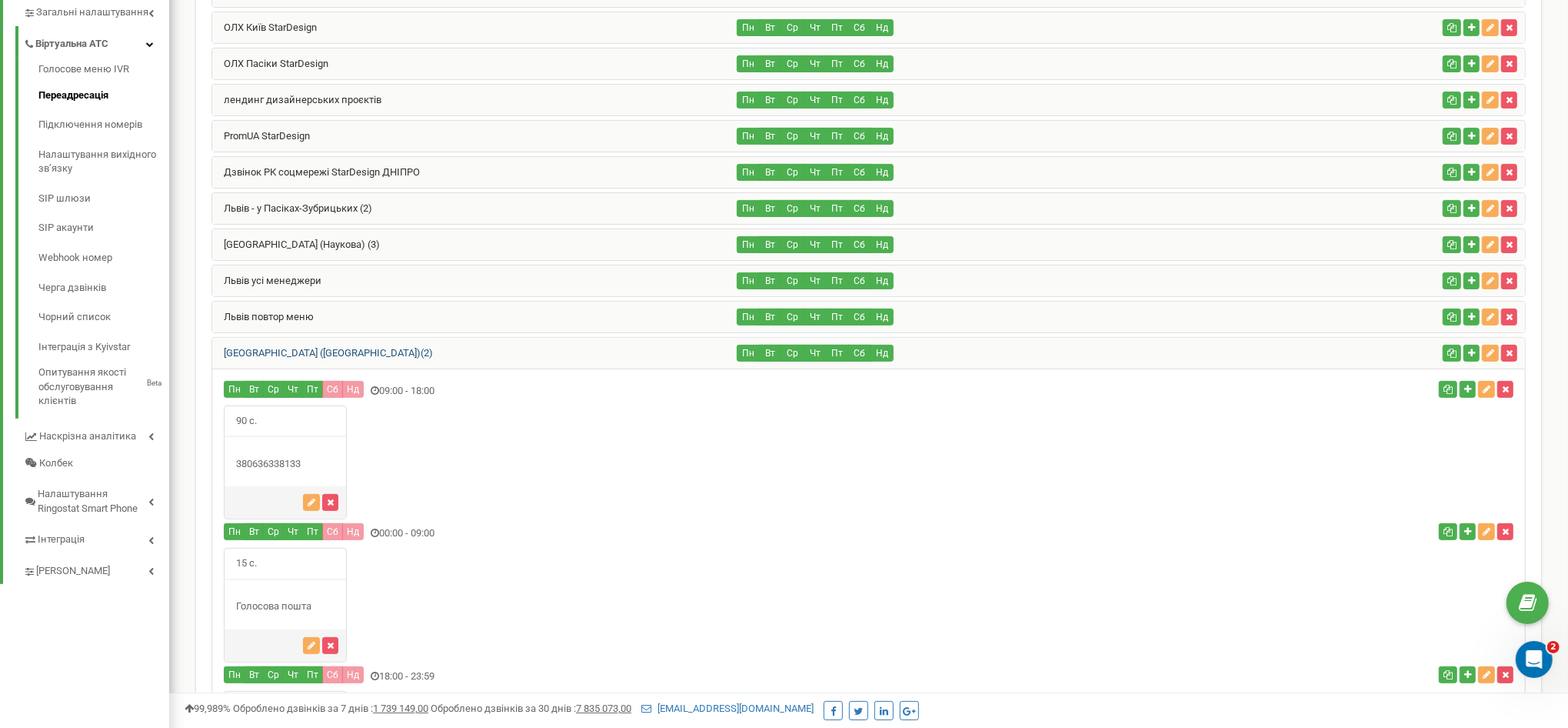
click at [325, 348] on link "Київ (Алматинська)(2)" at bounding box center [322, 354] width 221 height 12
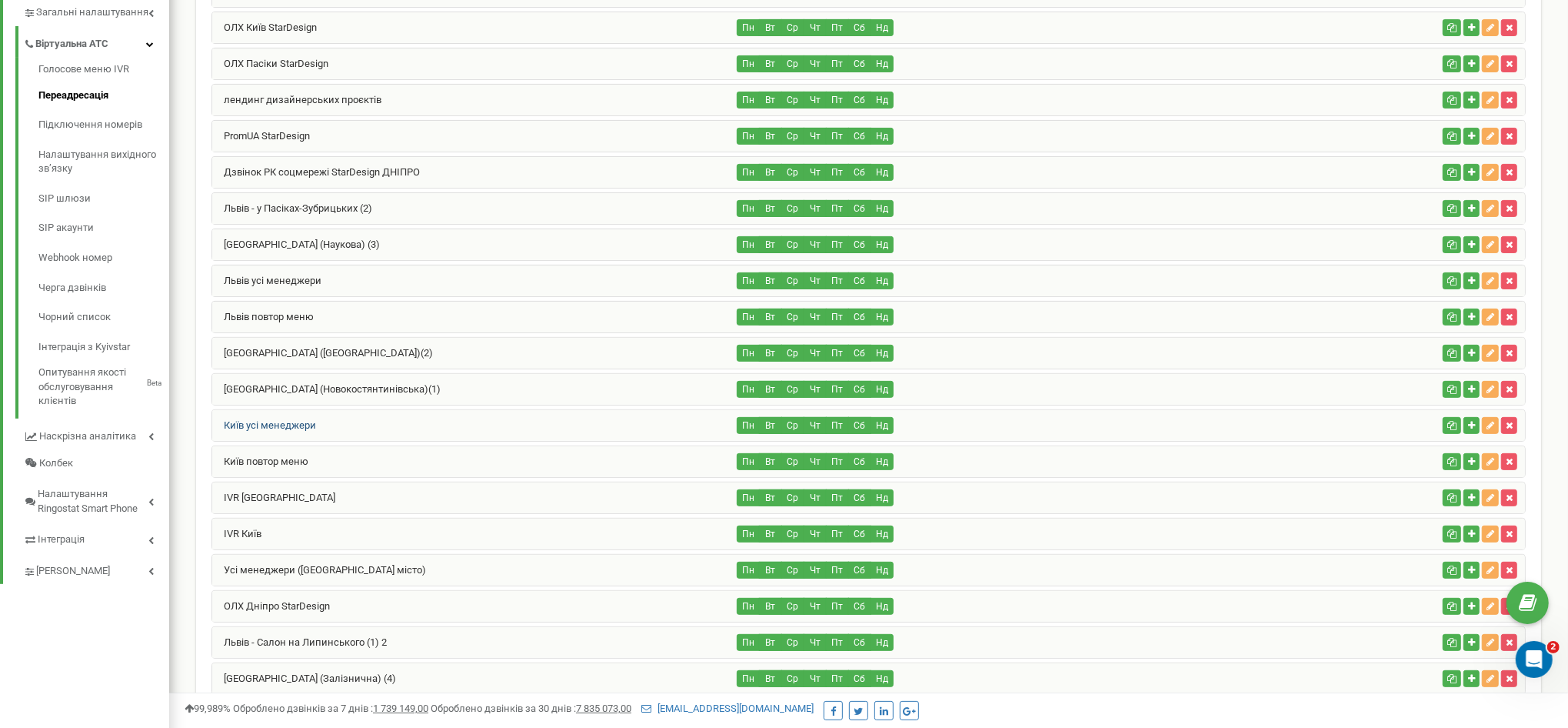
click at [305, 420] on link "Київ усі менеджери" at bounding box center [264, 425] width 104 height 12
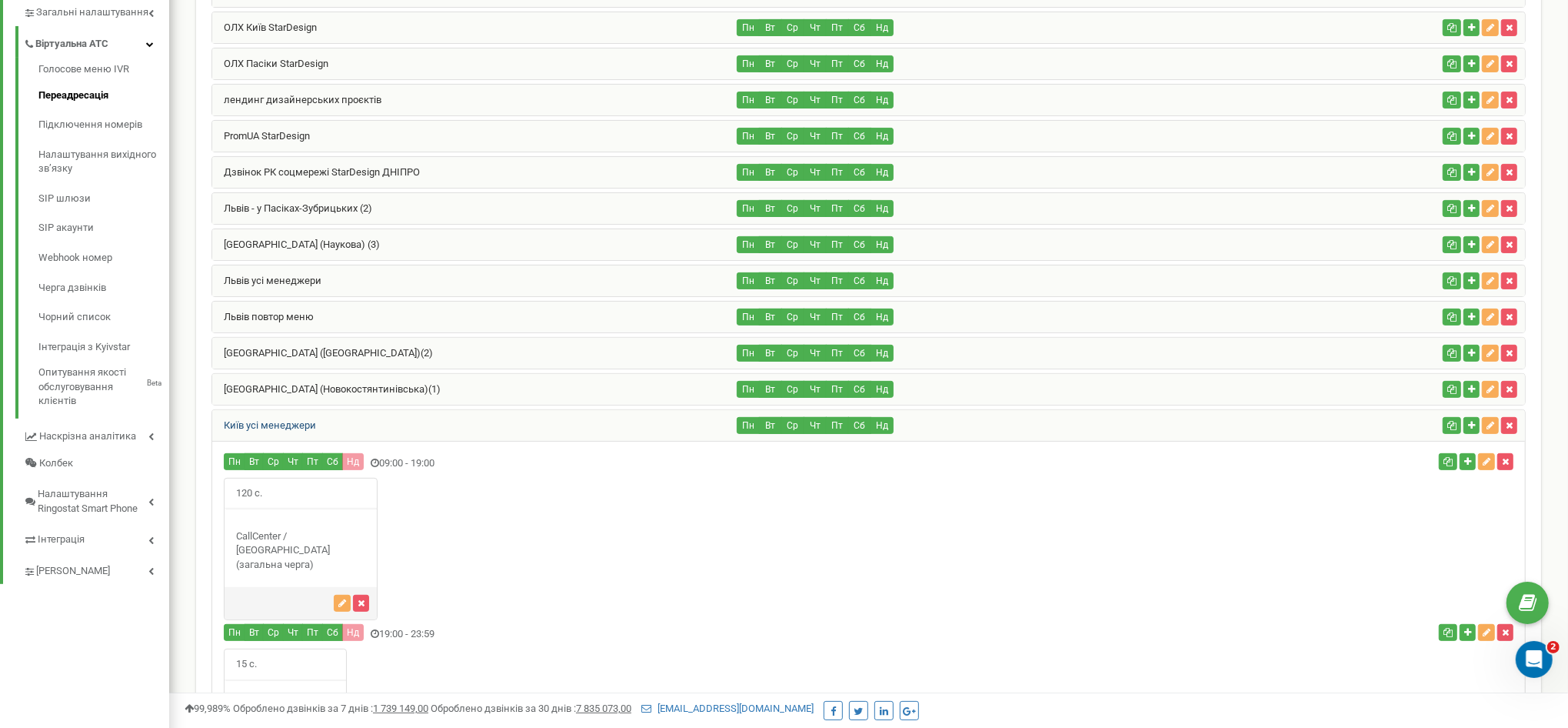
click at [305, 420] on link "Київ усі менеджери" at bounding box center [264, 425] width 104 height 12
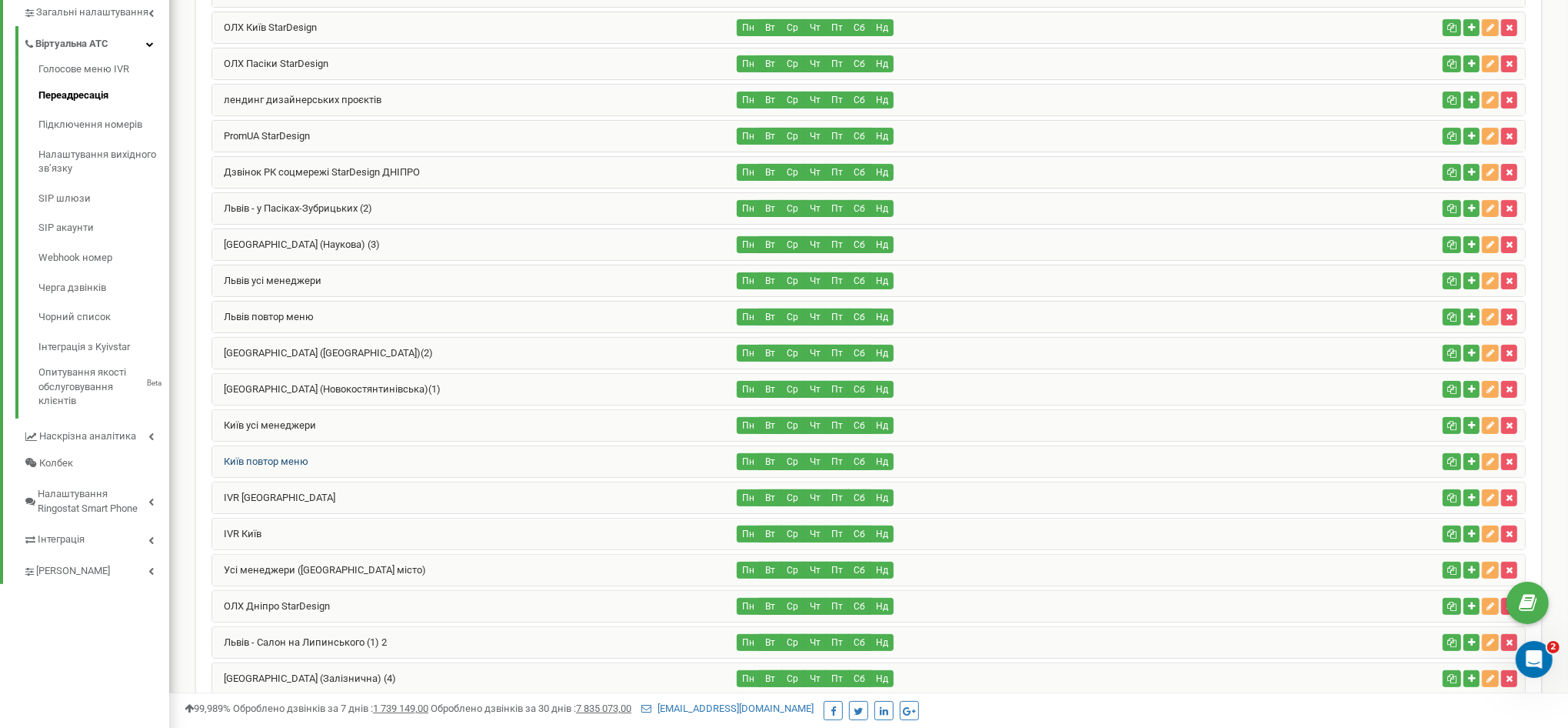
click at [301, 455] on link "Київ повтор меню" at bounding box center [261, 461] width 96 height 12
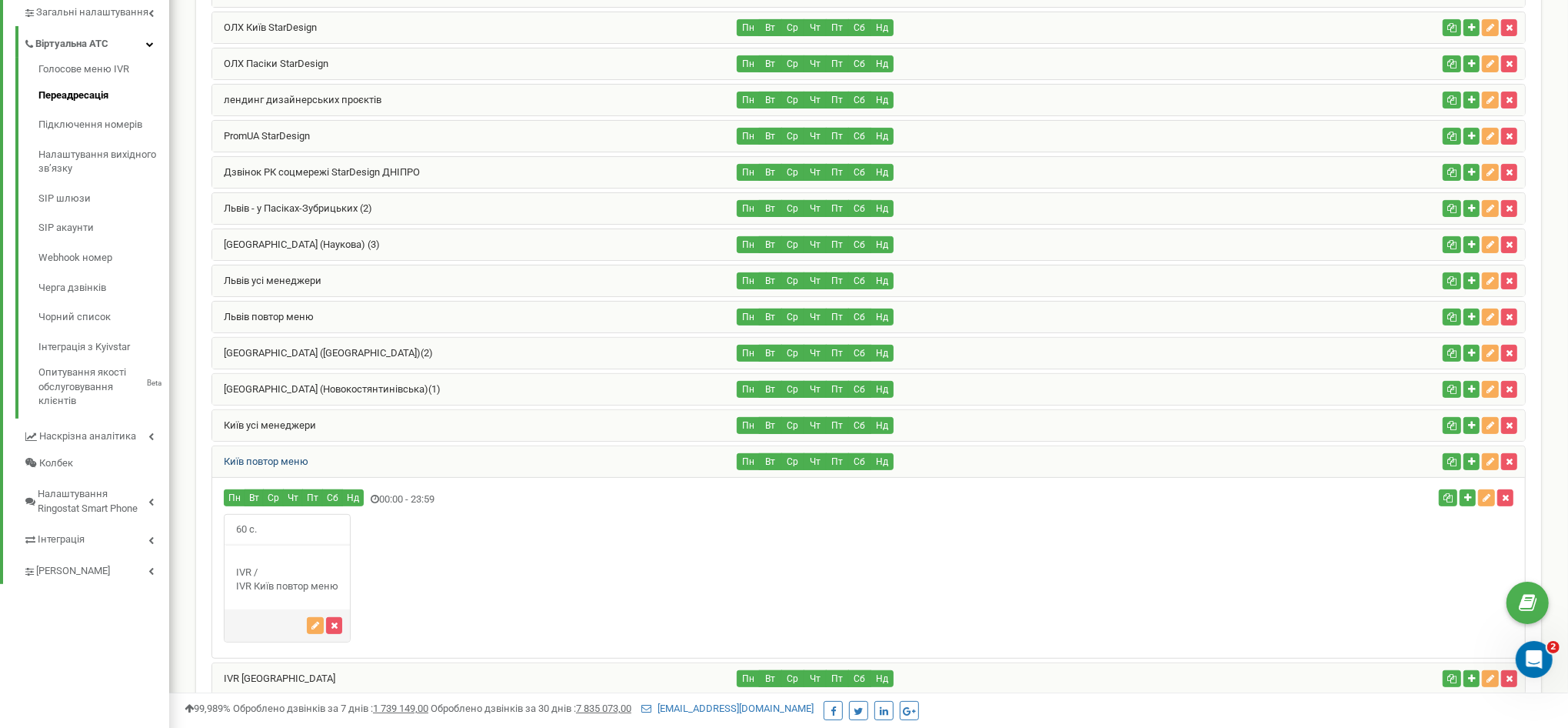
click at [301, 455] on link "Київ повтор меню" at bounding box center [261, 461] width 96 height 12
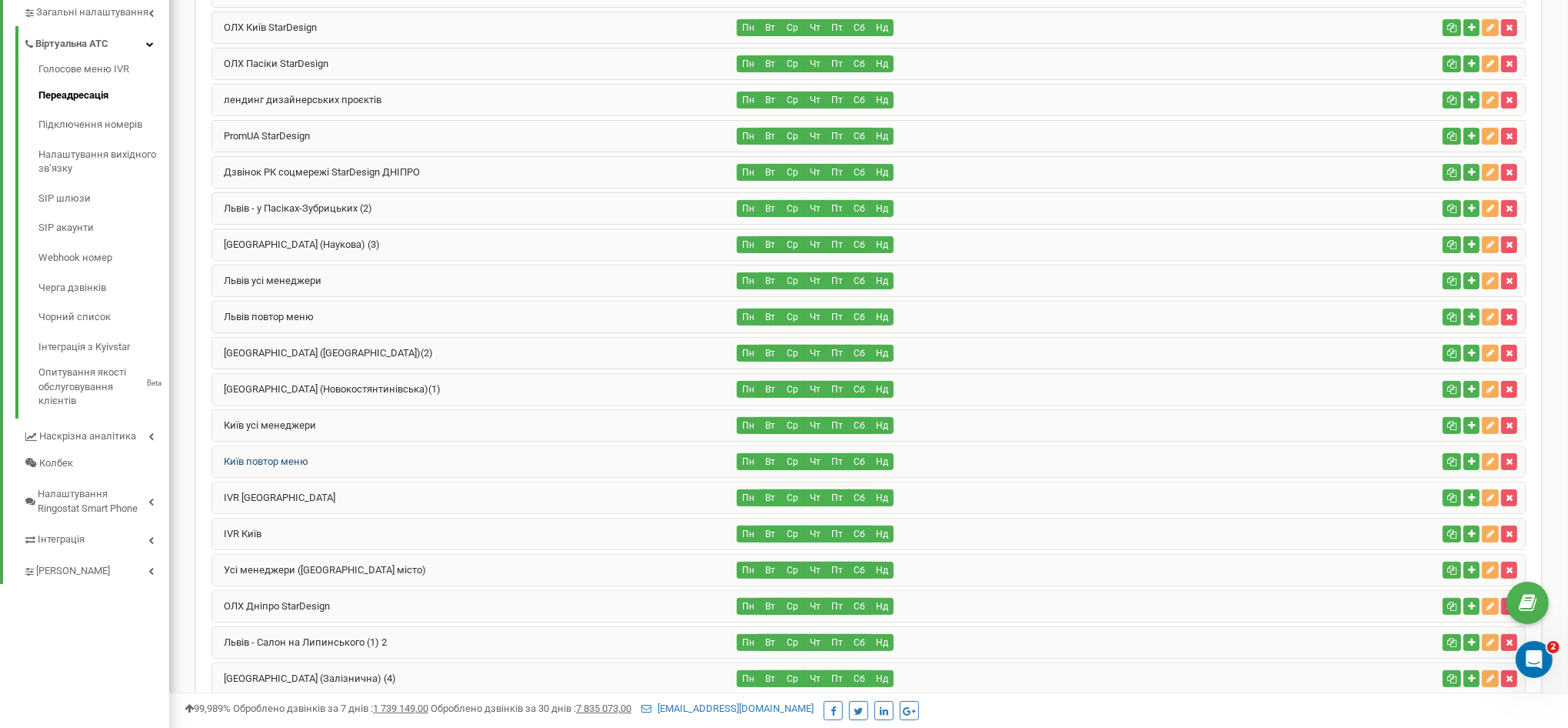
scroll to position [481, 0]
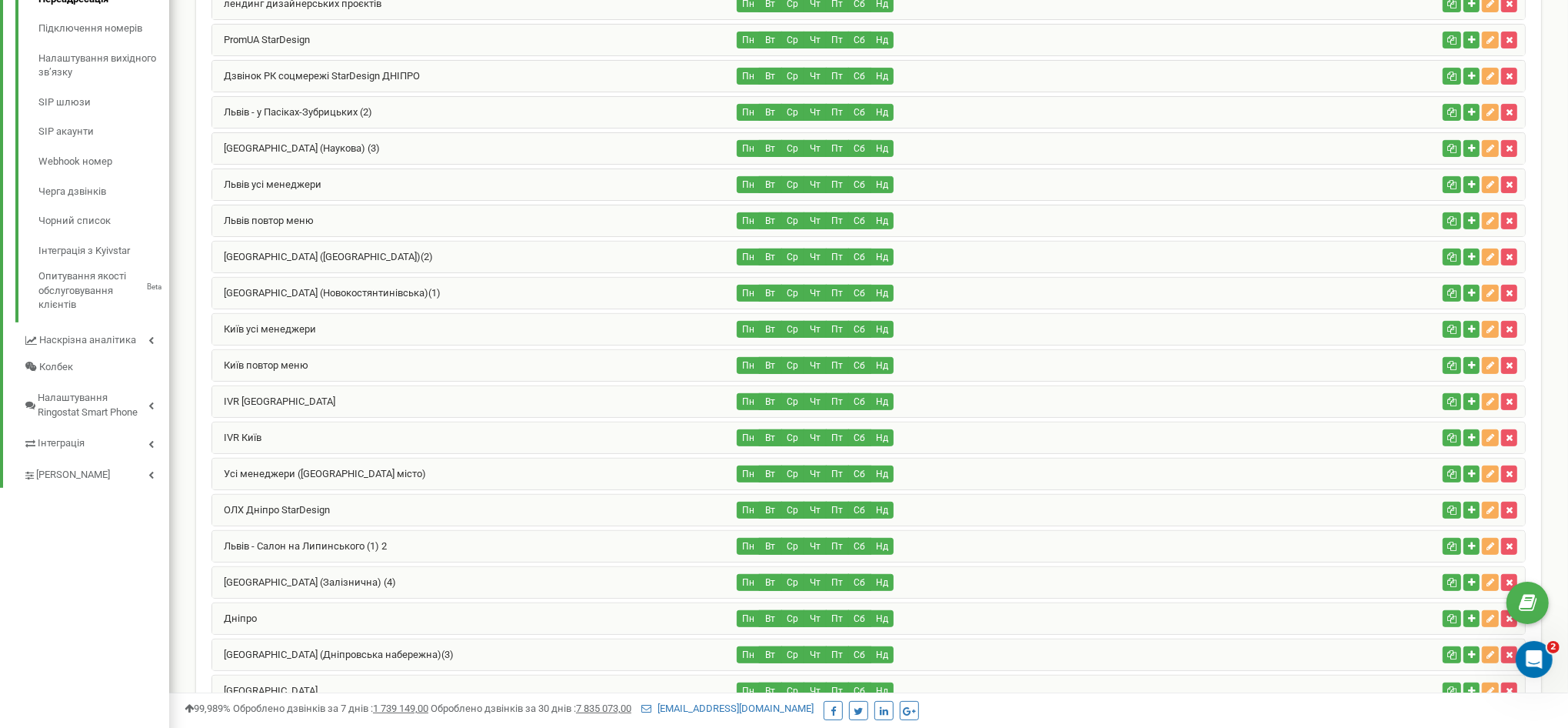
click at [293, 392] on div "IVR Львів" at bounding box center [475, 401] width 525 height 31
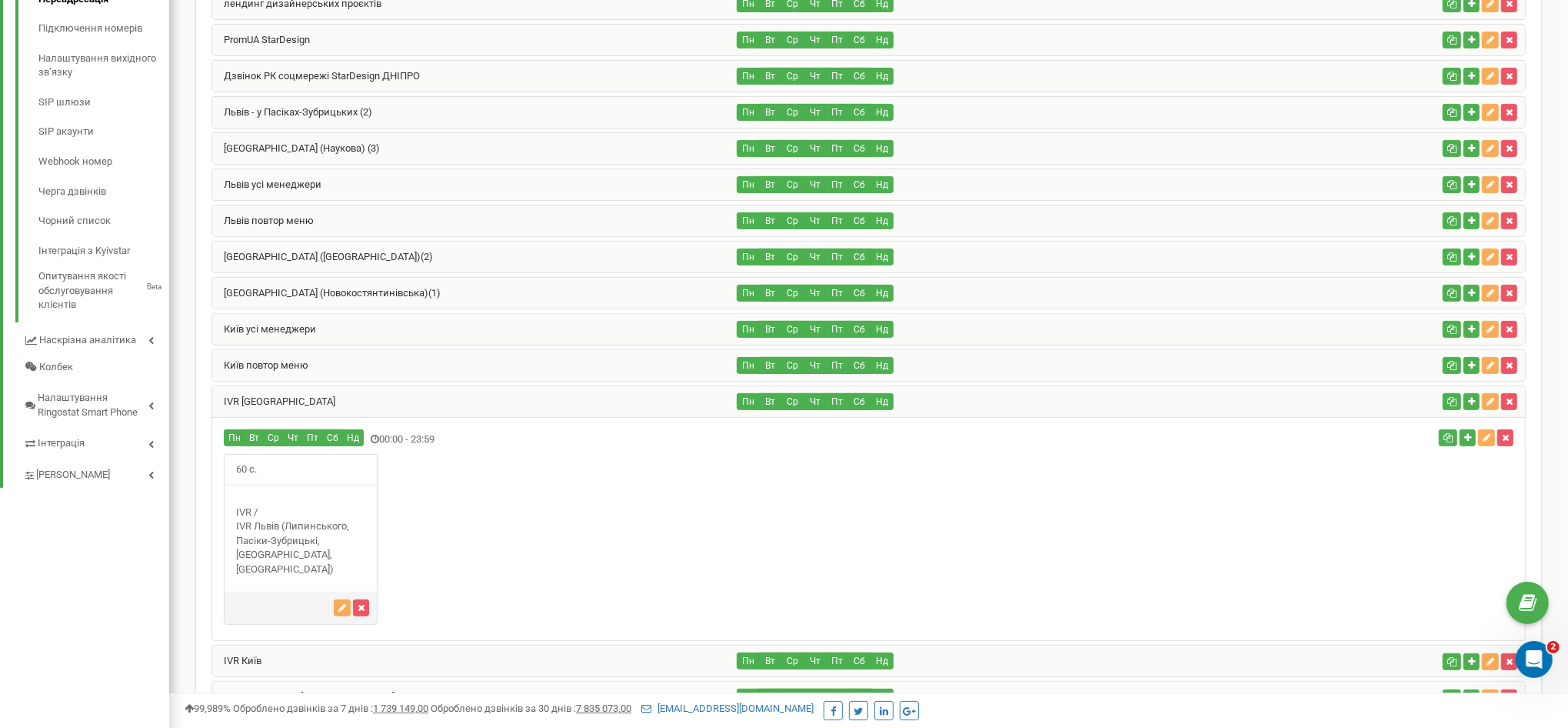
click at [293, 392] on div "IVR Львів" at bounding box center [475, 401] width 525 height 31
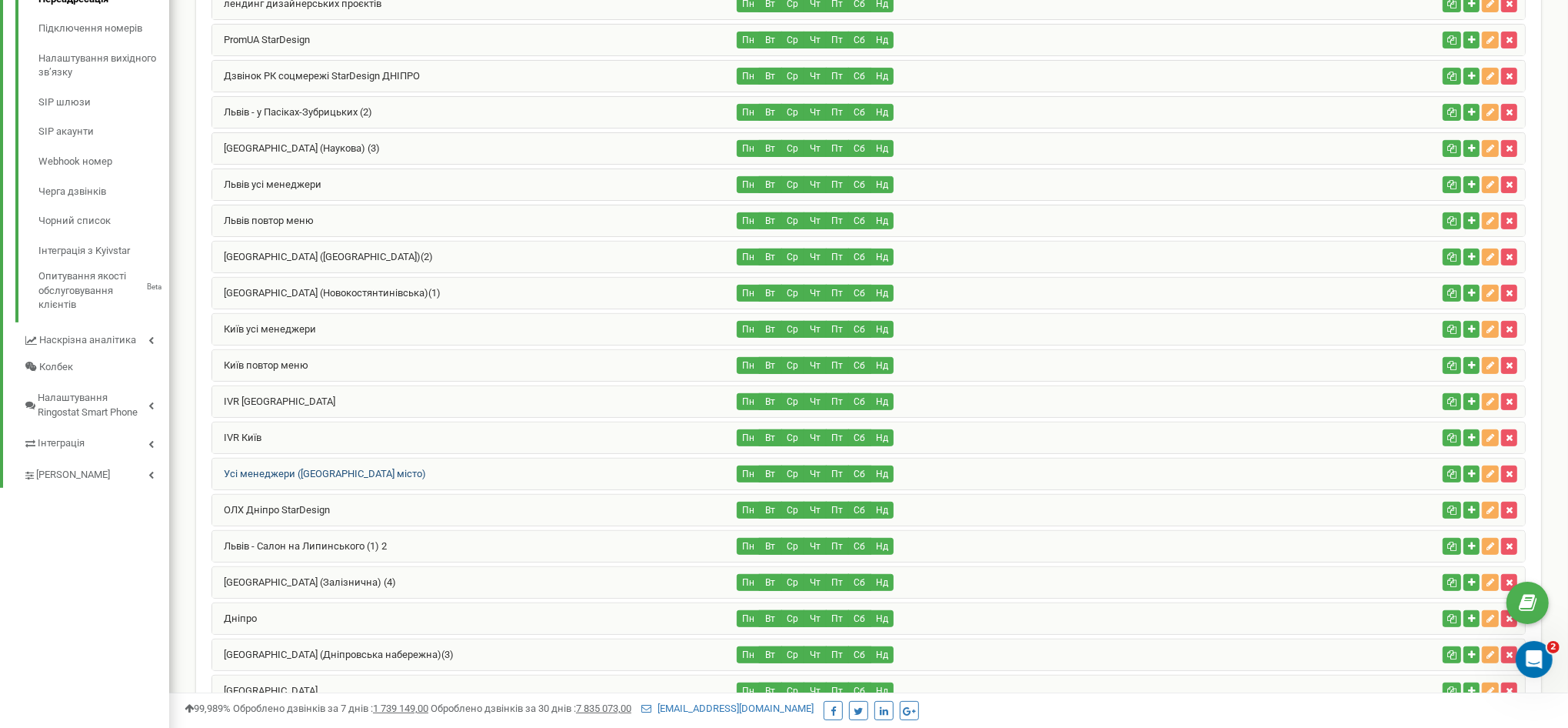
click at [297, 468] on link "Усі менеджери ([GEOGRAPHIC_DATA] місто)" at bounding box center [319, 474] width 214 height 12
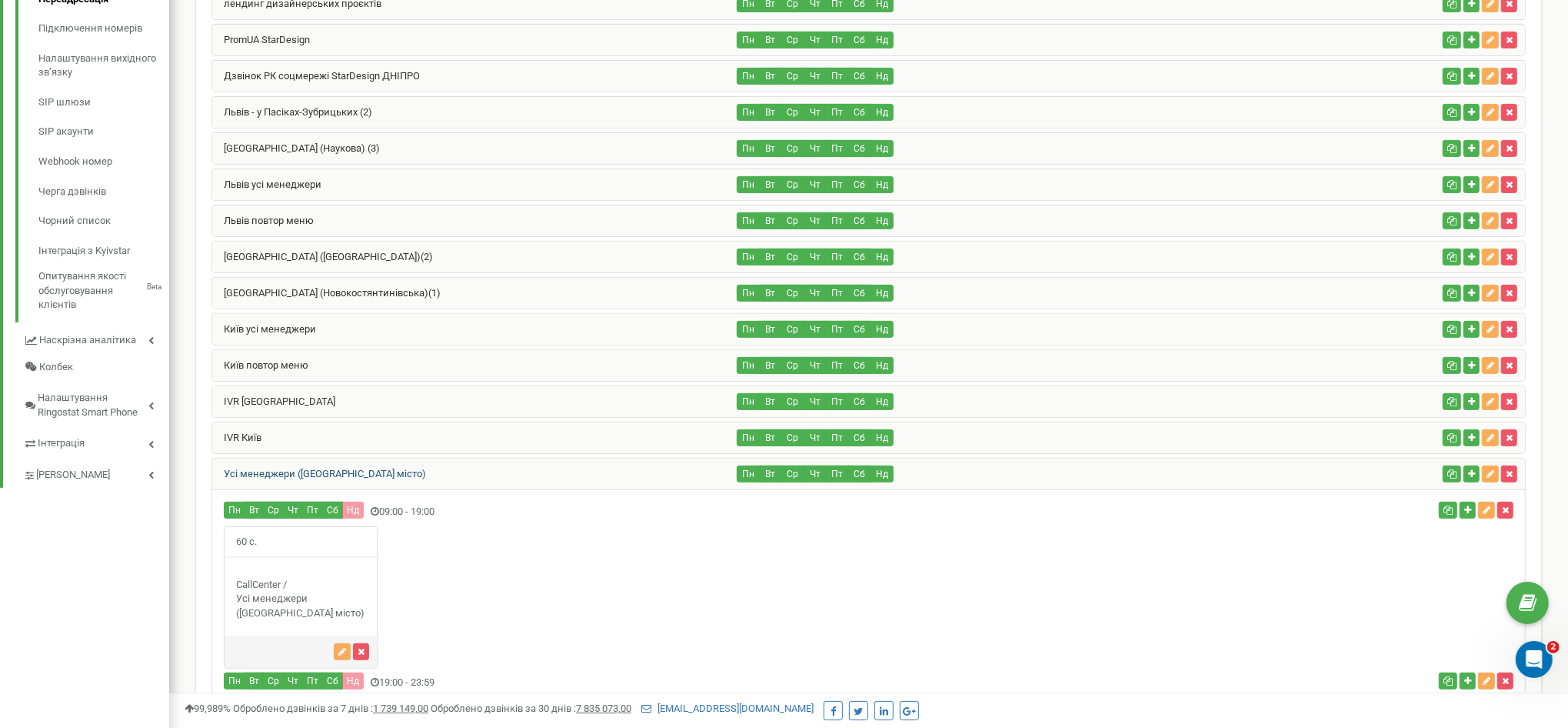
click at [297, 468] on link "Усі менеджери ([GEOGRAPHIC_DATA] місто)" at bounding box center [319, 474] width 214 height 12
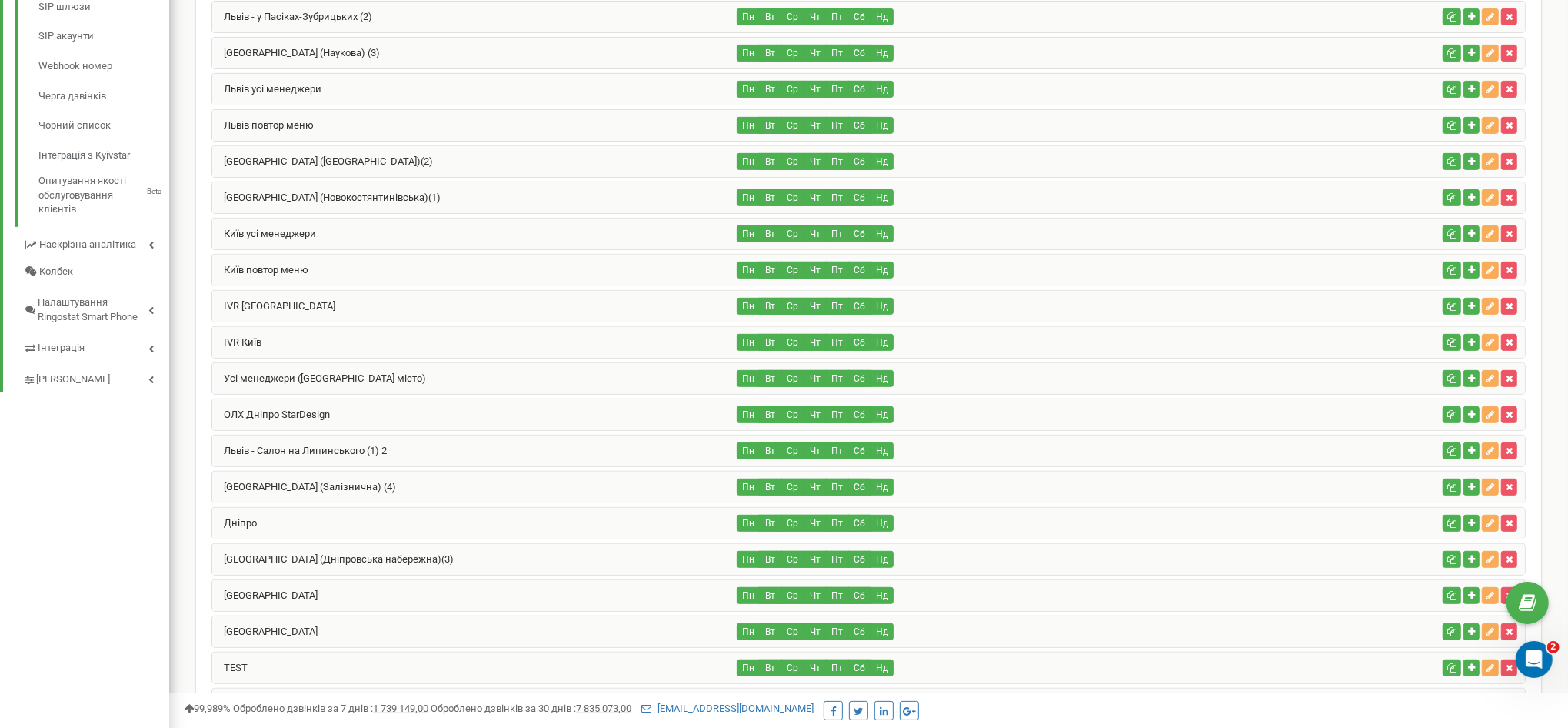
scroll to position [577, 0]
click at [306, 552] on link "Київ (Дніпровська набережна)(3)" at bounding box center [333, 558] width 242 height 12
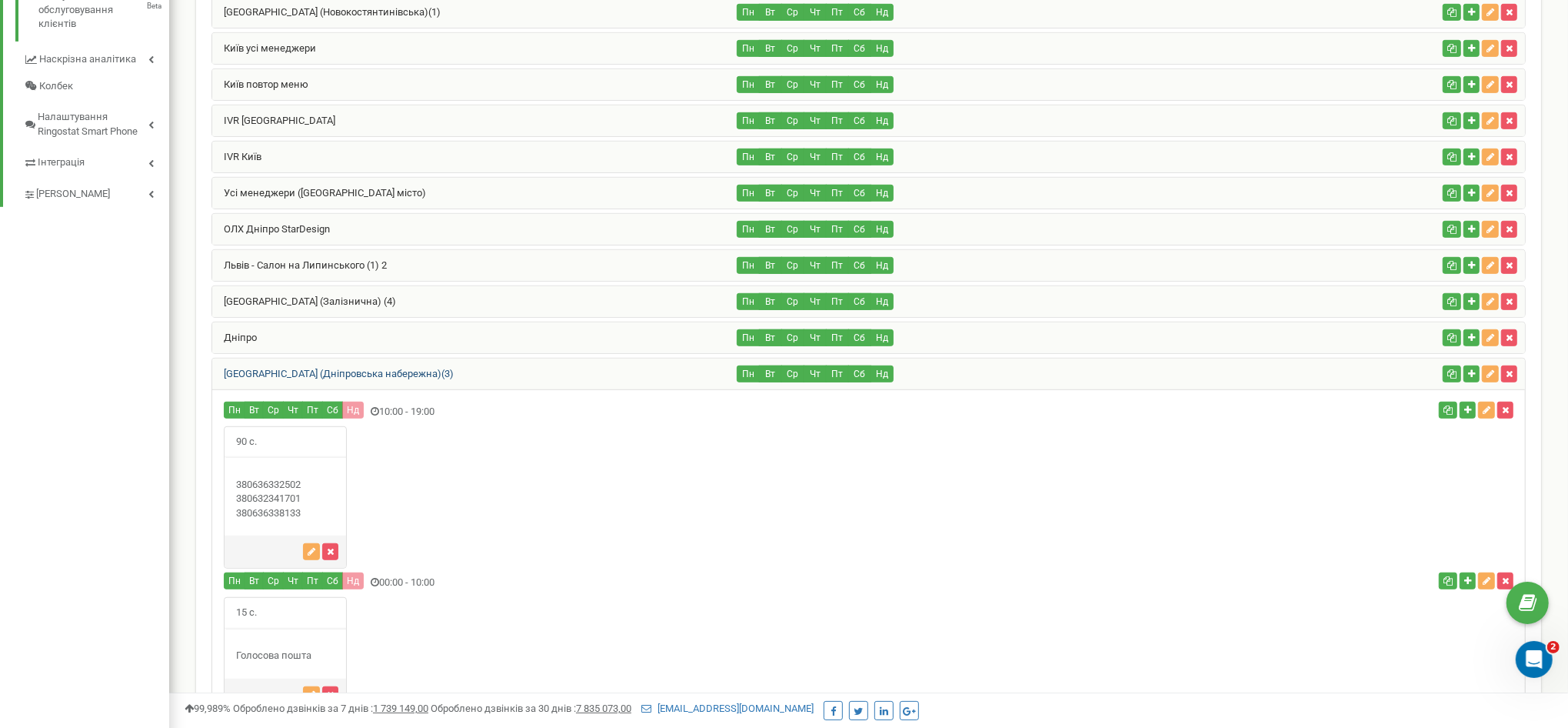
scroll to position [770, 0]
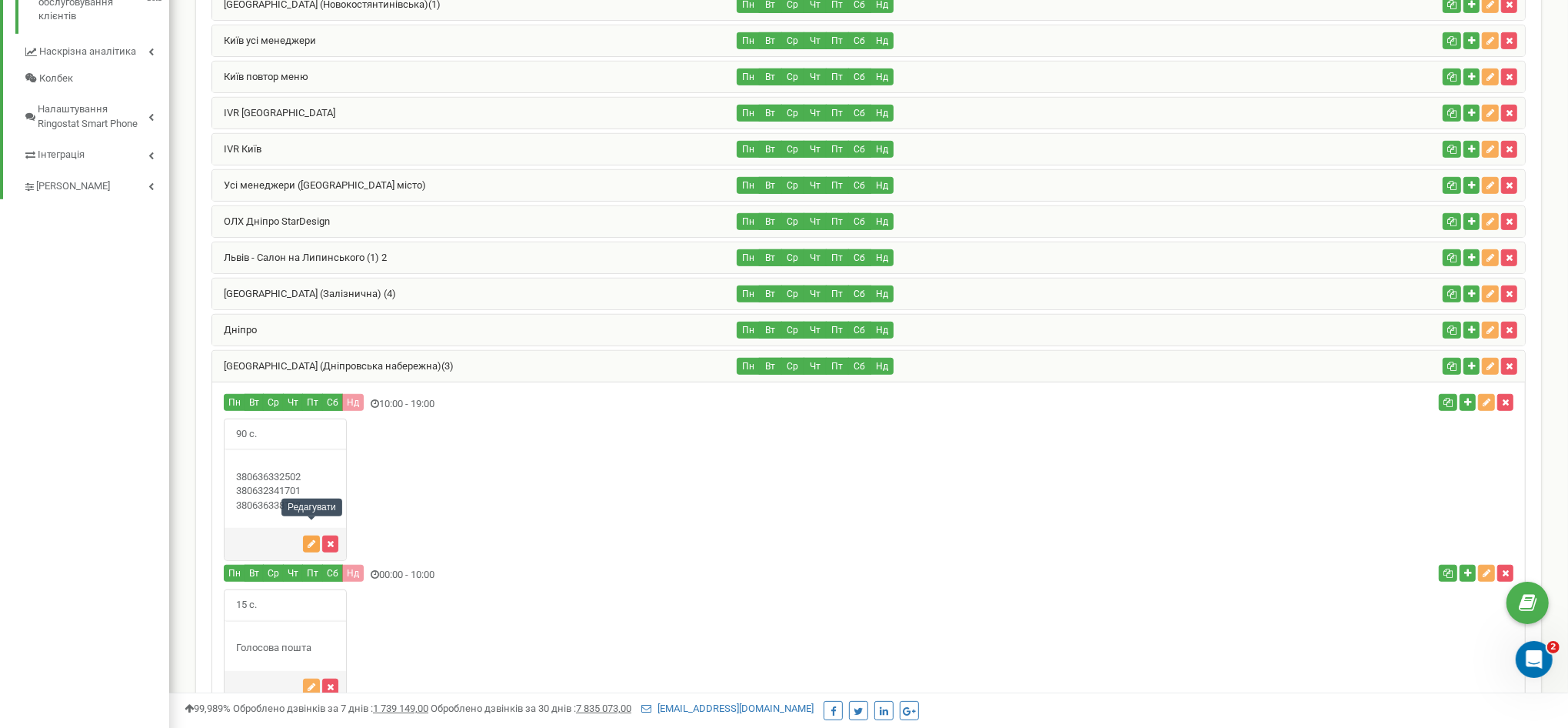
click at [307, 539] on icon "button" at bounding box center [311, 543] width 8 height 9
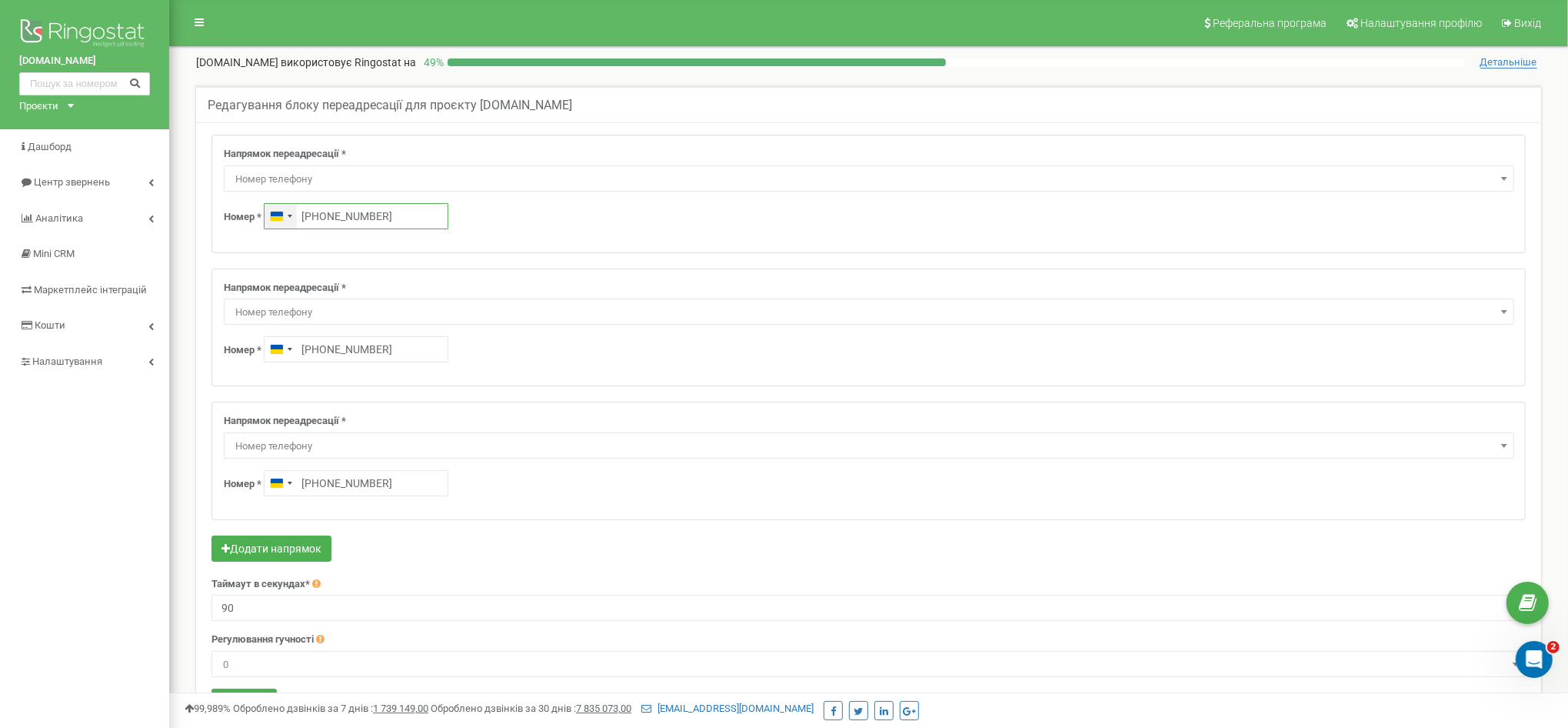
drag, startPoint x: 407, startPoint y: 213, endPoint x: 266, endPoint y: 211, distance: 141.0
click at [266, 211] on div "Ukraine +380 +380636332502" at bounding box center [355, 216] width 185 height 26
click at [472, 218] on div "Номер * Ukraine +380" at bounding box center [868, 216] width 1290 height 26
click at [290, 104] on h5 "Редагування блоку переадресації для проєкту stardyzain.com.ua" at bounding box center [389, 106] width 364 height 14
click at [304, 142] on div "Напрямок переадресації * Не використовувати Голосова пошта IVR Webhook номер пе…" at bounding box center [868, 194] width 1312 height 117
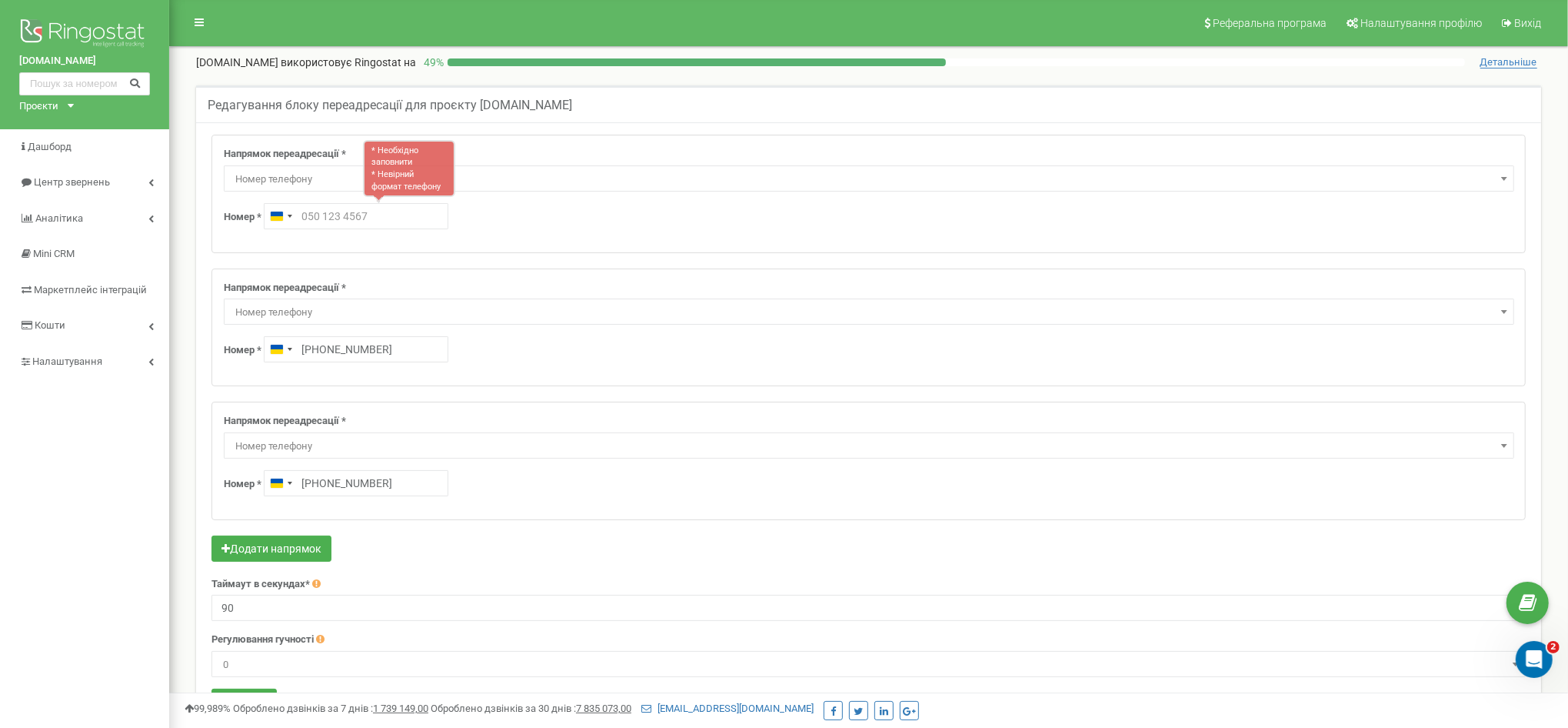
click at [313, 151] on label "Напрямок переадресації *" at bounding box center [284, 154] width 123 height 15
click at [407, 153] on div "* Необхідно заповнити * Невірний формат телефону" at bounding box center [409, 169] width 92 height 58
click at [338, 144] on div "Напрямок переадресації * Не використовувати Голосова пошта IVR Webhook номер пе…" at bounding box center [868, 194] width 1312 height 117
click at [338, 153] on label "Напрямок переадресації *" at bounding box center [284, 154] width 123 height 15
click at [1500, 180] on span at bounding box center [1504, 179] width 15 height 20
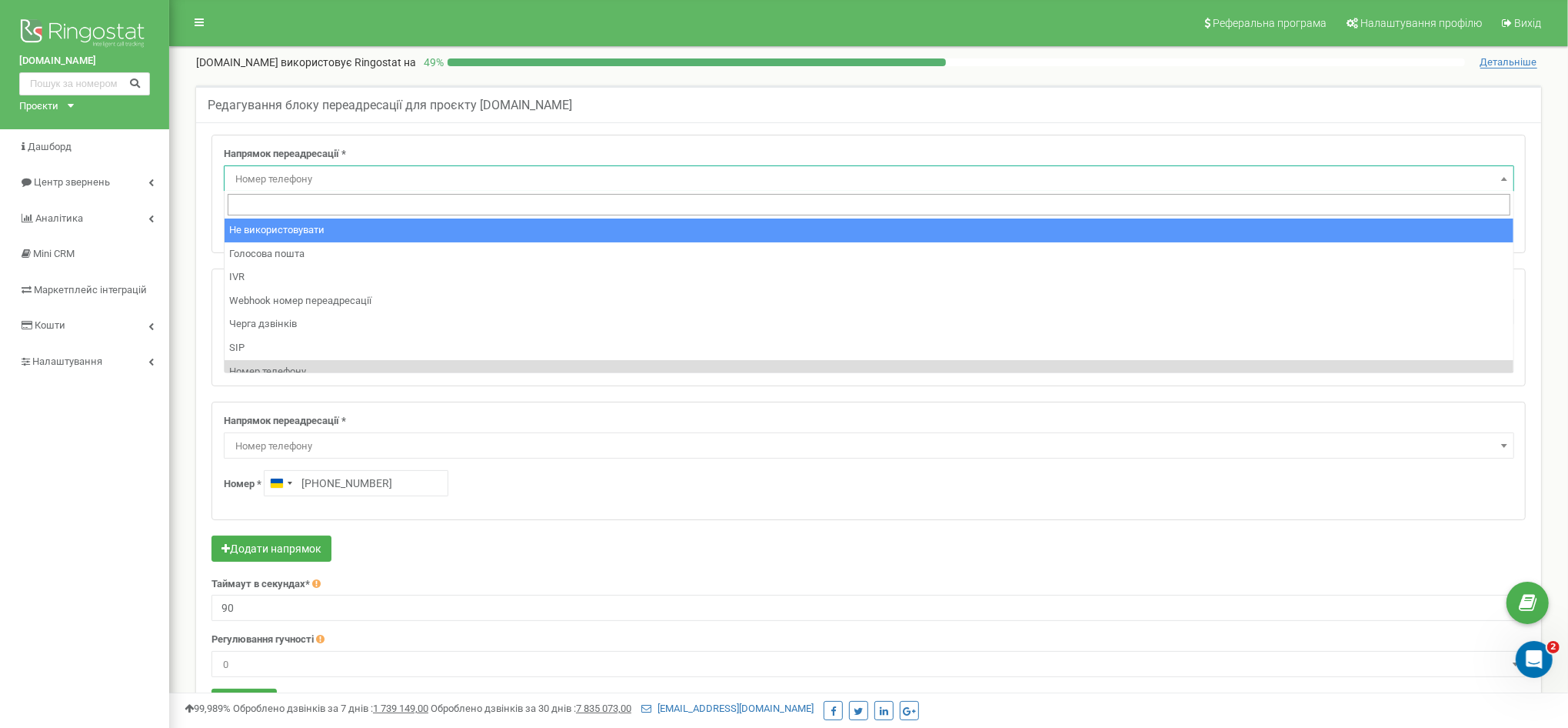
select select "pro"
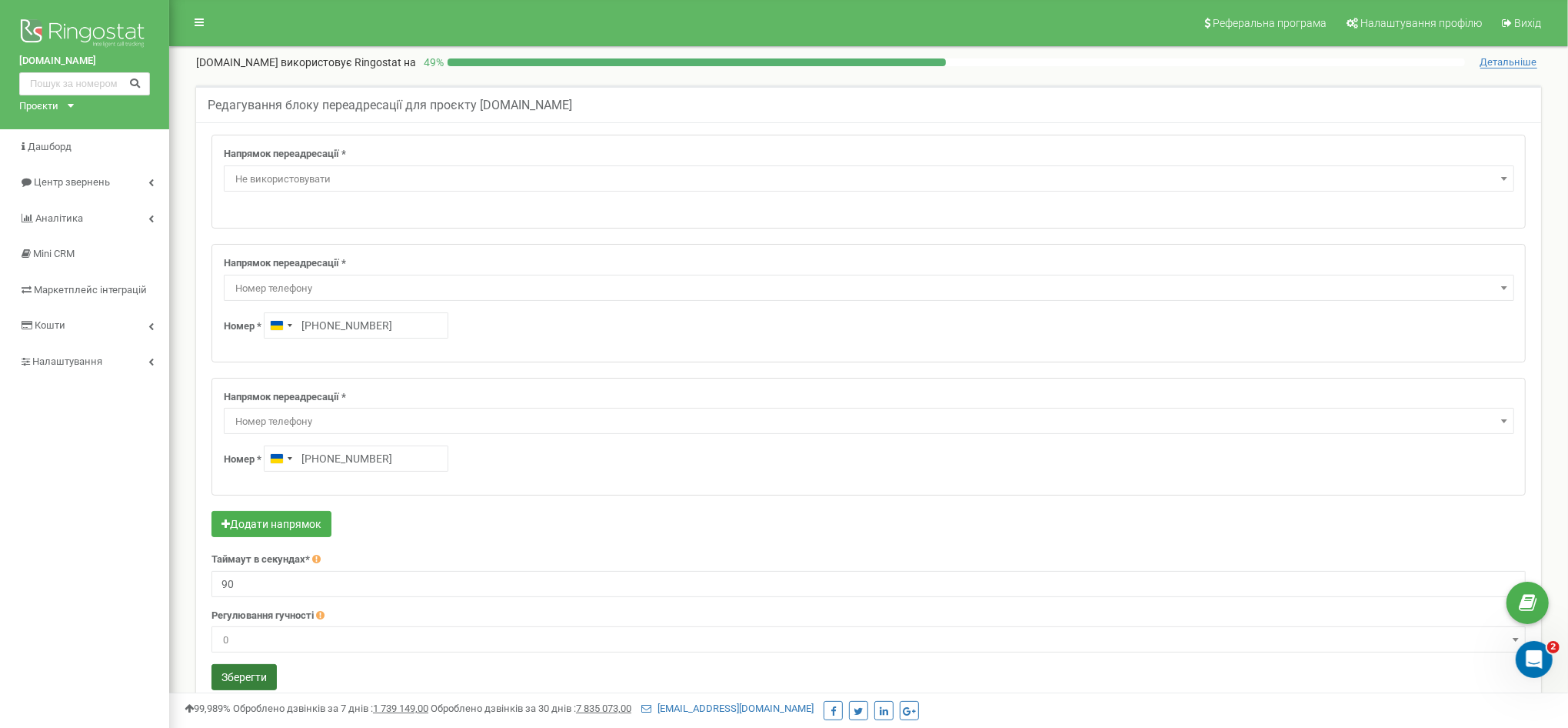
click at [241, 670] on button "Зберегти" at bounding box center [244, 677] width 65 height 26
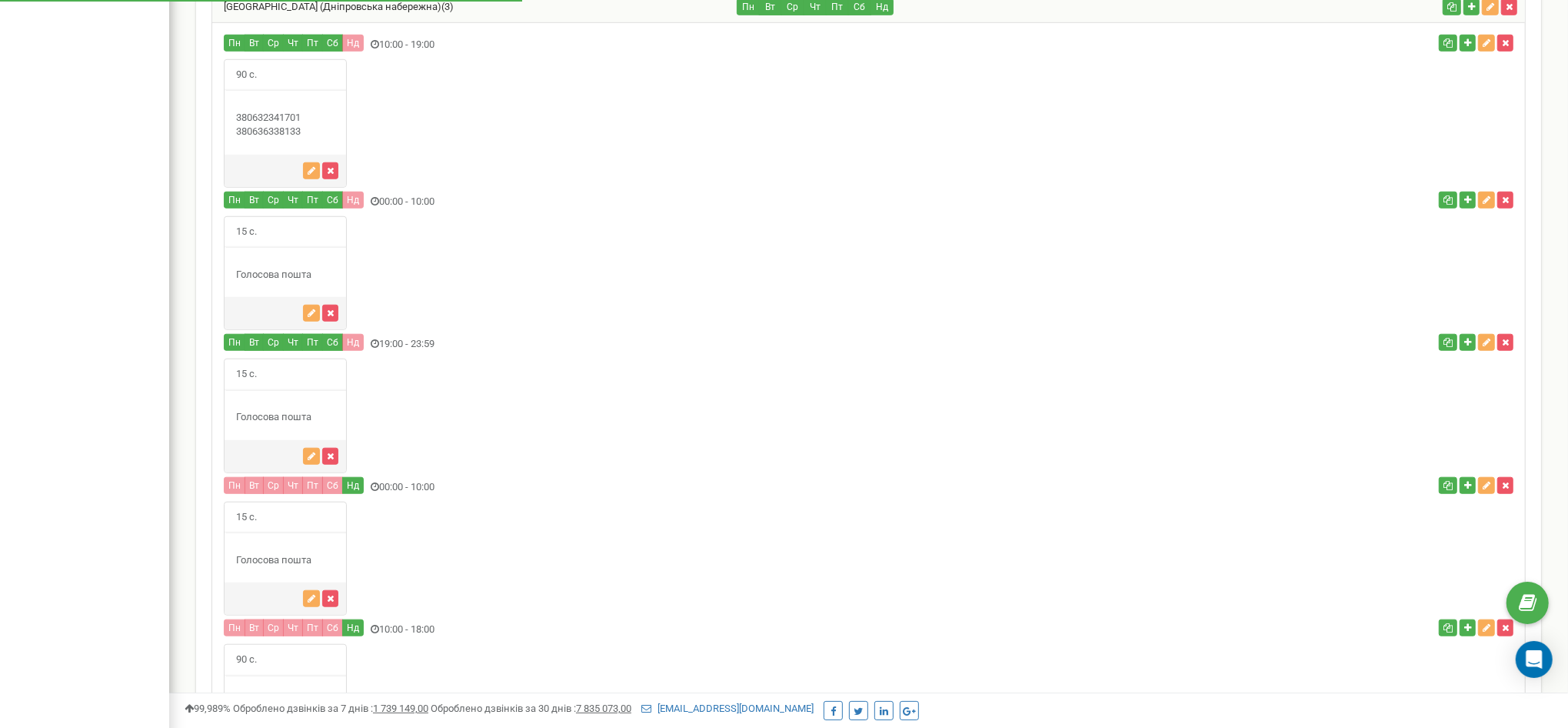
scroll to position [1138, 0]
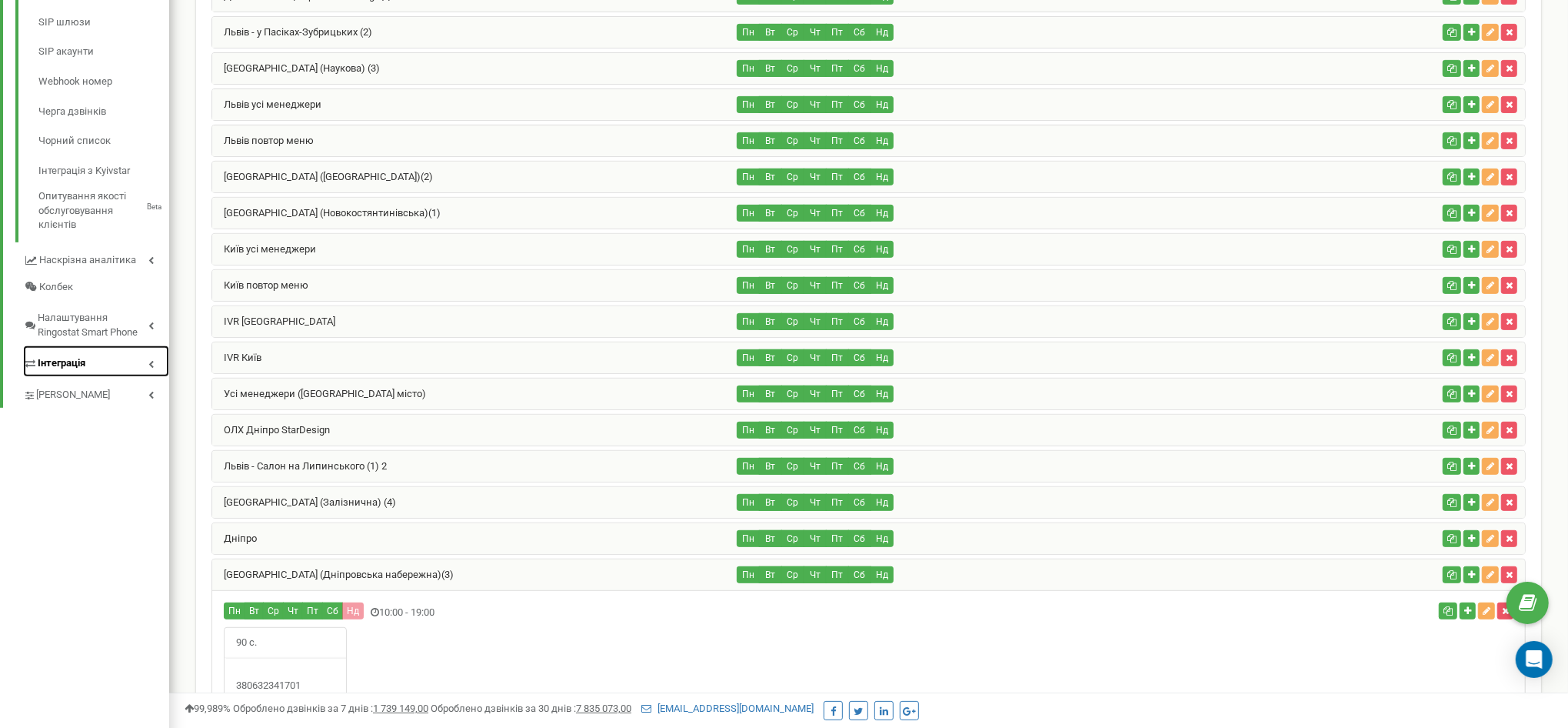
click at [126, 375] on link "Інтеграція" at bounding box center [96, 362] width 146 height 32
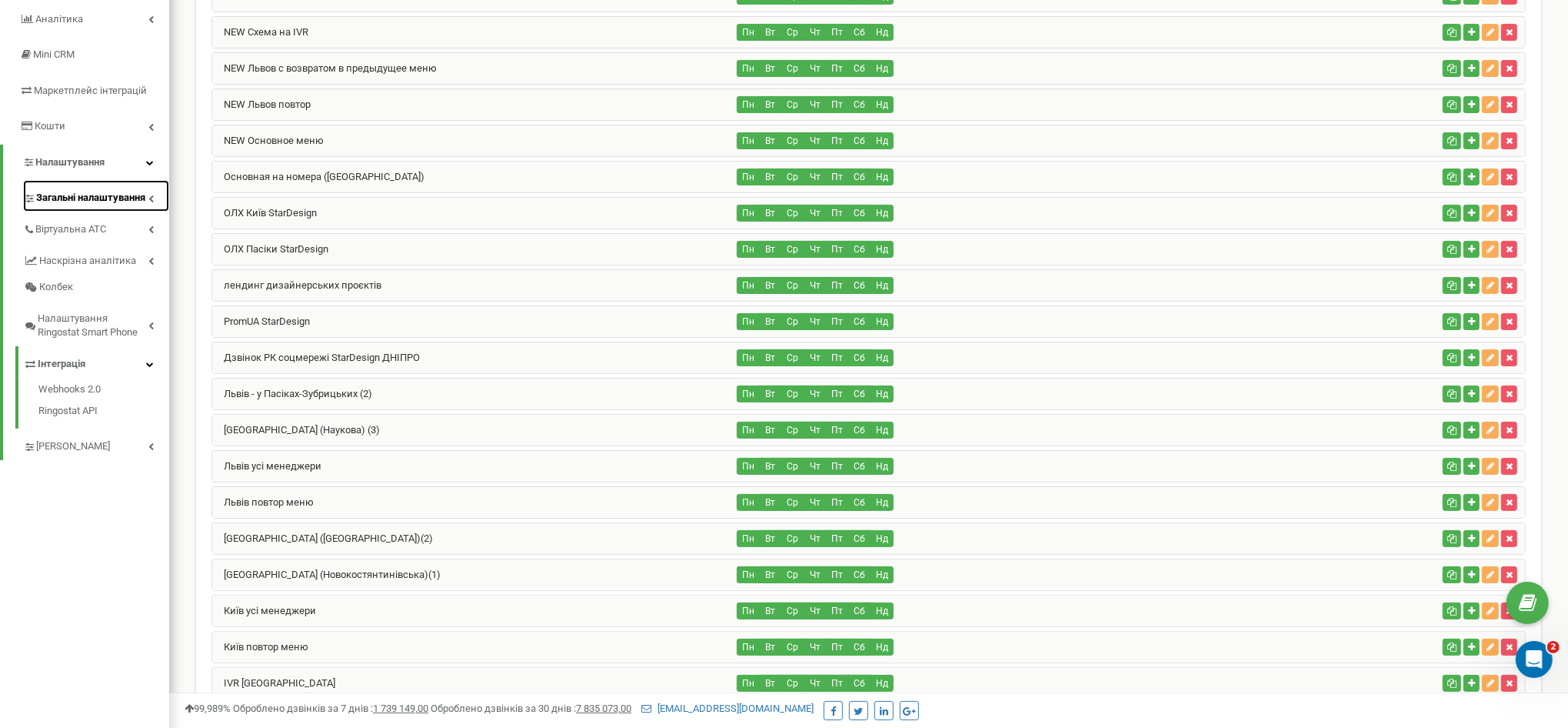
scroll to position [0, 0]
click at [119, 196] on span "Загальні налаштування" at bounding box center [90, 198] width 109 height 15
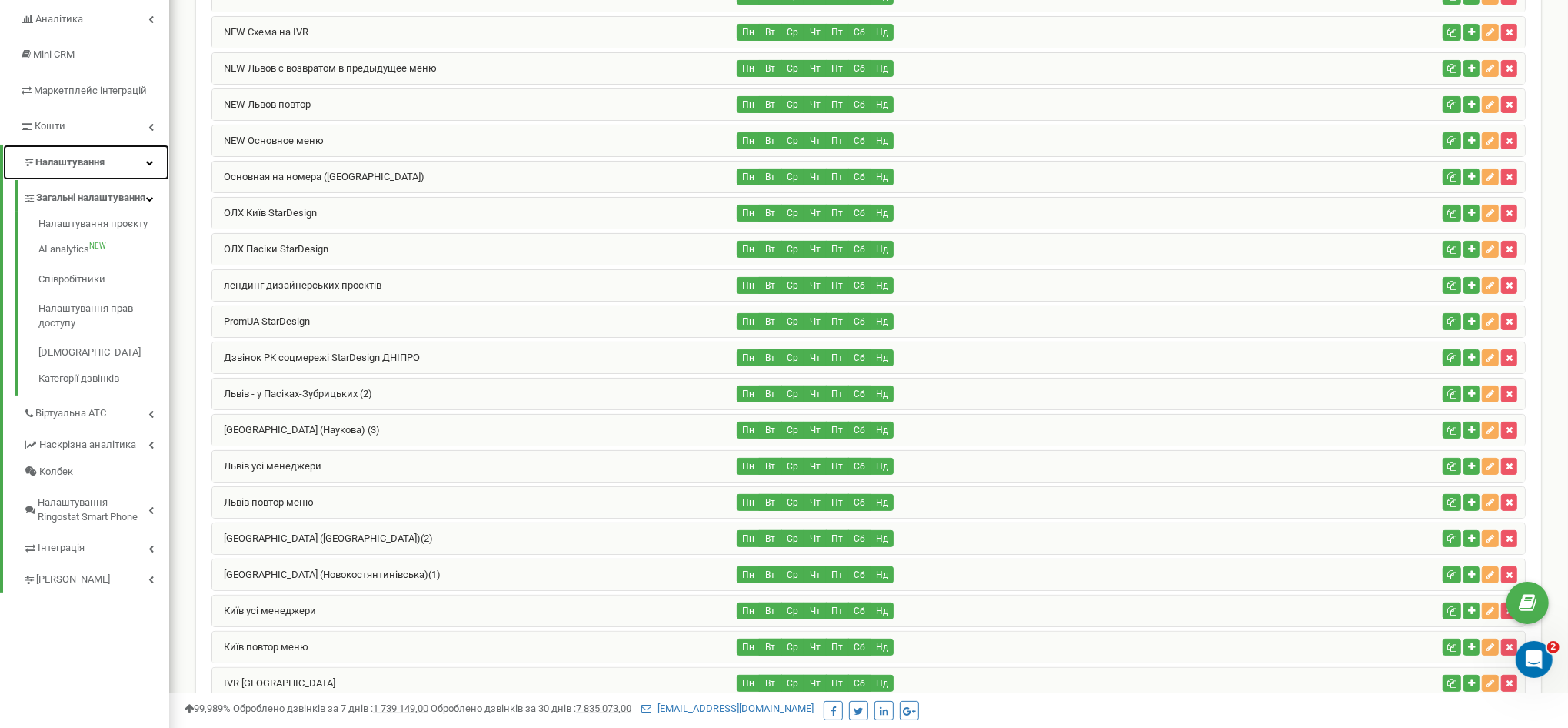
click at [116, 165] on link "Налаштування" at bounding box center [86, 163] width 166 height 36
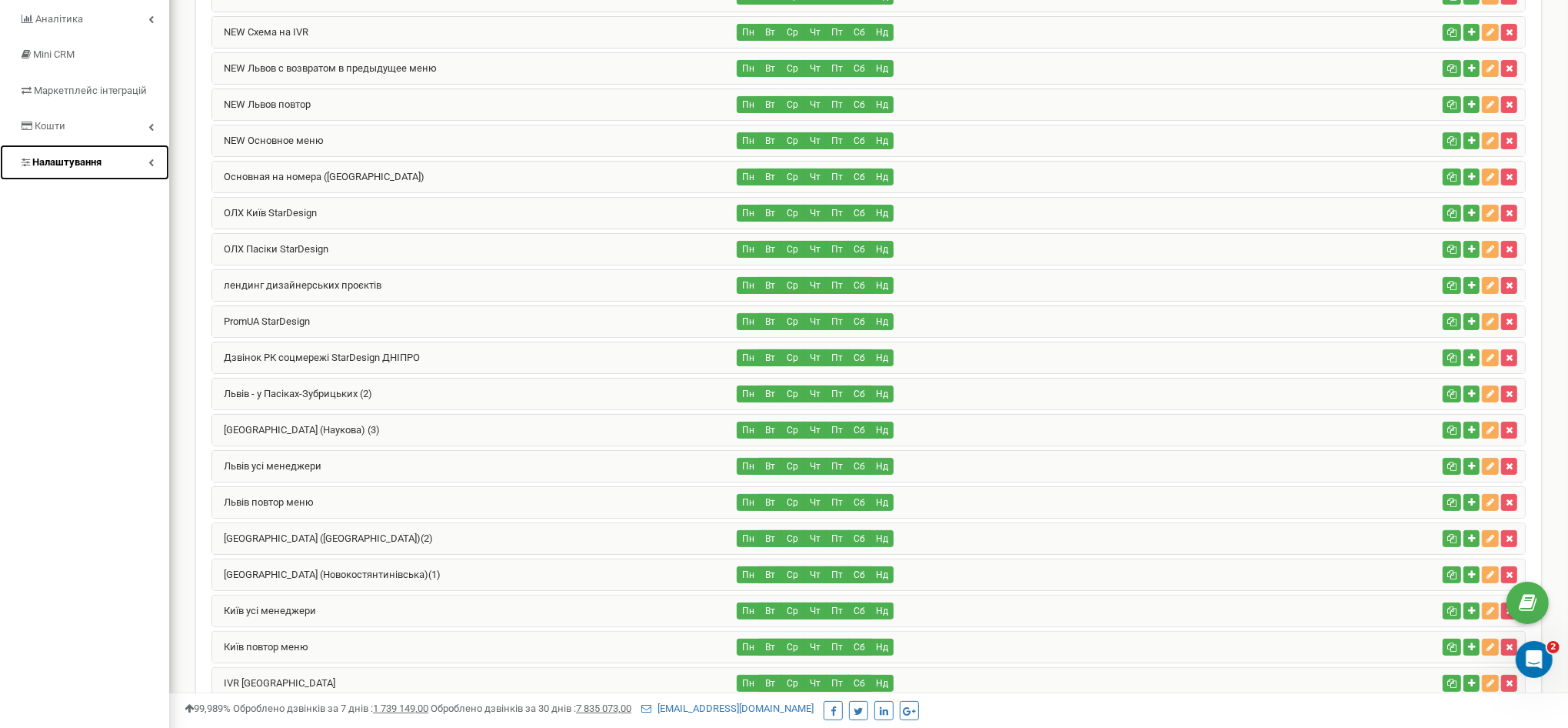
click at [121, 153] on link "Налаштування" at bounding box center [85, 163] width 170 height 36
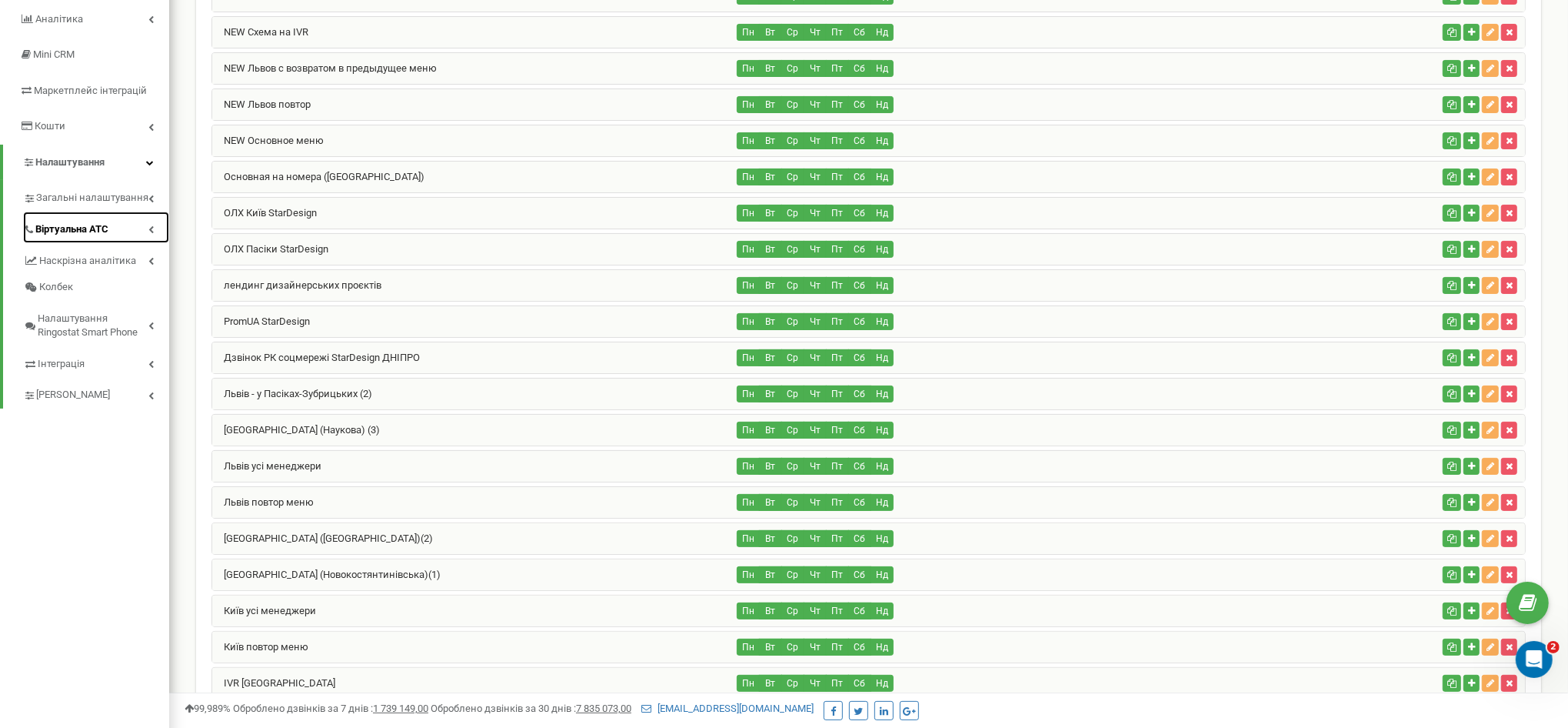
click at [111, 229] on link "Віртуальна АТС" at bounding box center [96, 228] width 146 height 32
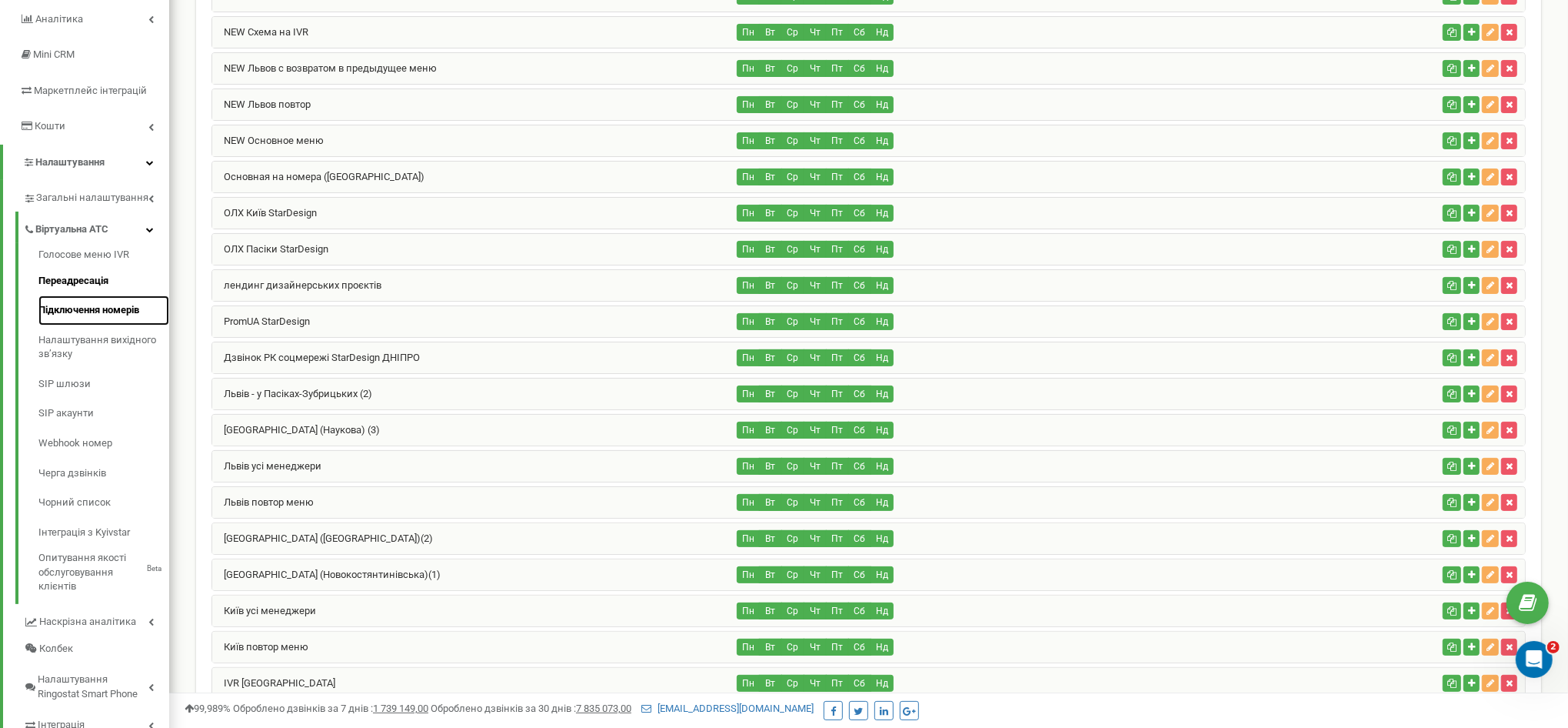
click at [99, 310] on link "Підключення номерів" at bounding box center [104, 311] width 131 height 30
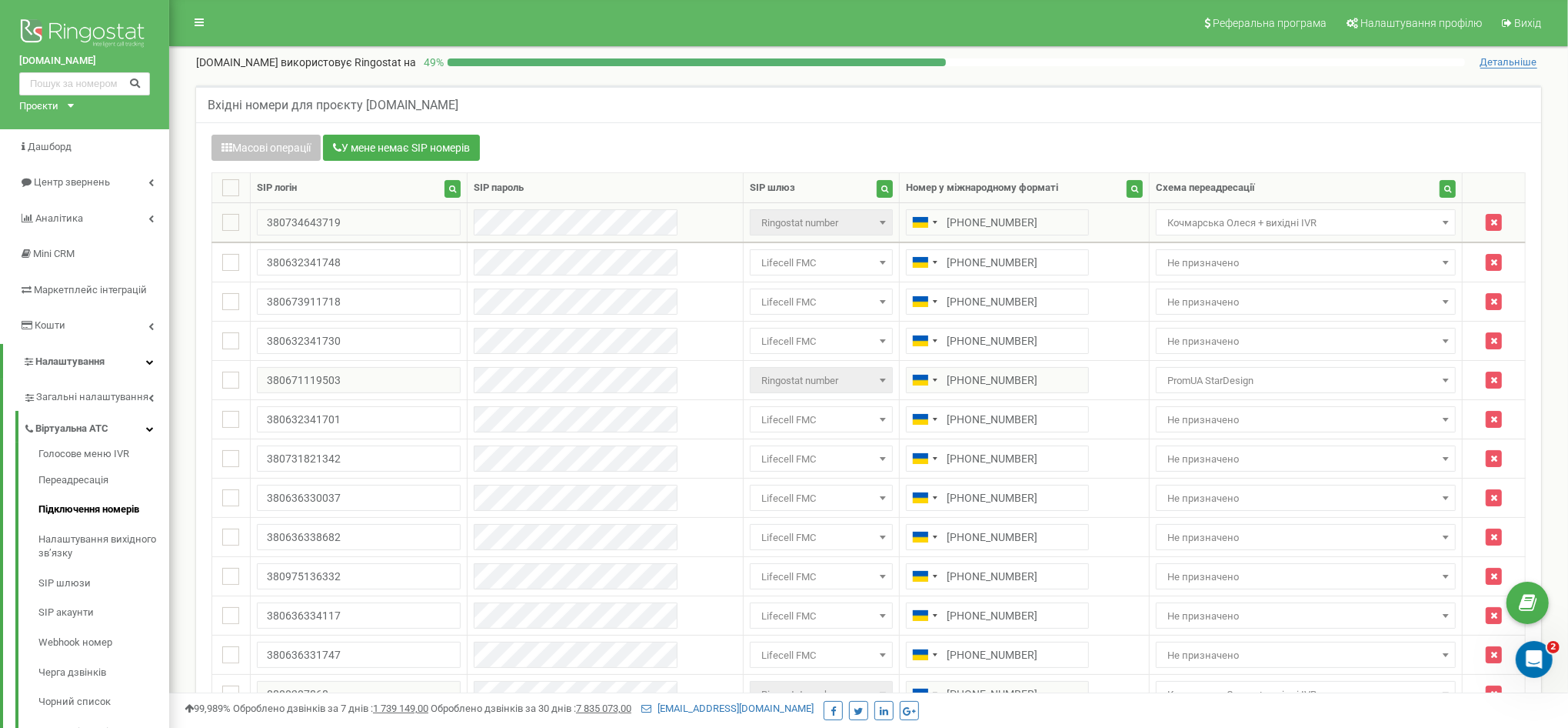
click at [1309, 217] on span "Кочмарська Олеся + вихідні IVR" at bounding box center [1307, 224] width 289 height 22
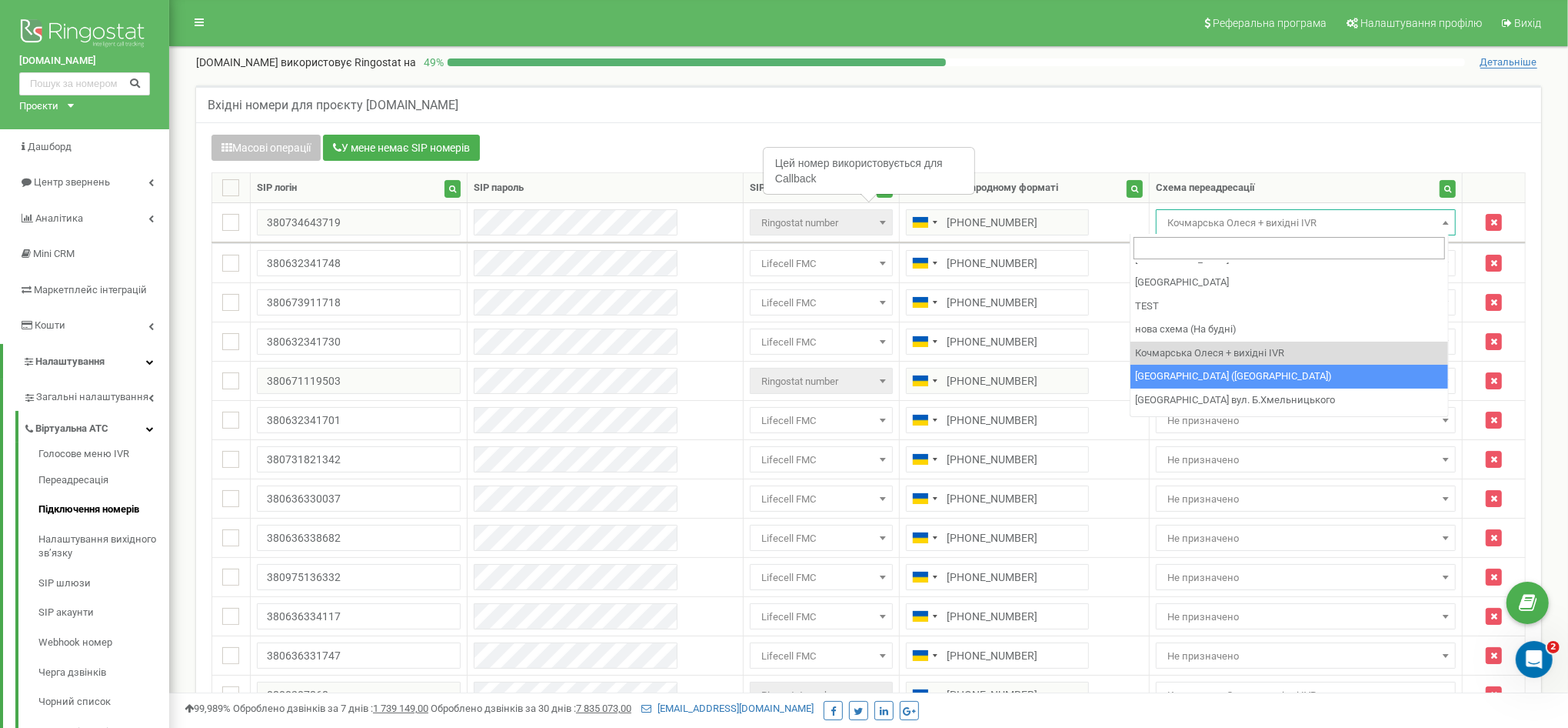
scroll to position [810, 0]
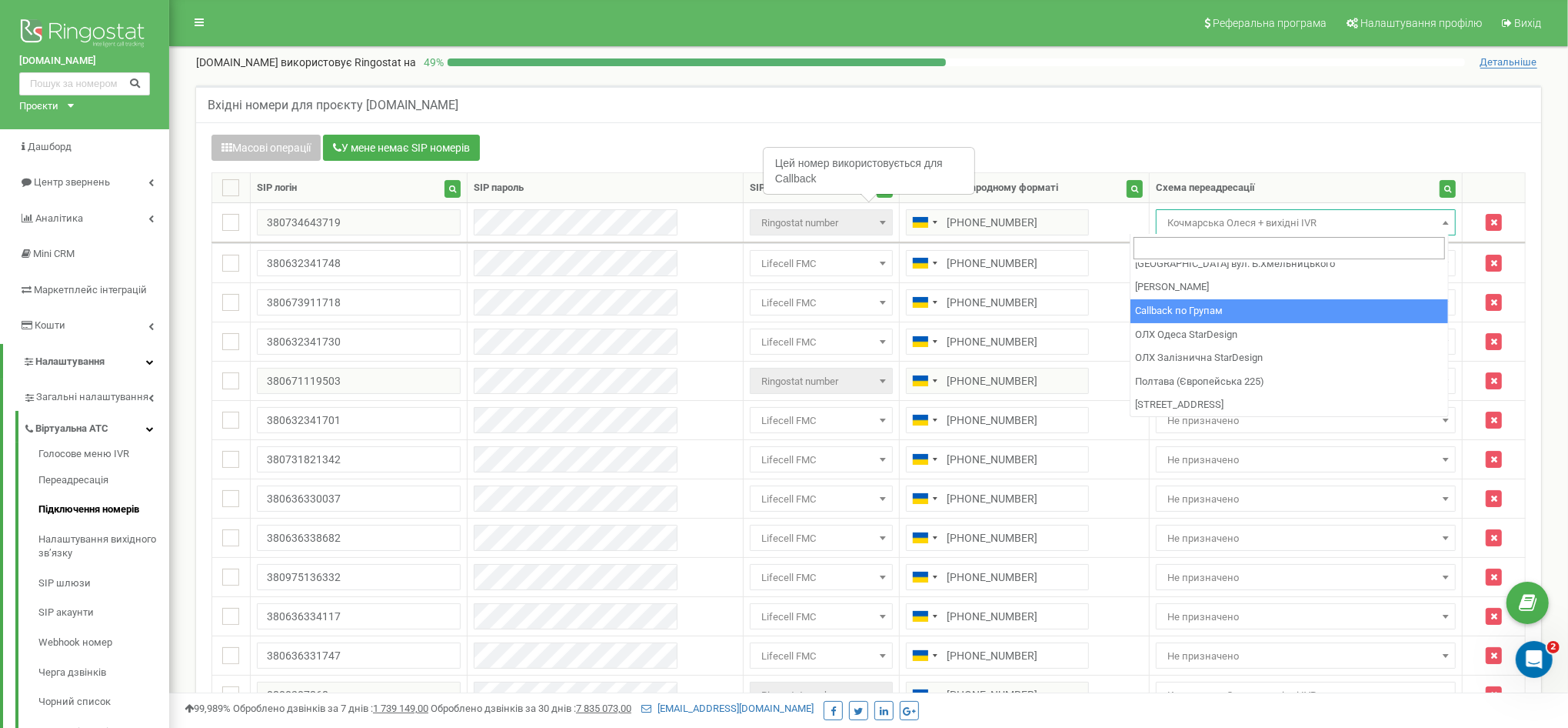
select select "228331"
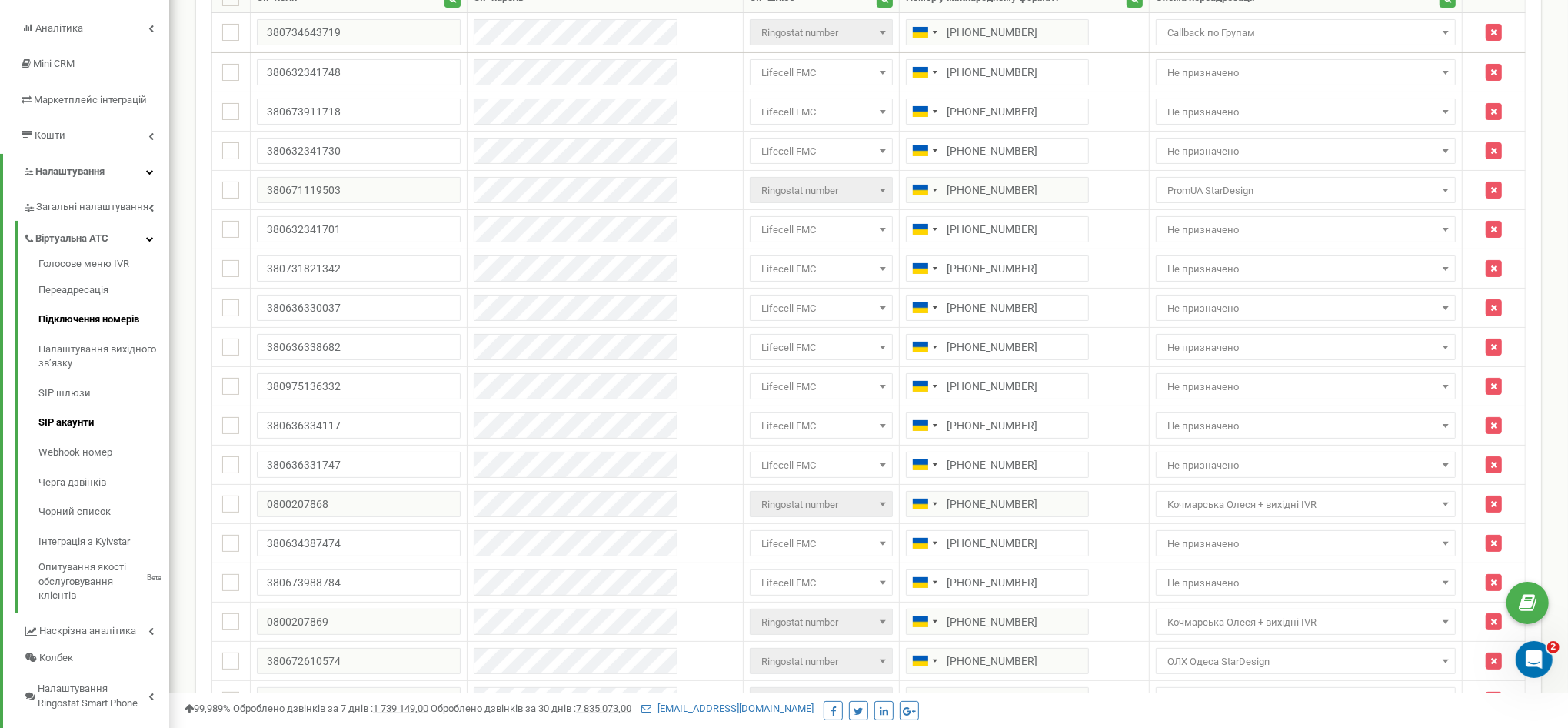
scroll to position [193, 0]
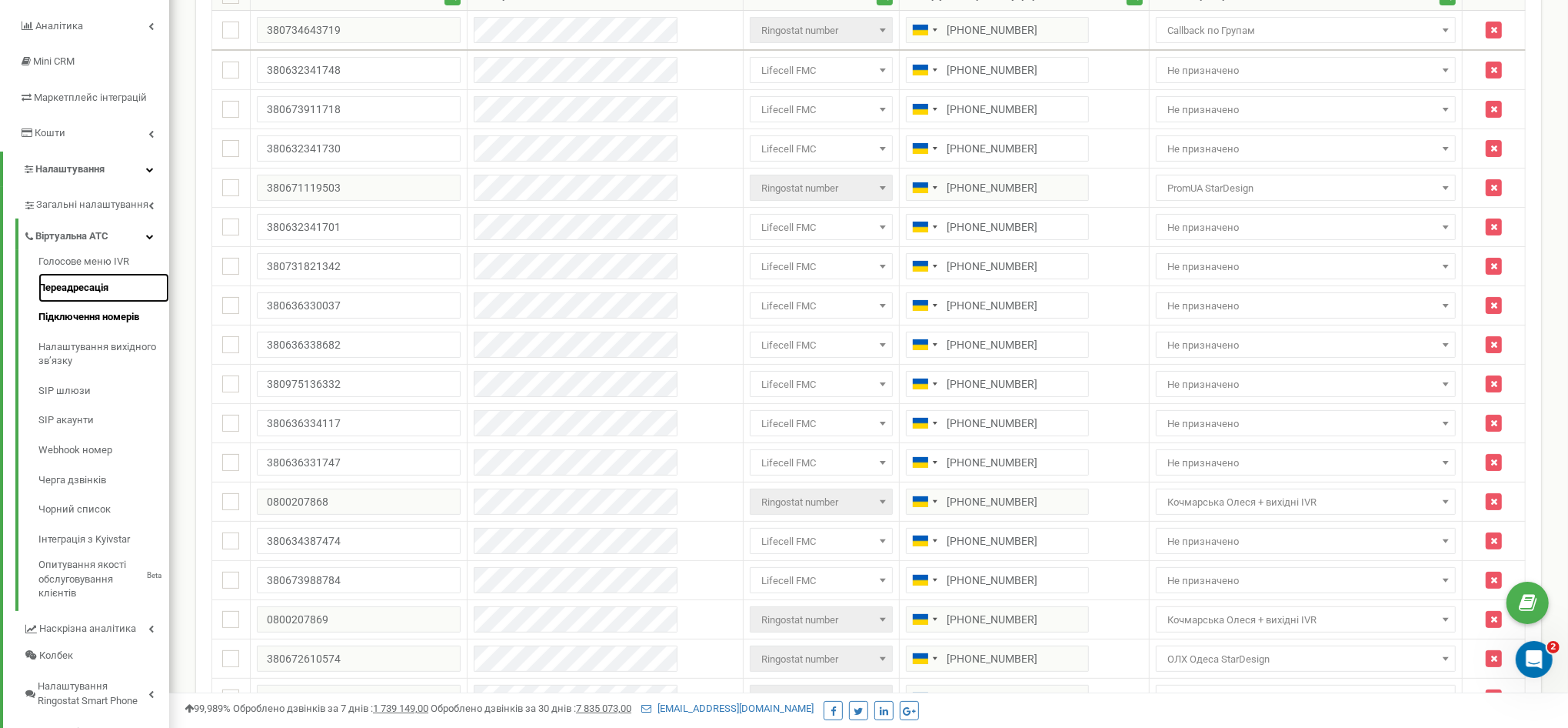
click at [87, 290] on link "Переадресація" at bounding box center [104, 289] width 131 height 30
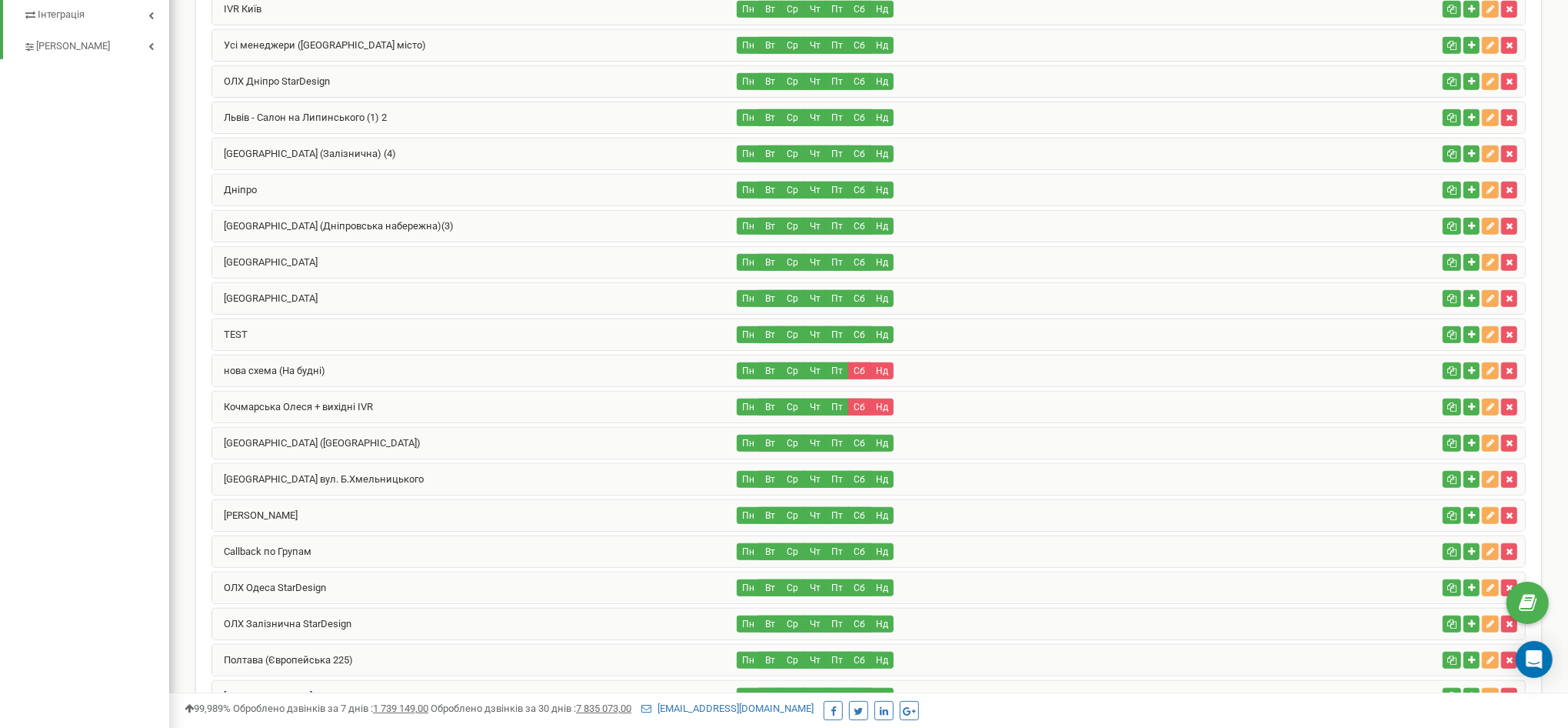
scroll to position [1010, 0]
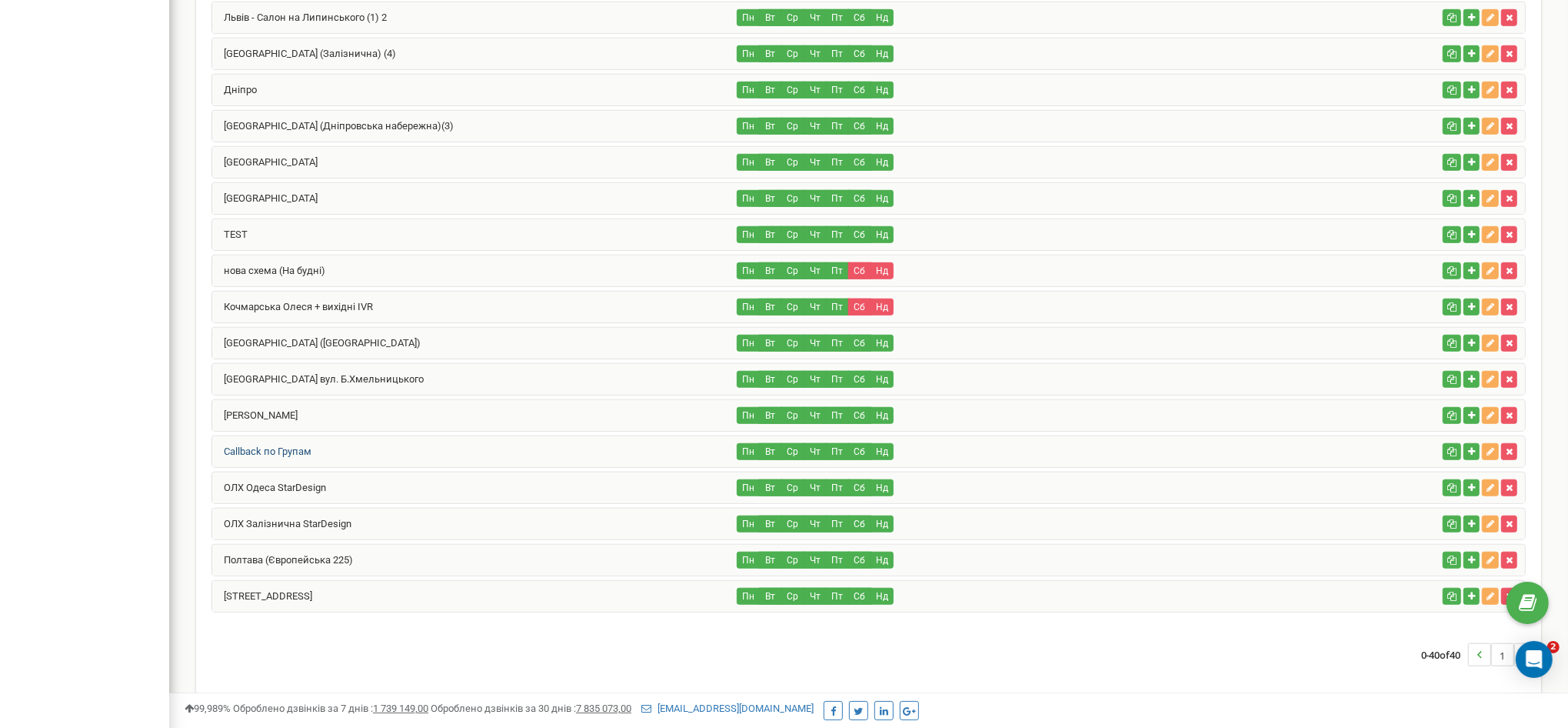
click at [303, 445] on link "Callback по Групам" at bounding box center [261, 451] width 99 height 12
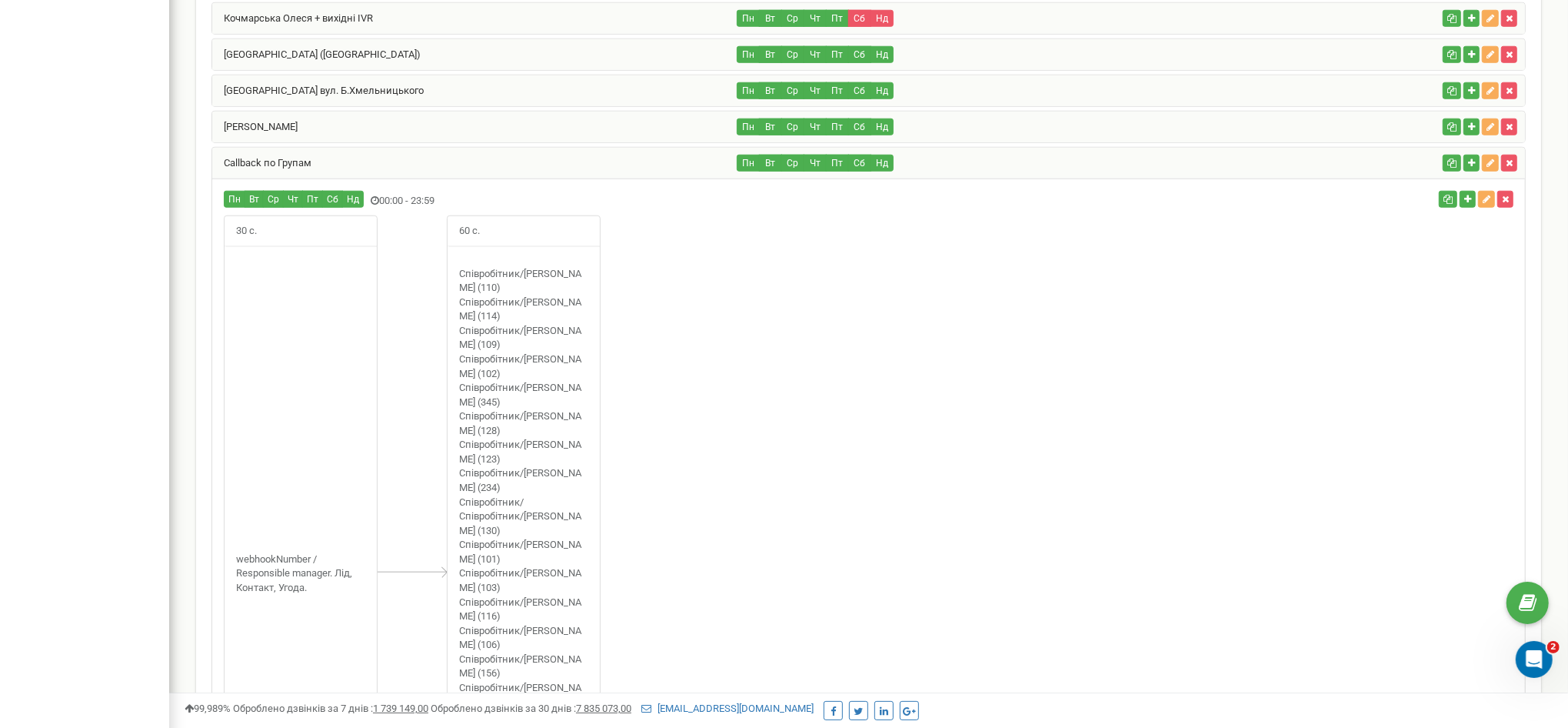
scroll to position [1587, 0]
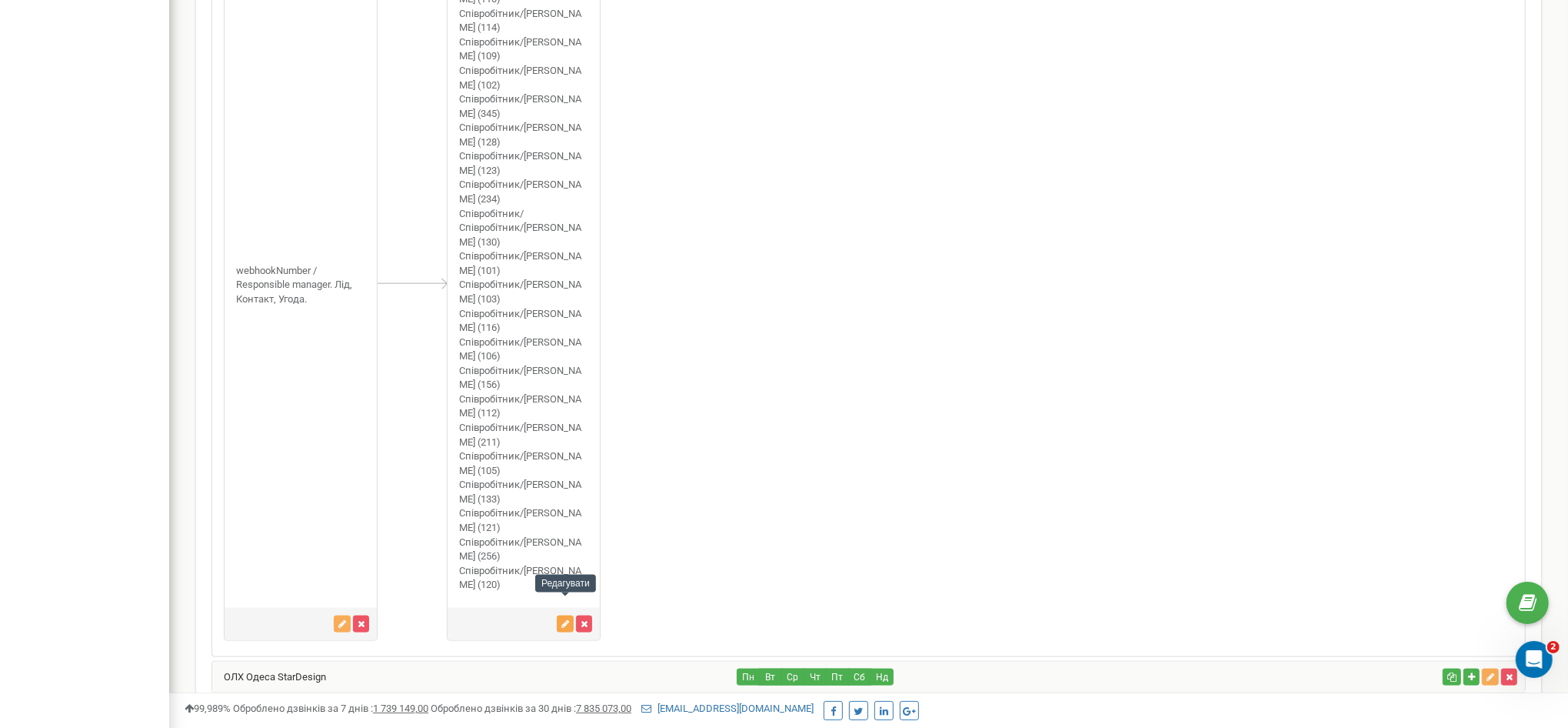
click at [560, 615] on button "button" at bounding box center [565, 623] width 17 height 17
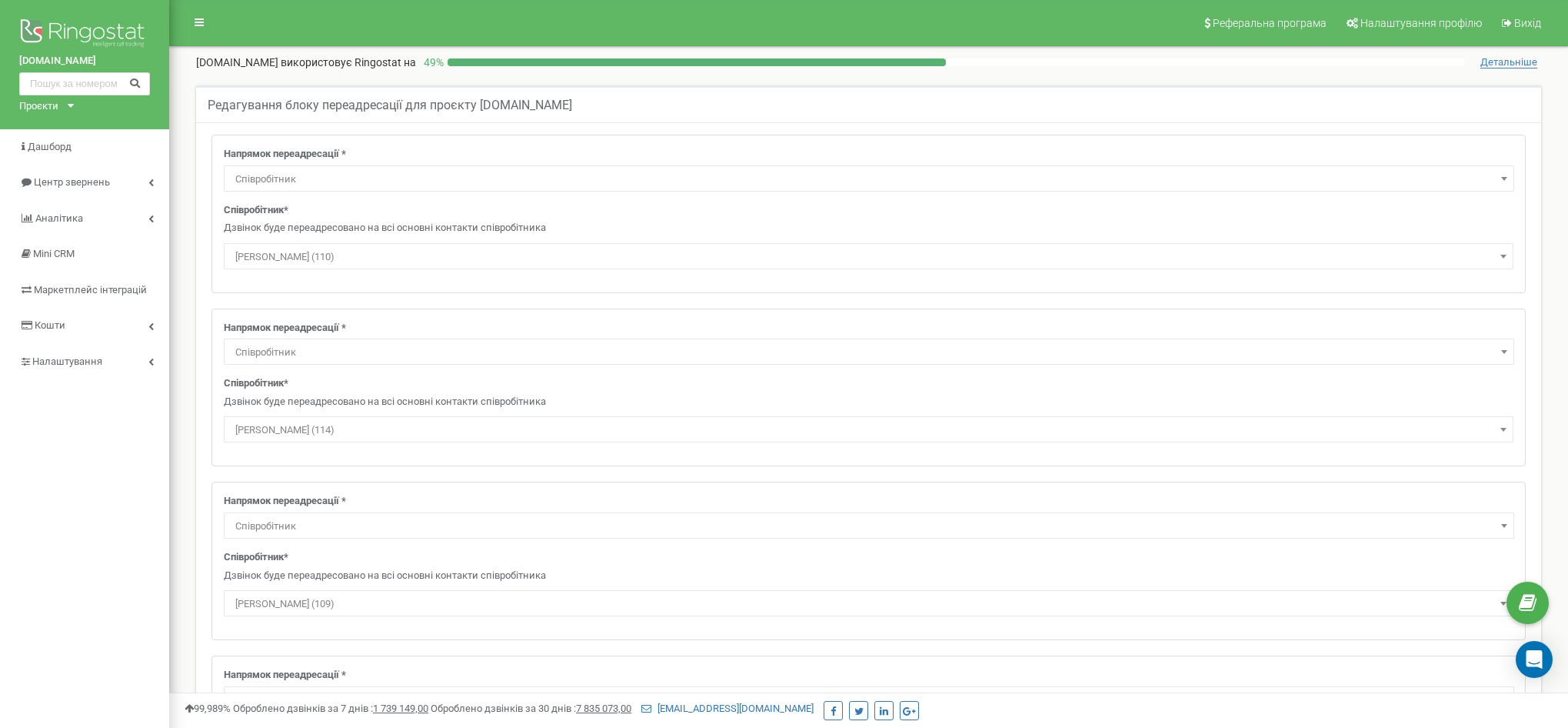
select select "Employee"
select select "327149"
select select "Employee"
select select "300485"
select select "Employee"
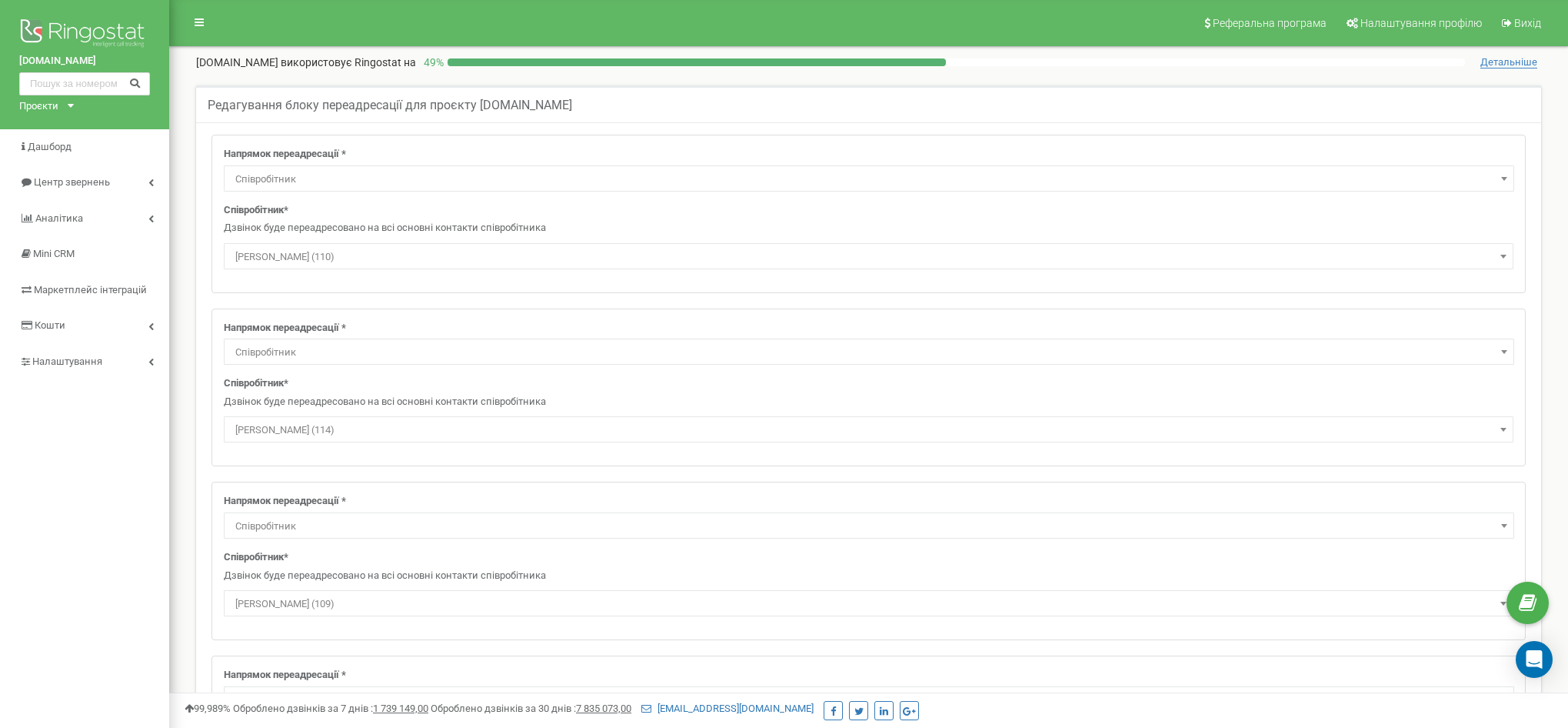
select select "58199"
select select "Employee"
select select "23049"
select select "Employee"
select select "357858"
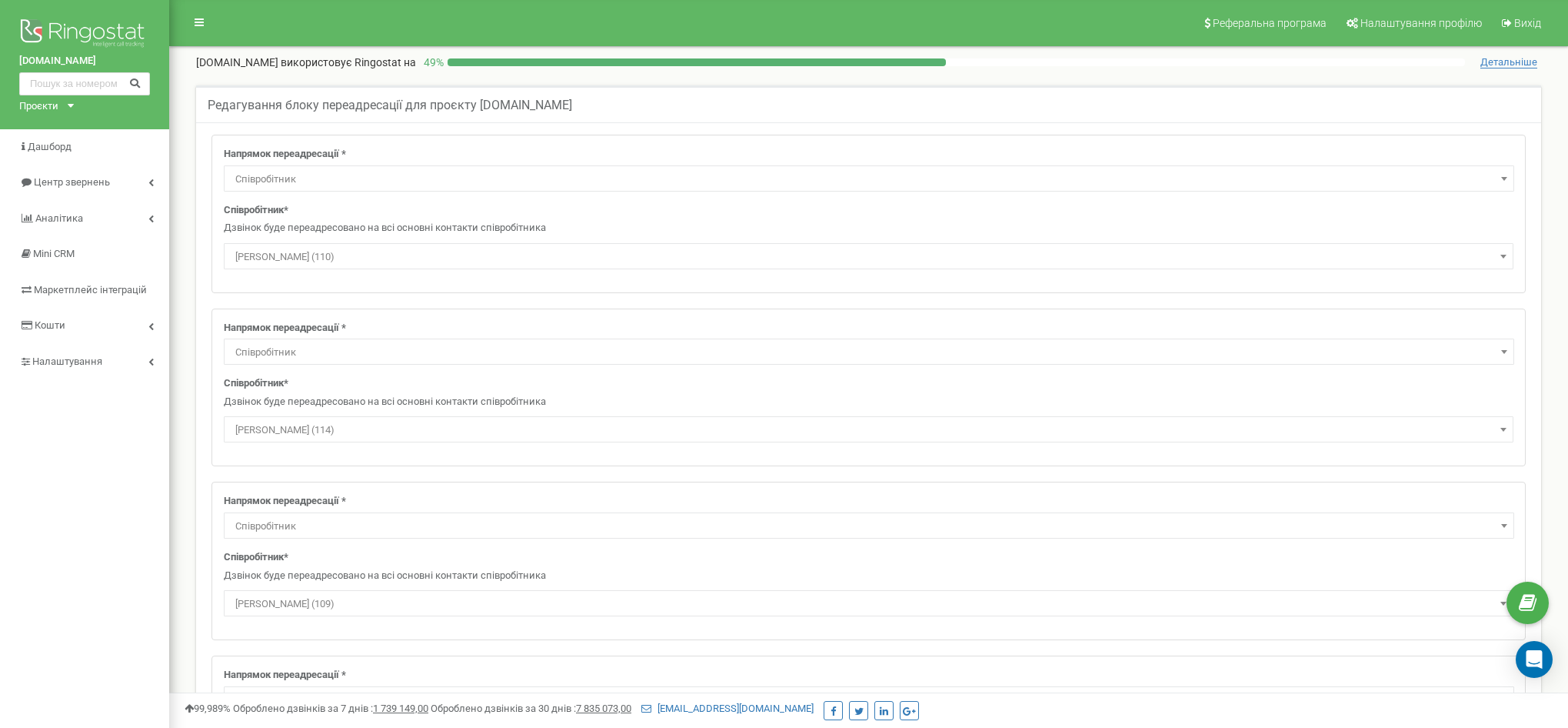
select select "Employee"
select select "306574"
select select "Employee"
select select "316909"
select select "Employee"
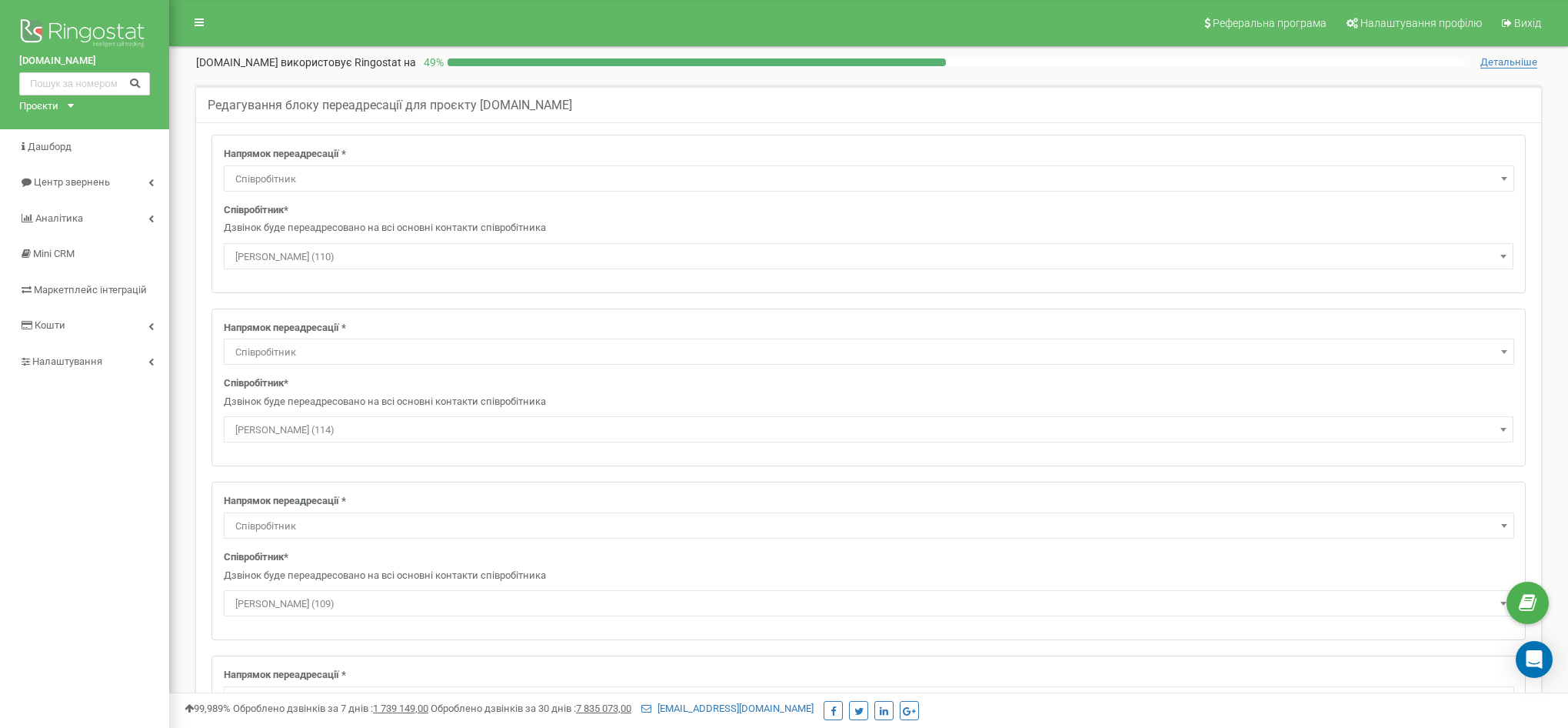
select select "354903"
select select "Employee"
select select
select select "Employee"
select select "358148"
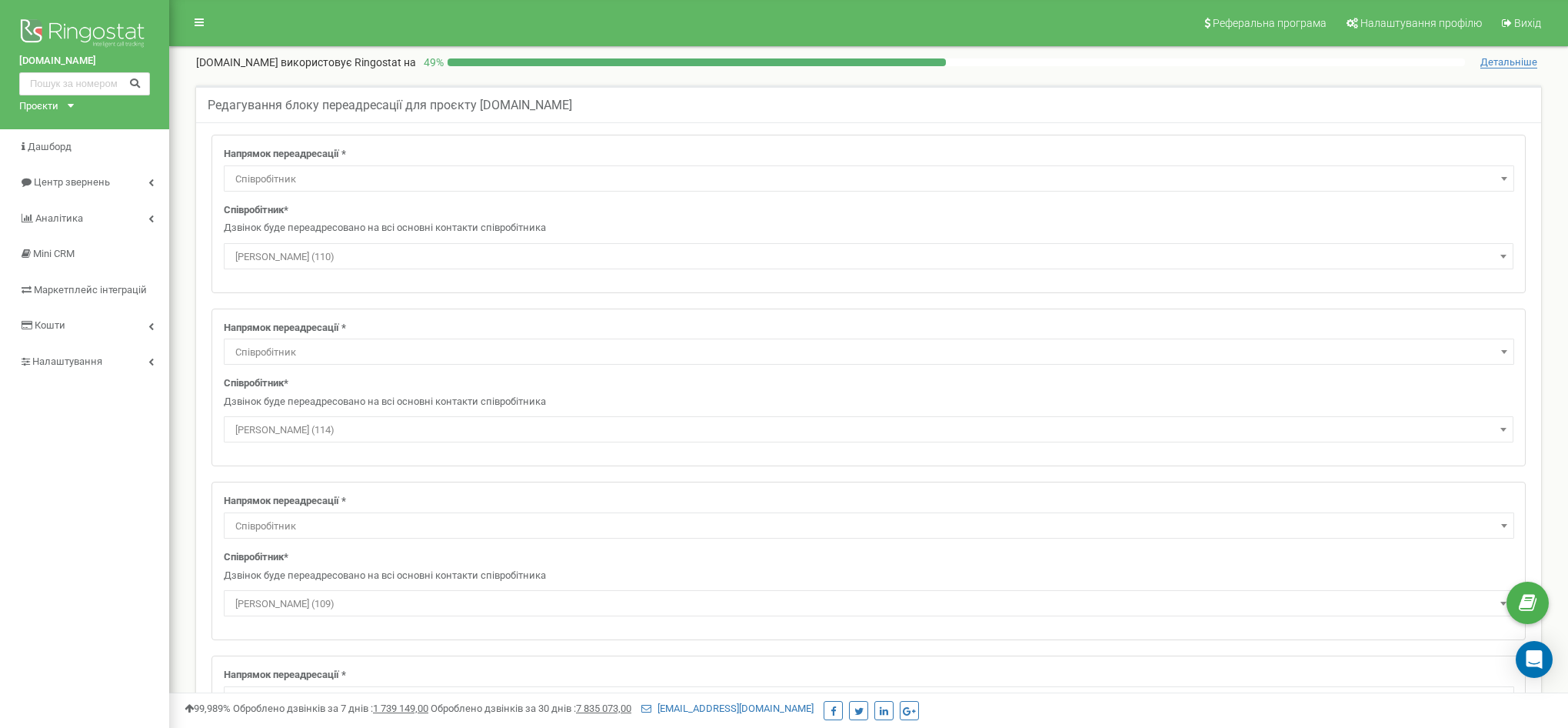
select select "Employee"
select select "363873"
select select "Employee"
select select "332490"
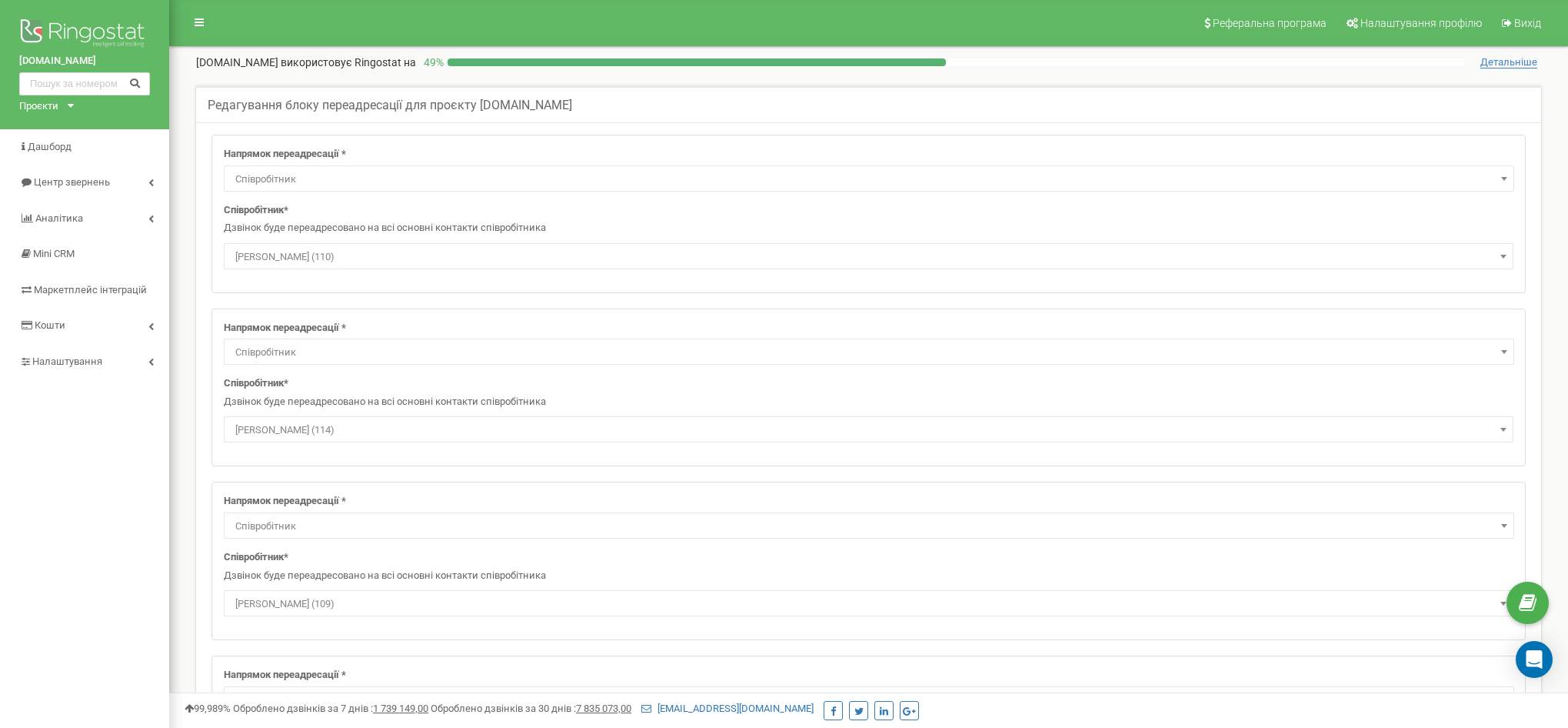
select select "Employee"
select select "412096"
select select "Employee"
select select "364878"
select select "Employee"
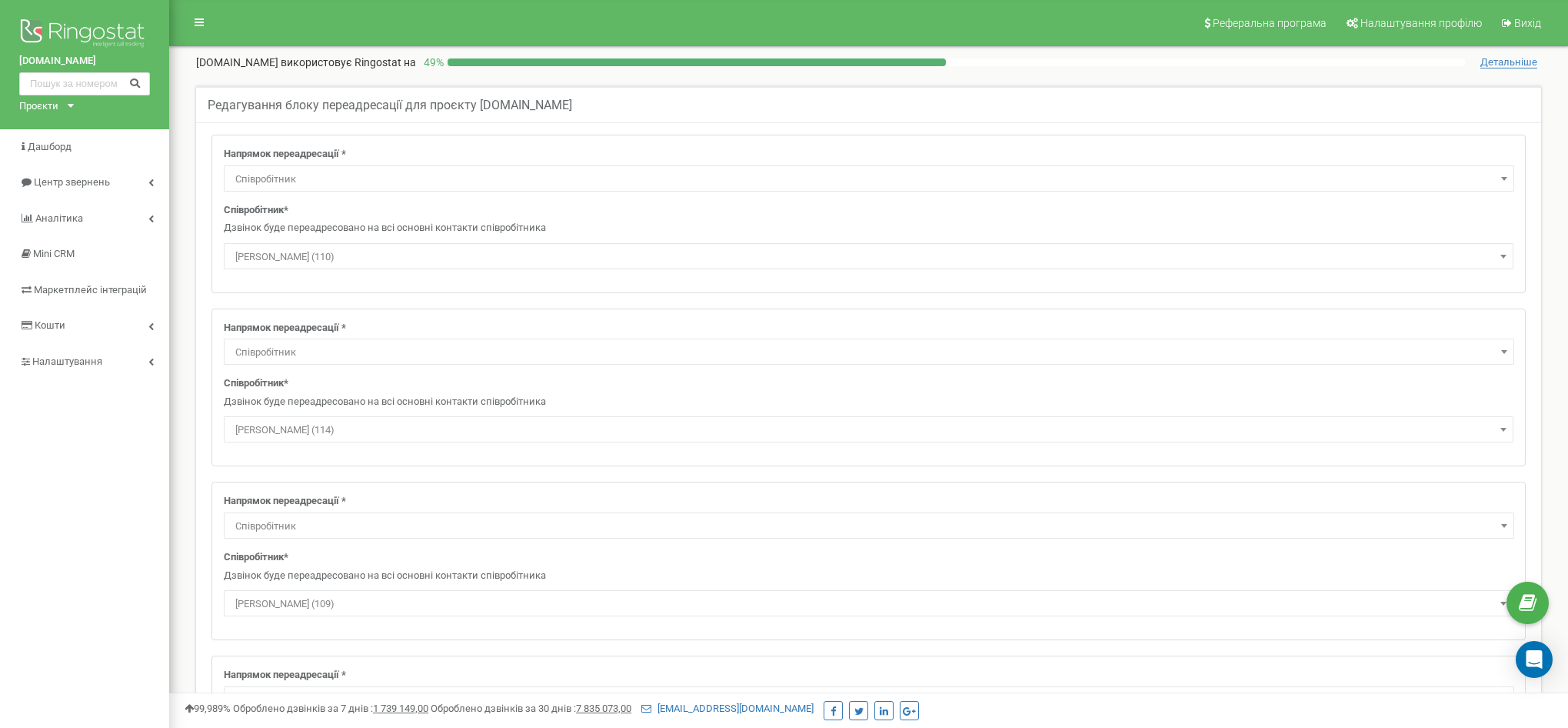
select select "374403"
select select "Employee"
select select "426041"
select select "Employee"
select select "438806"
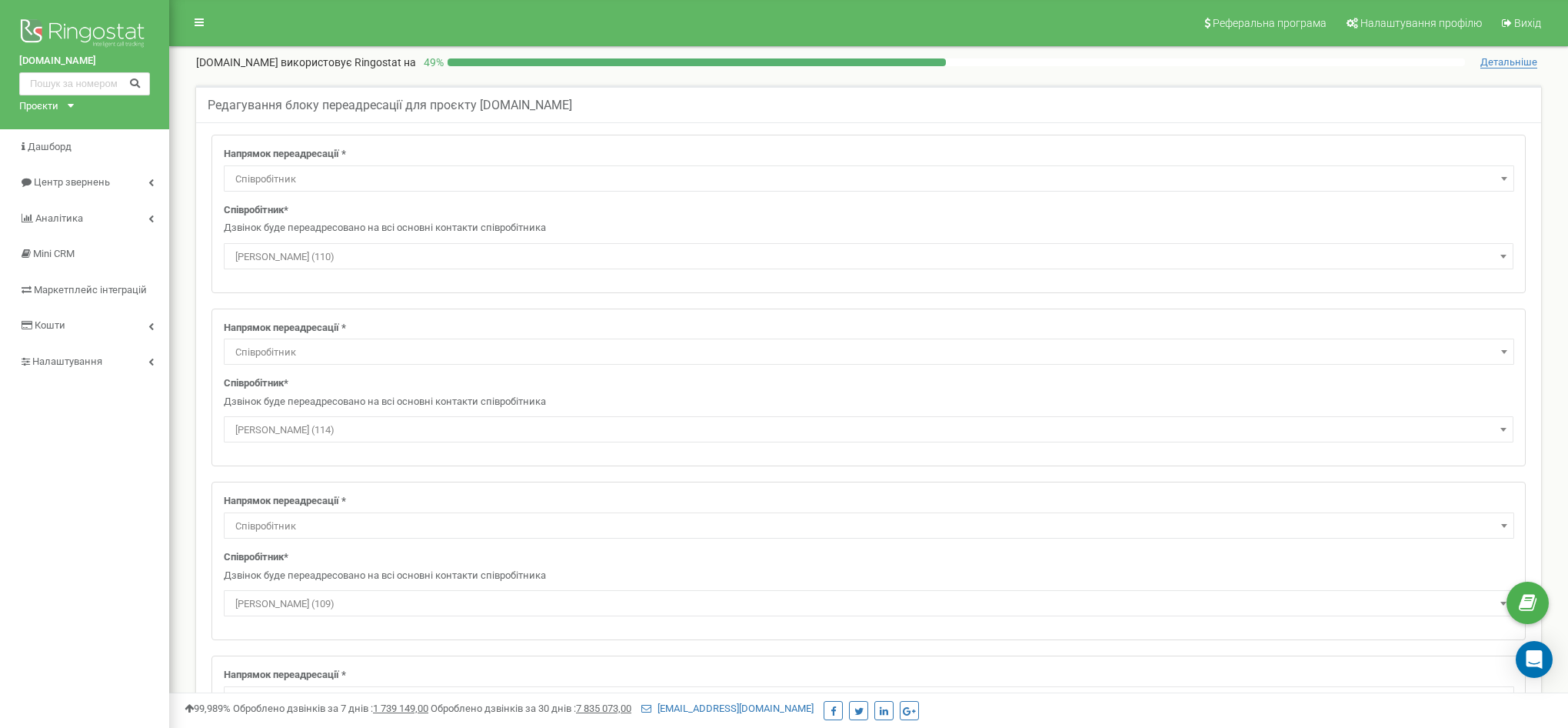
select select "Employee"
select select "434946"
select select "Employee"
select select "385928"
select select "Employee"
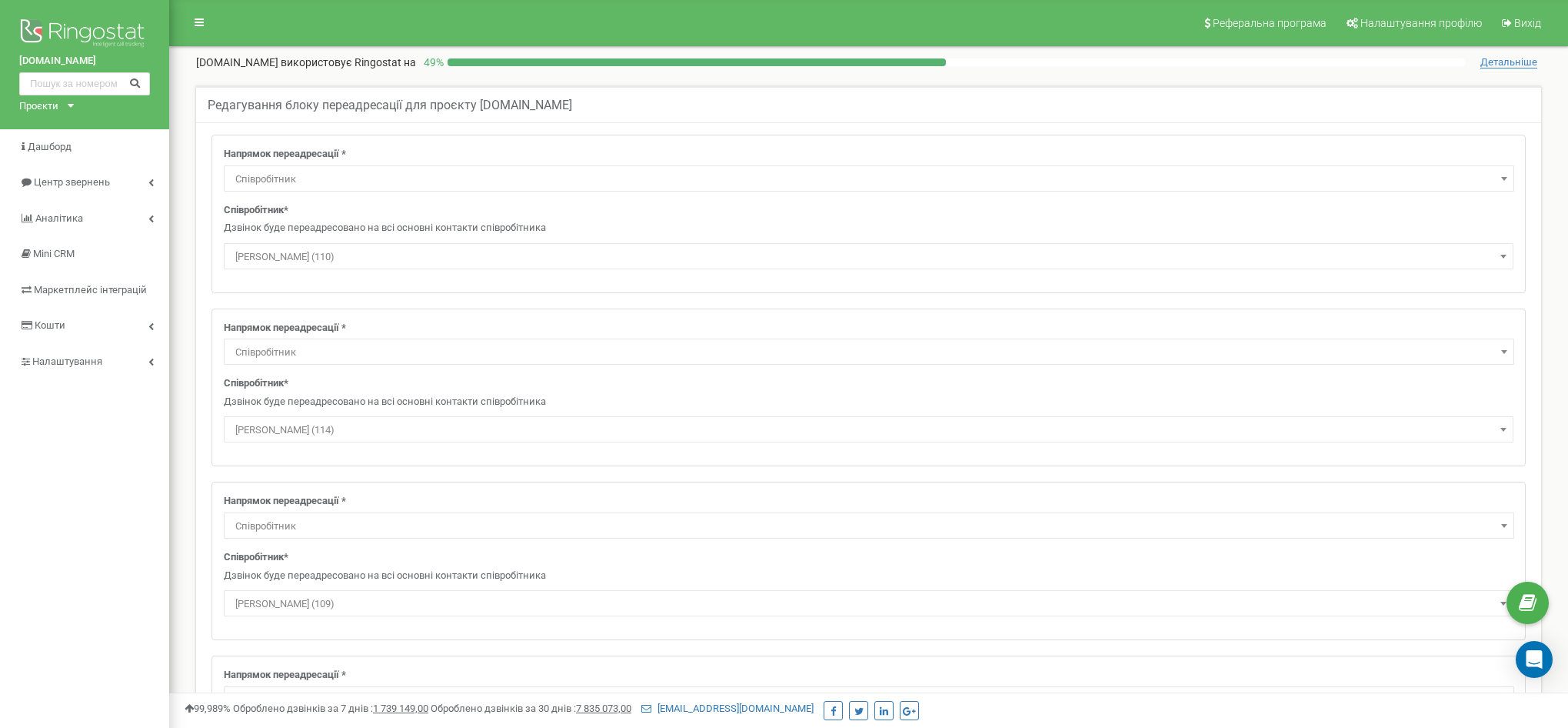
select select "395511"
select select "Employee"
select select "385918"
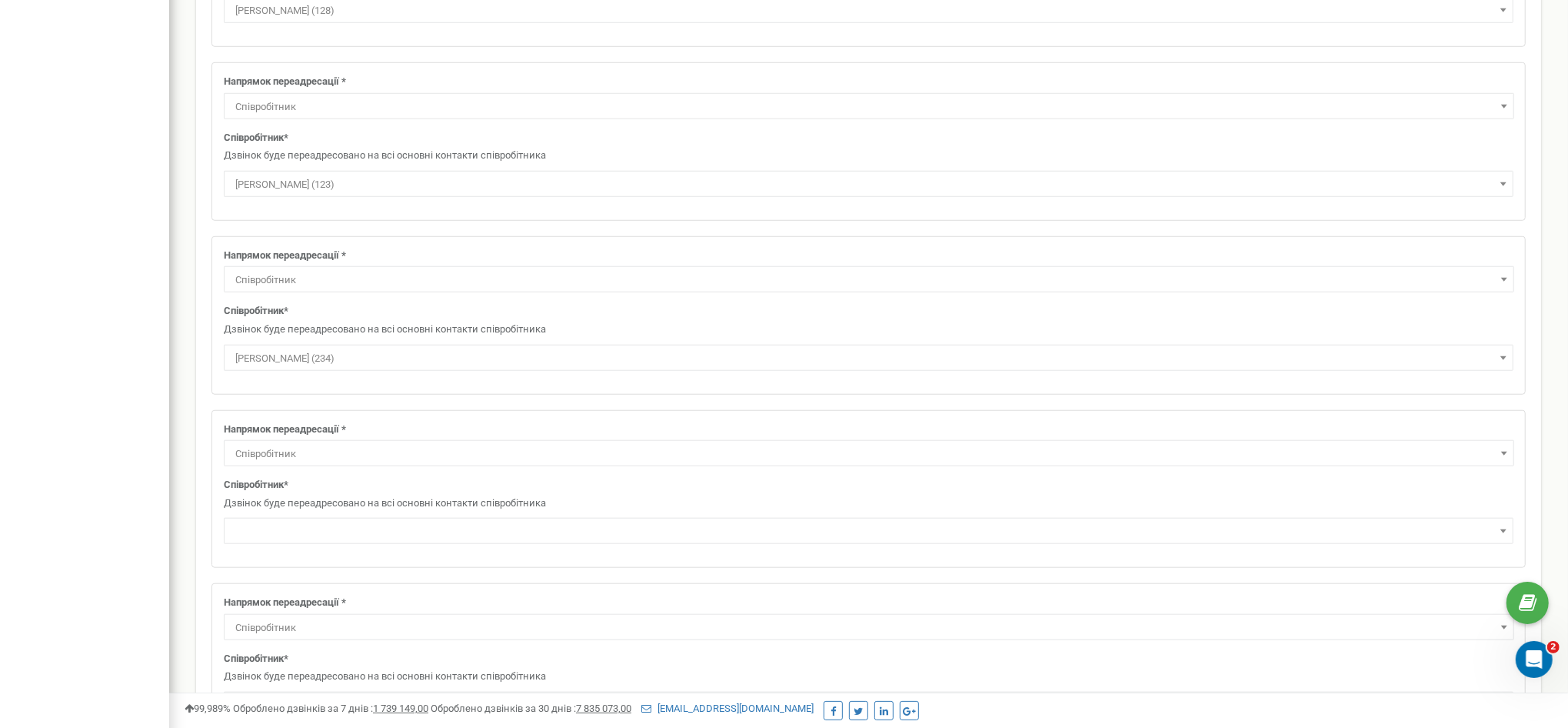
scroll to position [1154, 0]
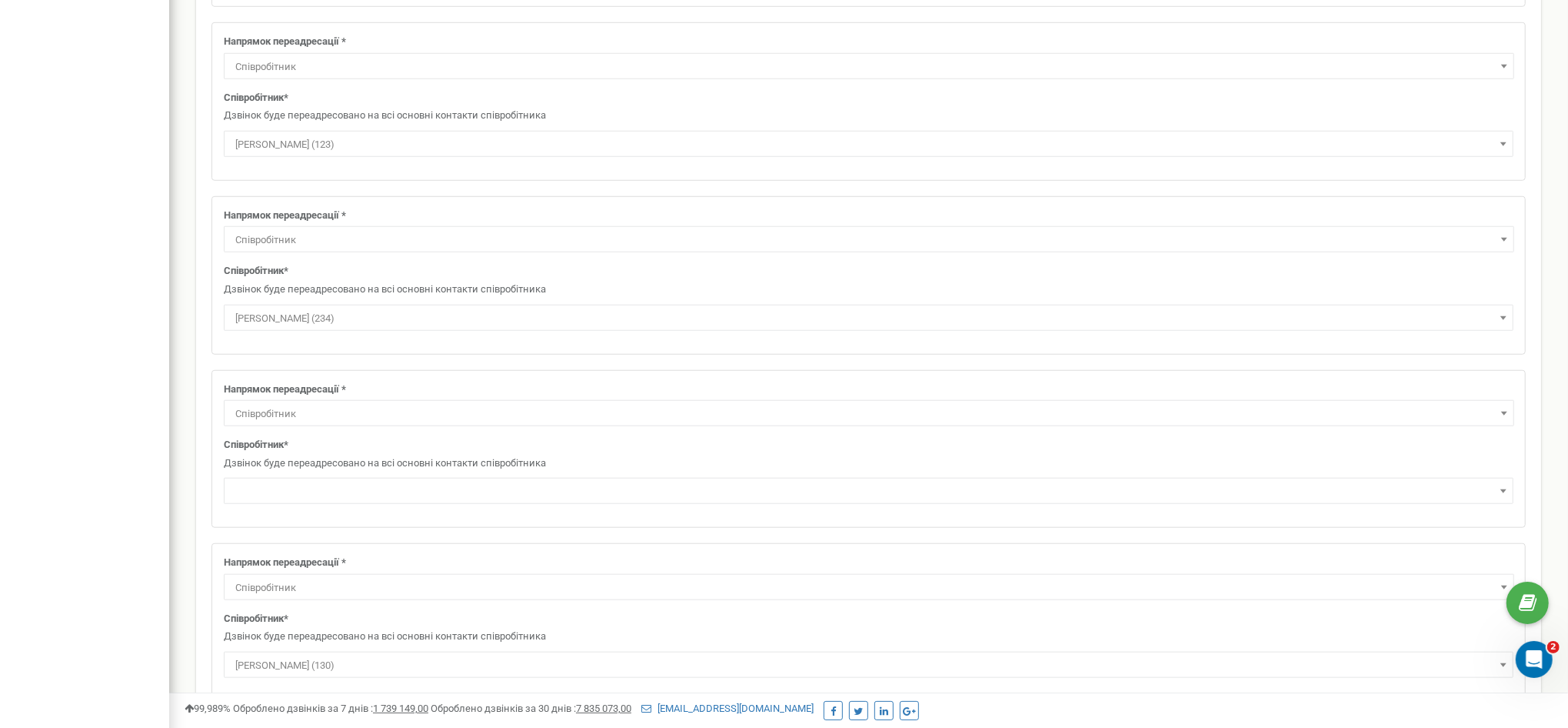
click at [385, 404] on span "Співробітник" at bounding box center [869, 414] width 1280 height 22
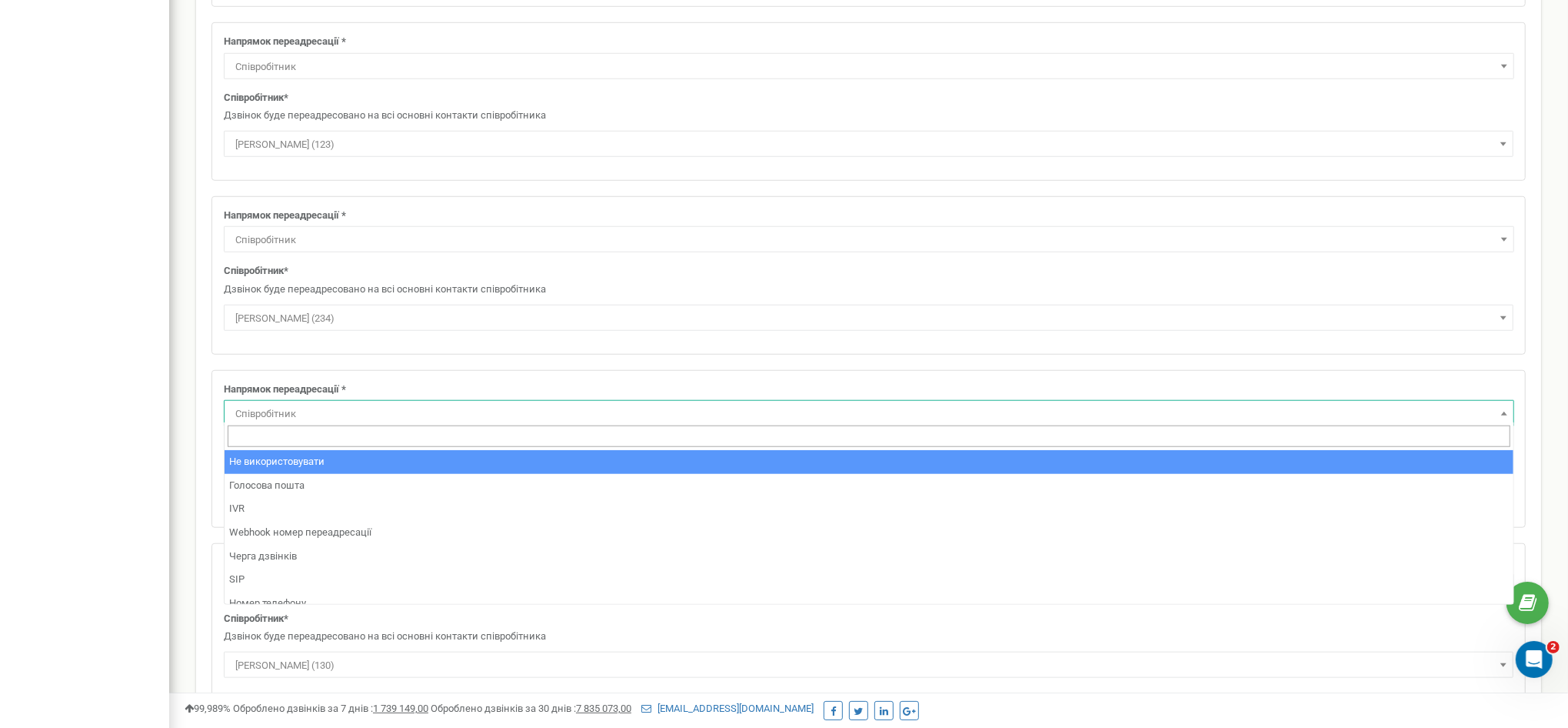
select select "pro"
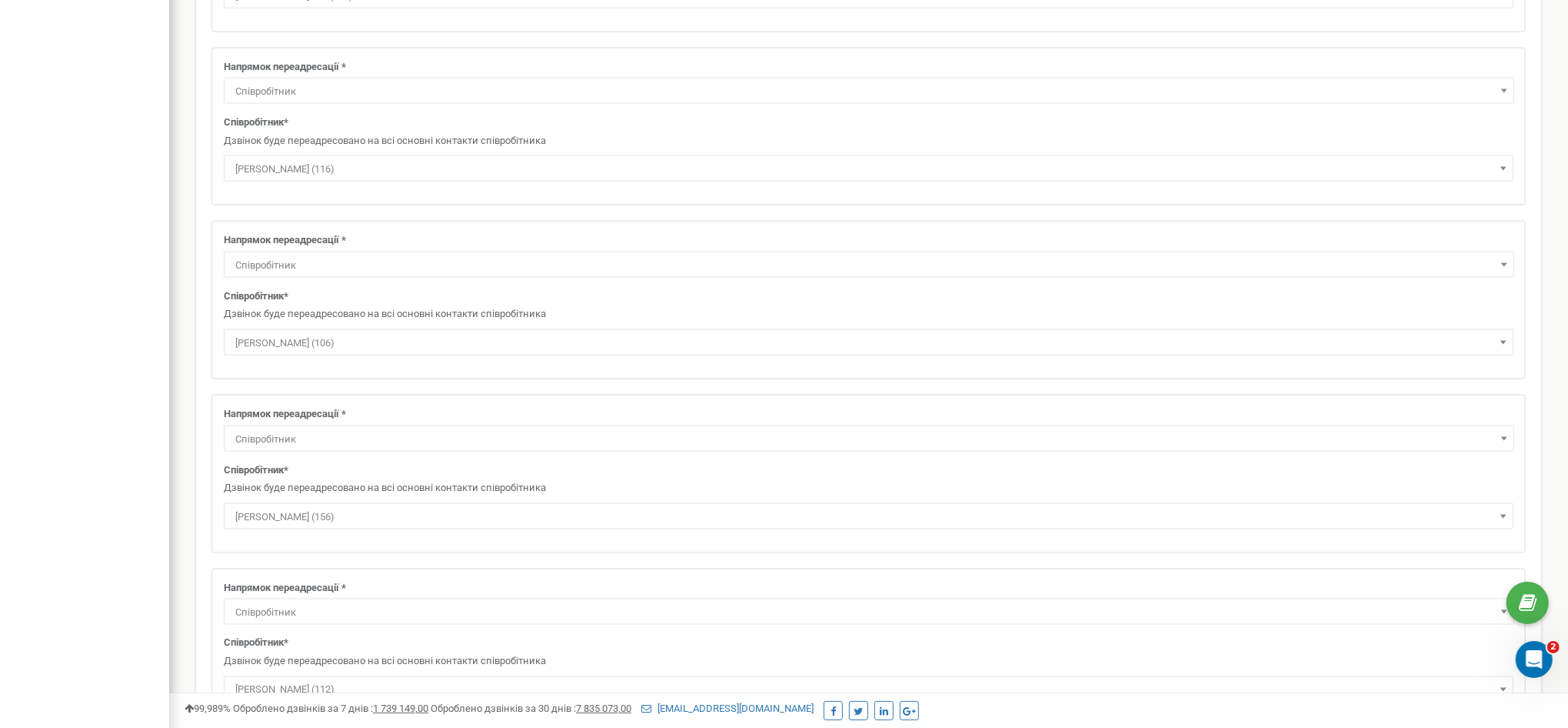
scroll to position [2116, 0]
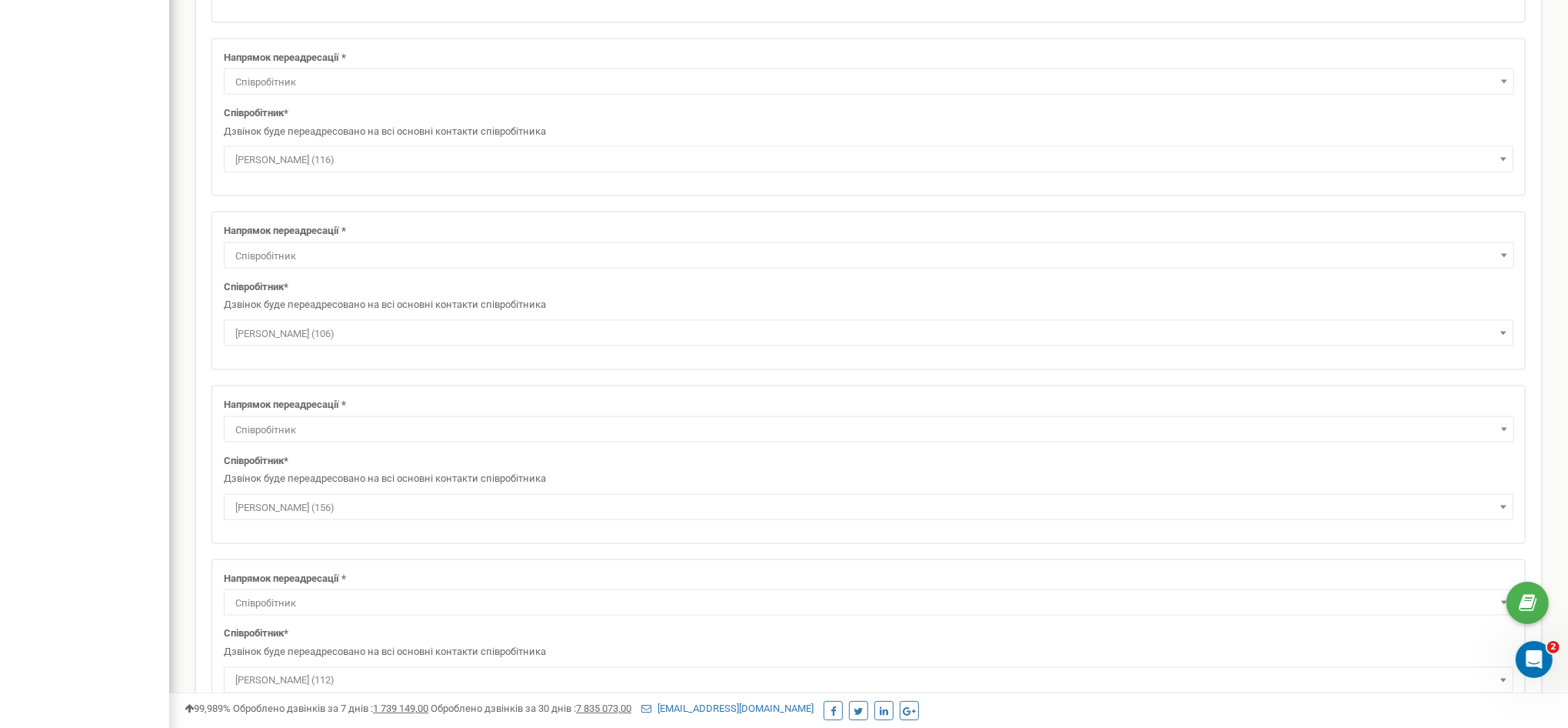
click at [329, 427] on span "Співробітник" at bounding box center [869, 430] width 1280 height 22
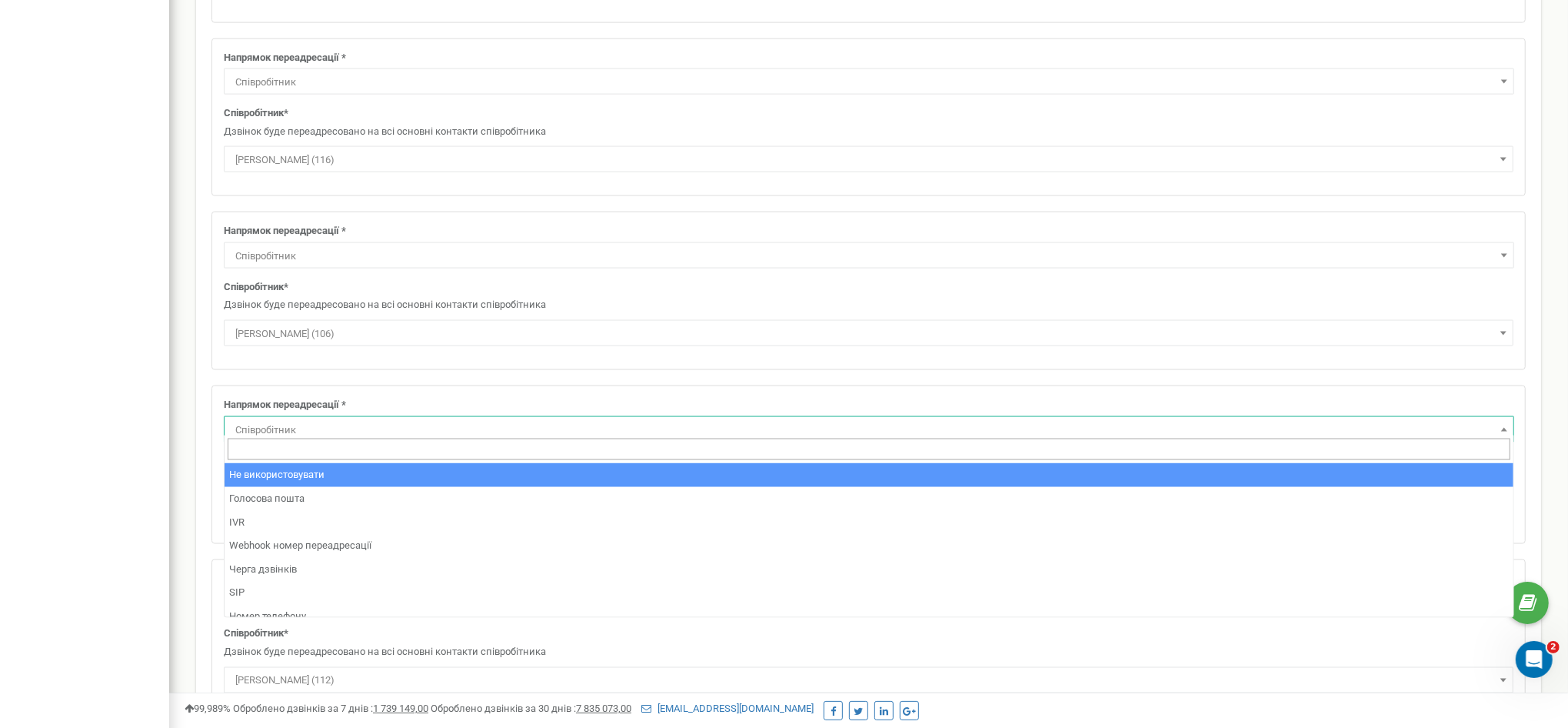
select select "pro"
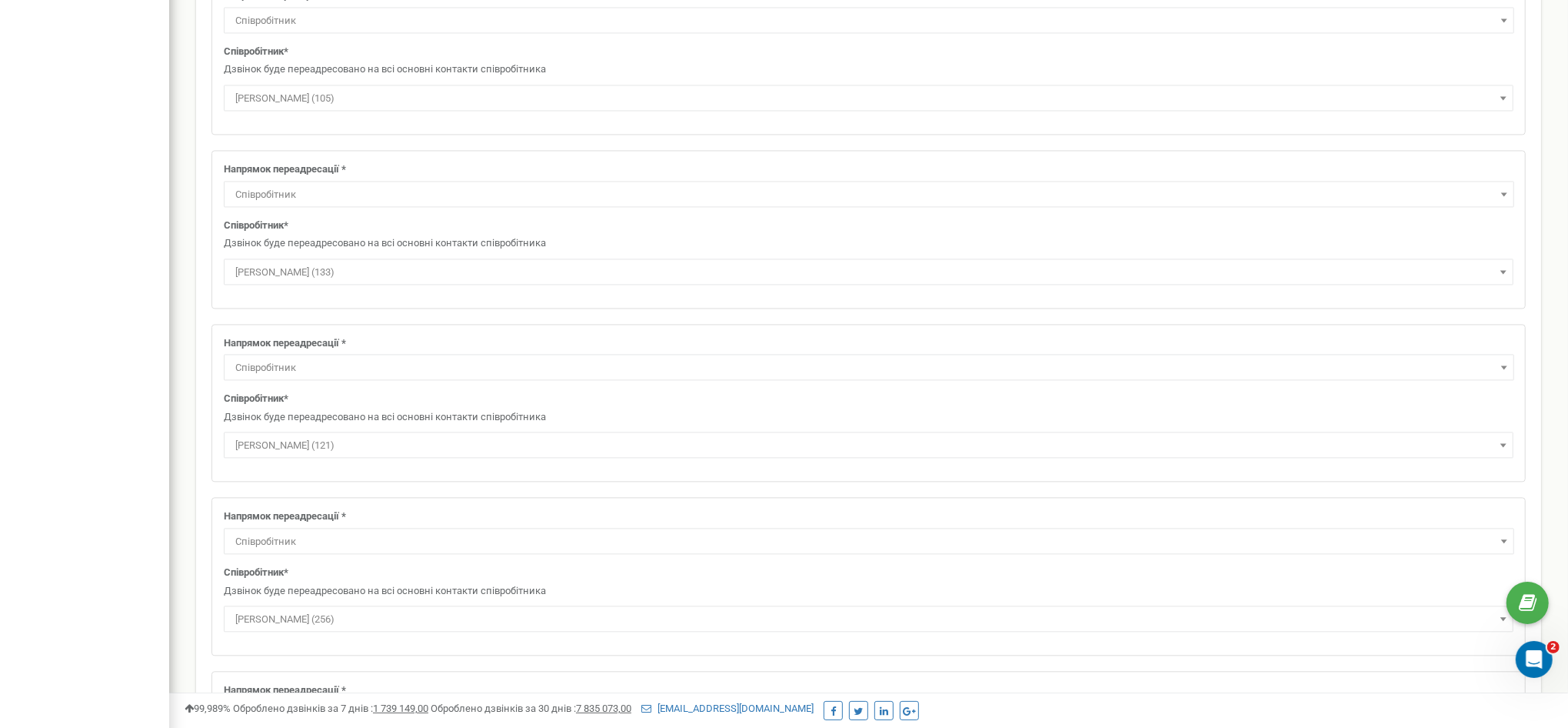
scroll to position [3335, 0]
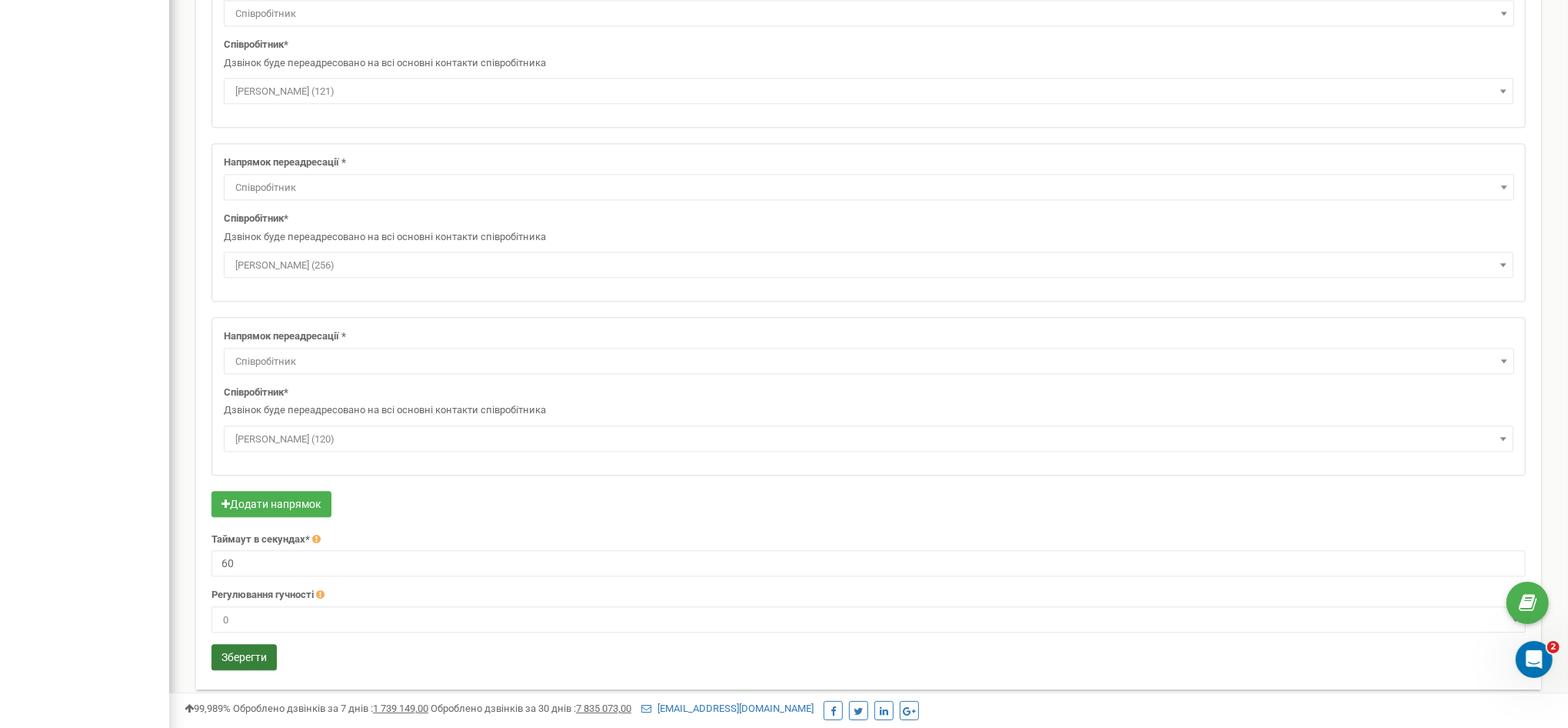
click at [256, 644] on button "Зберегти" at bounding box center [244, 657] width 65 height 26
